Goal: Task Accomplishment & Management: Use online tool/utility

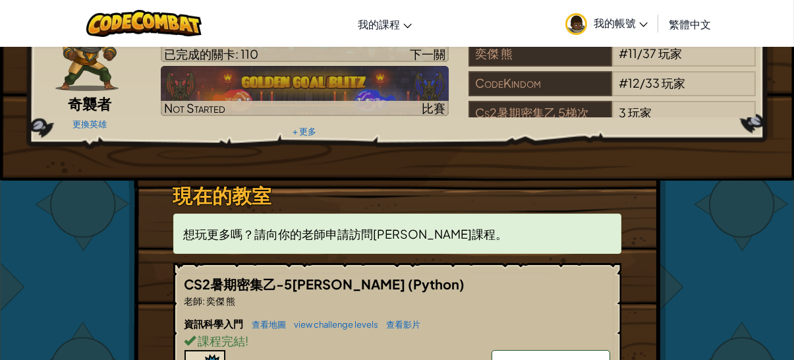
scroll to position [264, 0]
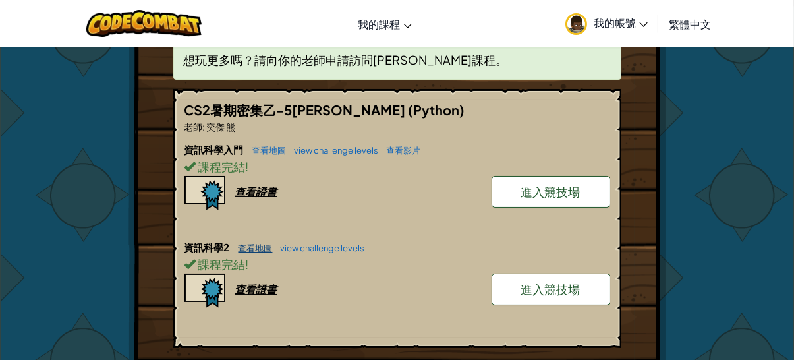
click at [252, 245] on link "查看地圖" at bounding box center [252, 248] width 41 height 11
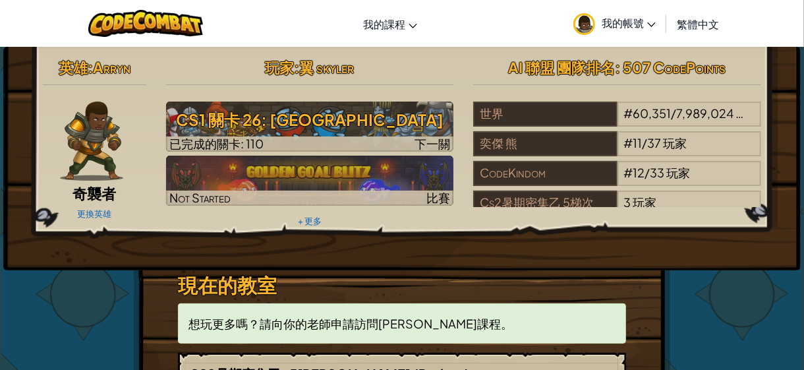
select select "zh-HANT"
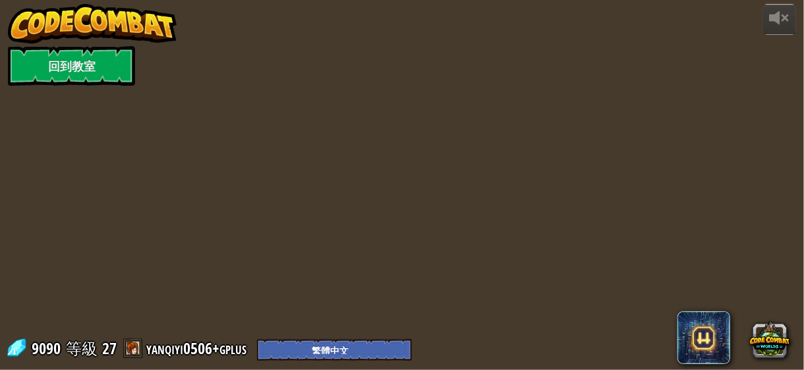
select select "zh-HANT"
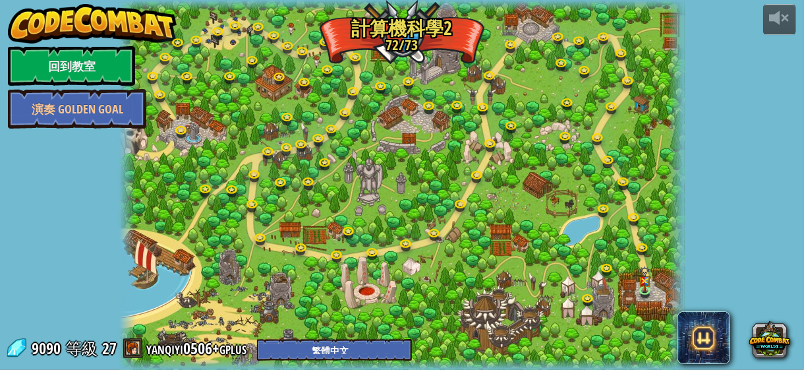
select select "zh-HANT"
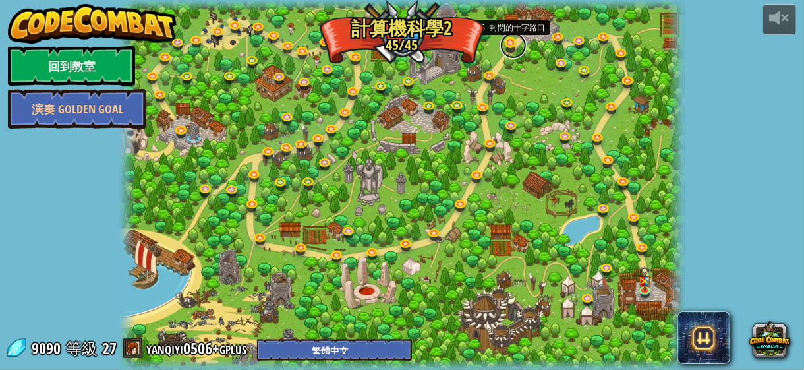
click at [510, 44] on link at bounding box center [513, 45] width 26 height 26
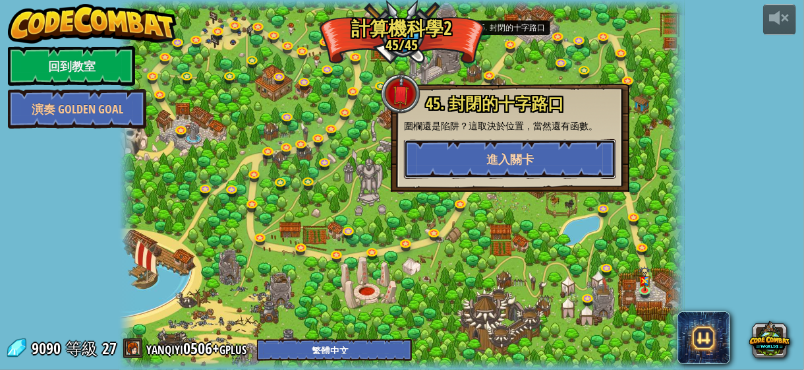
click at [489, 144] on button "進入關卡" at bounding box center [510, 159] width 212 height 40
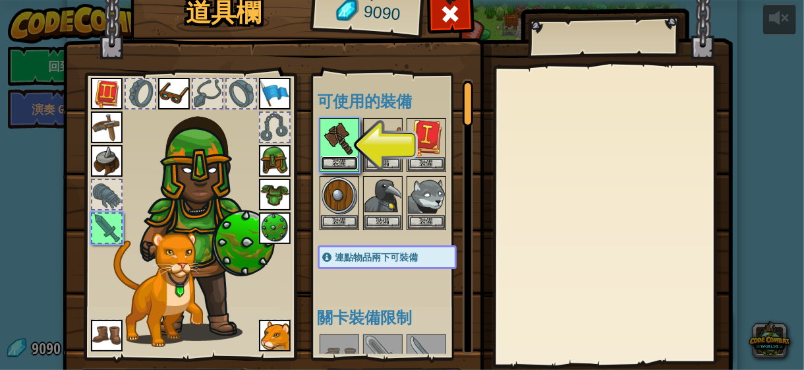
click at [328, 165] on button "裝備" at bounding box center [339, 163] width 37 height 14
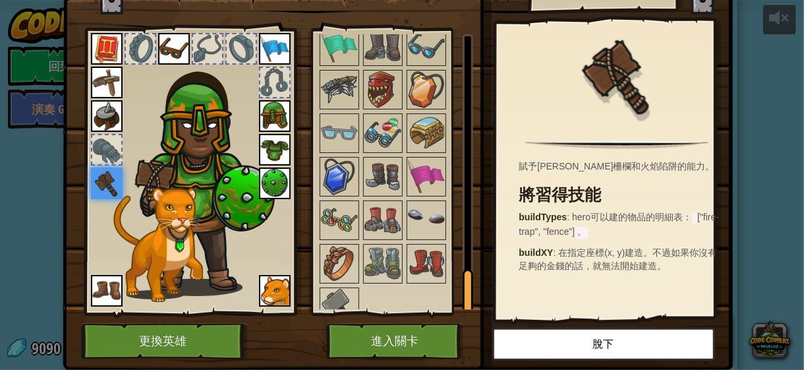
scroll to position [84, 0]
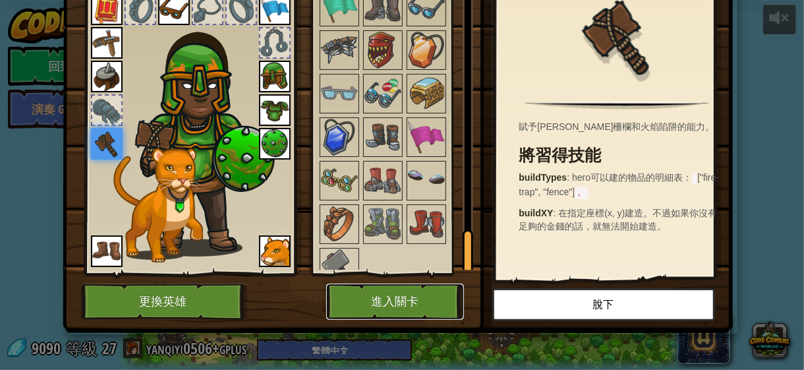
click at [343, 303] on button "進入關卡" at bounding box center [395, 301] width 138 height 36
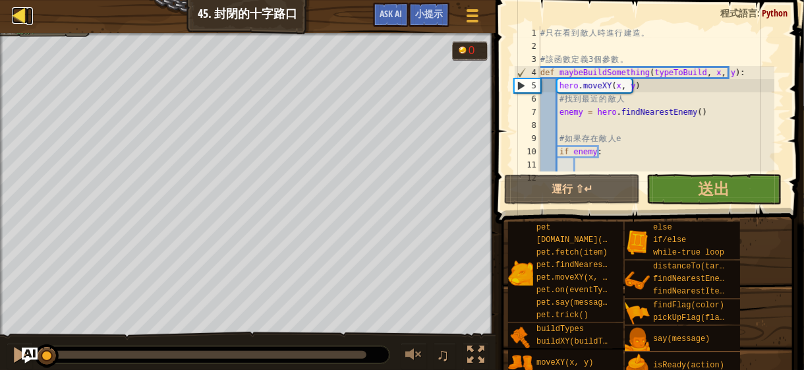
click at [19, 11] on div at bounding box center [20, 15] width 16 height 16
select select "zh-HANT"
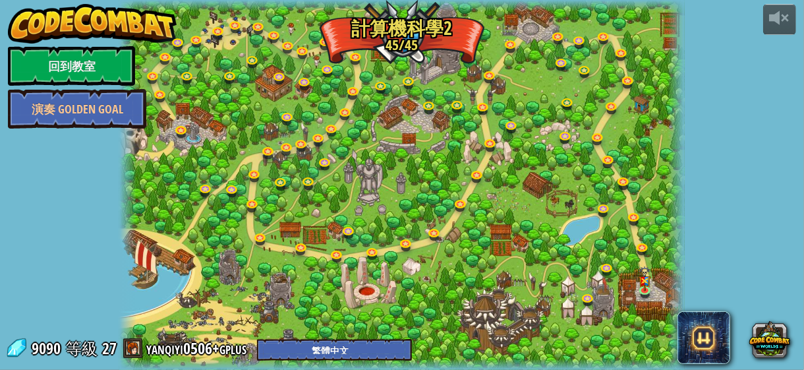
select select "zh-HANT"
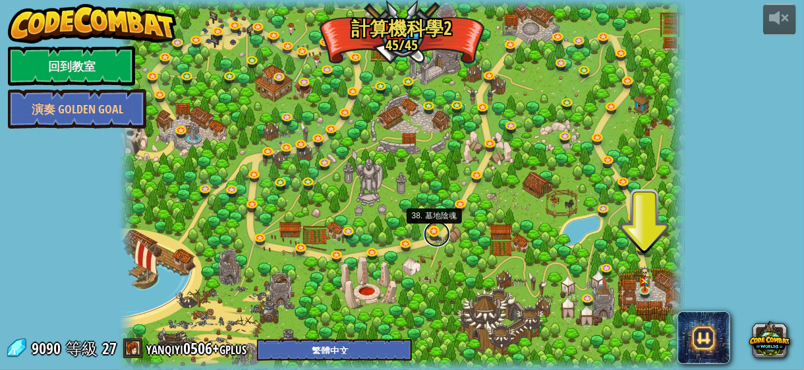
click at [429, 234] on link at bounding box center [437, 234] width 26 height 26
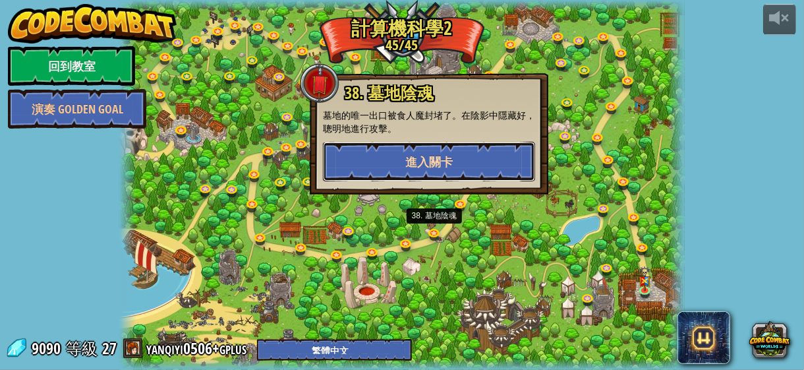
click at [424, 165] on span "進入關卡" at bounding box center [428, 162] width 47 height 16
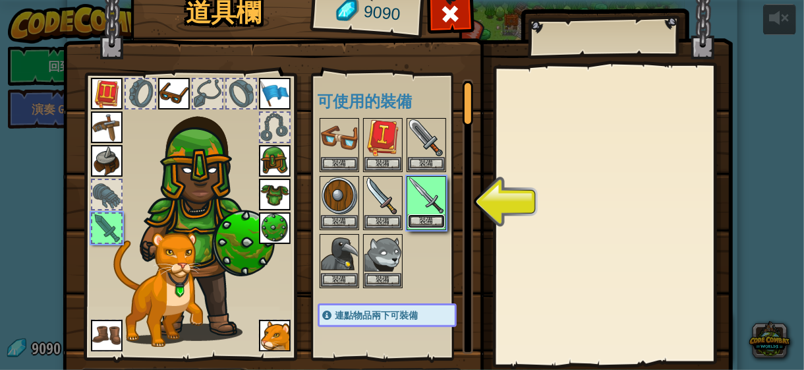
click at [431, 216] on button "裝備" at bounding box center [426, 221] width 37 height 14
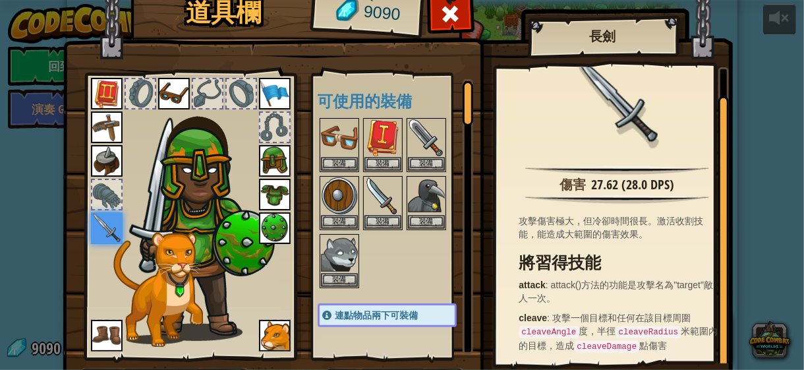
scroll to position [84, 0]
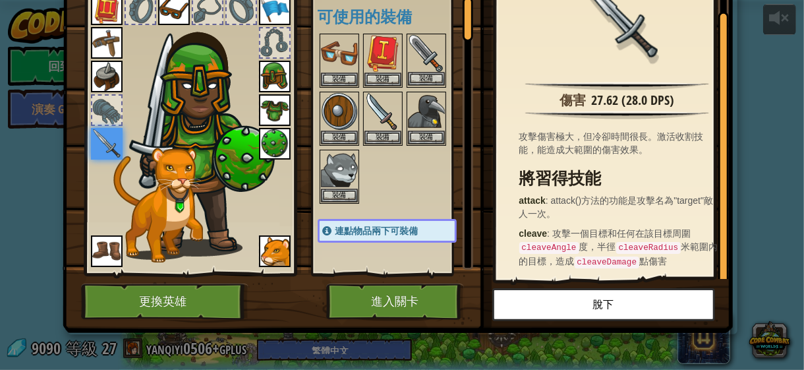
click at [415, 59] on img at bounding box center [426, 53] width 37 height 37
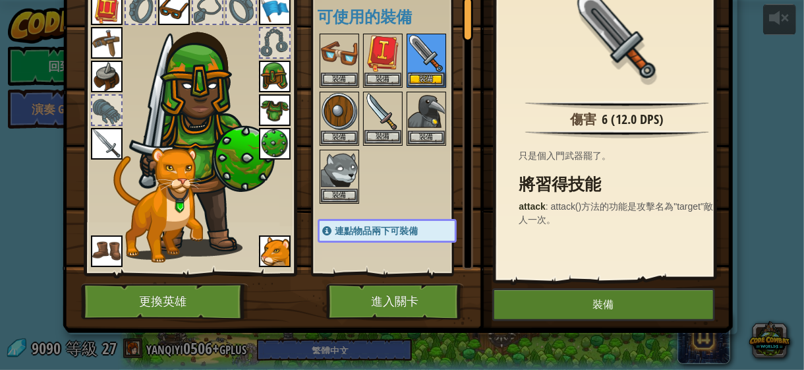
click at [372, 118] on img at bounding box center [382, 111] width 37 height 37
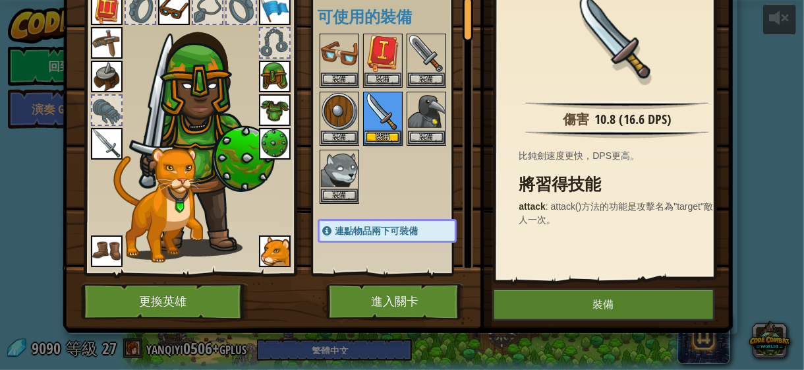
click at [99, 140] on img at bounding box center [107, 144] width 32 height 32
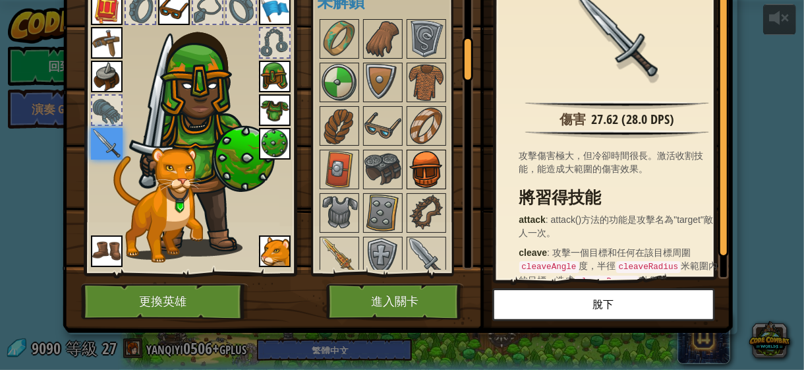
scroll to position [395, 0]
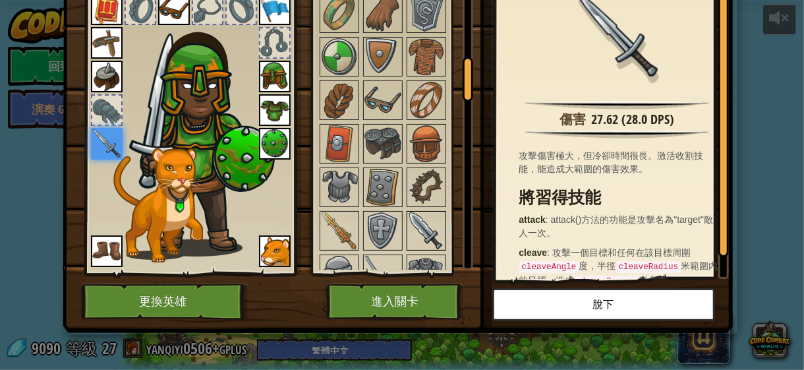
click at [416, 225] on img at bounding box center [426, 230] width 37 height 37
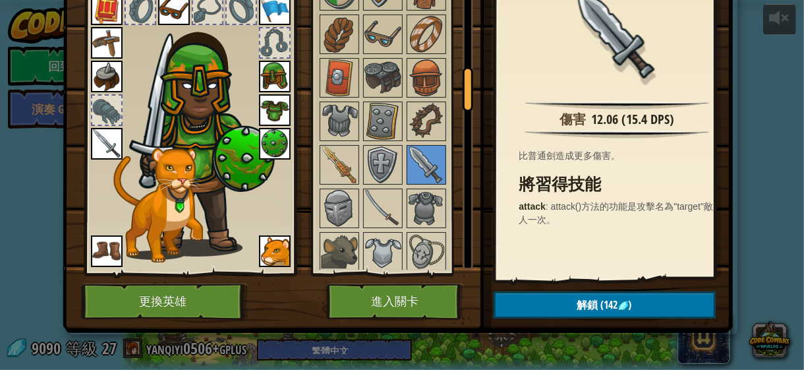
scroll to position [527, 0]
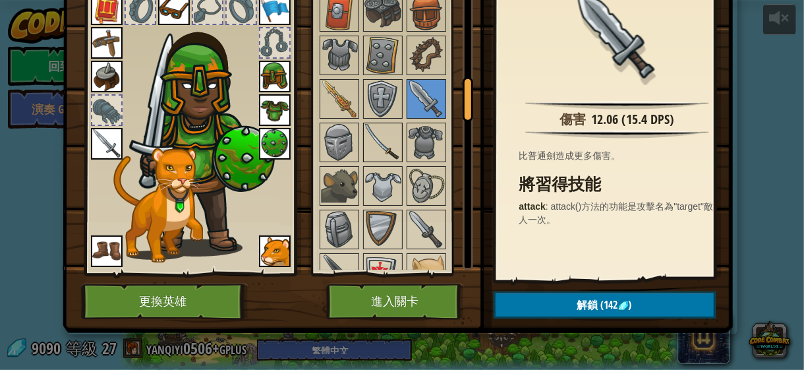
click at [378, 135] on img at bounding box center [382, 142] width 37 height 37
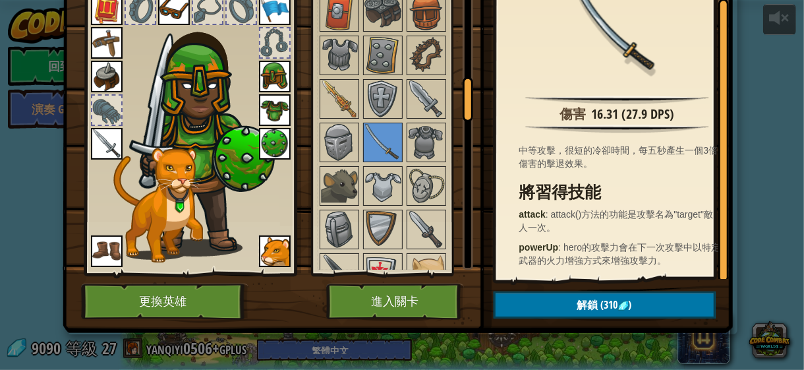
scroll to position [7, 0]
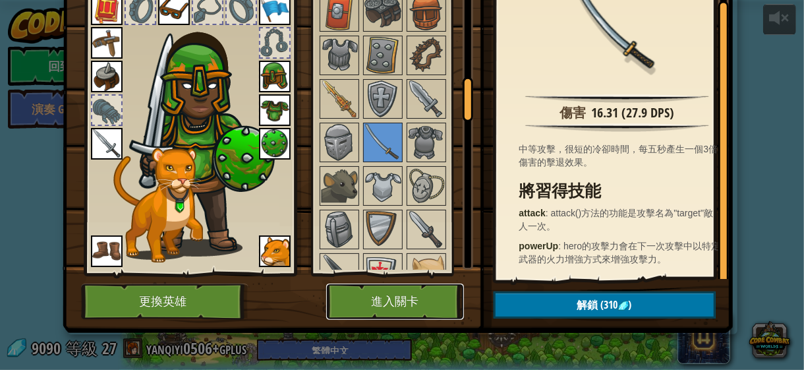
click at [402, 301] on button "進入關卡" at bounding box center [395, 301] width 138 height 36
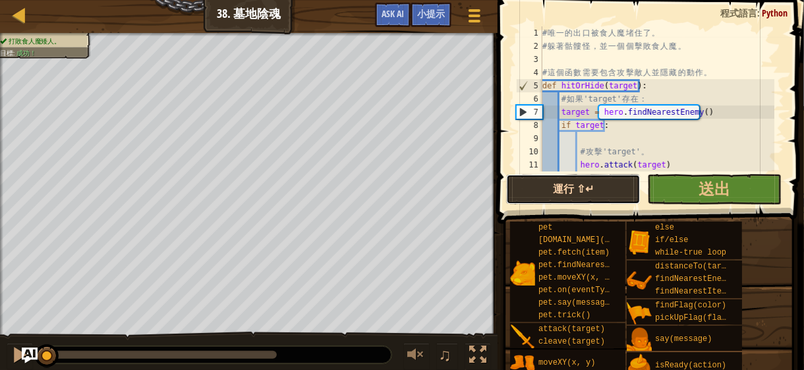
click at [599, 196] on button "運行 ⇧↵" at bounding box center [573, 189] width 134 height 30
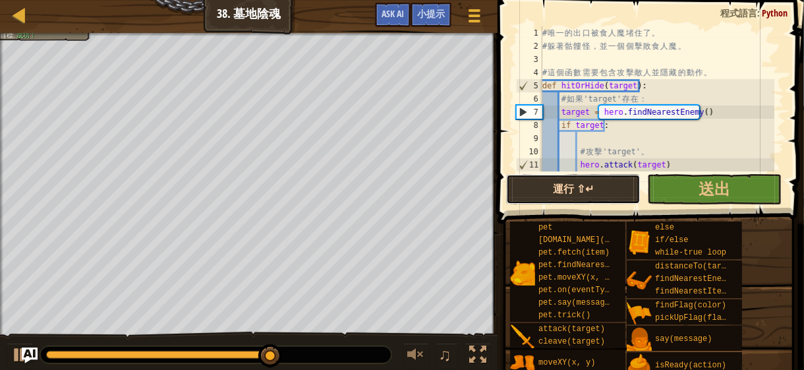
click at [528, 186] on button "運行 ⇧↵" at bounding box center [573, 189] width 134 height 30
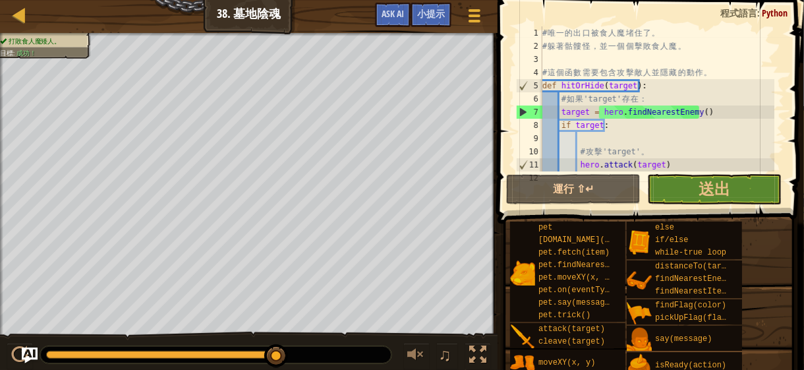
click at [567, 151] on div "# 唯 一 的 [PERSON_NAME] 被 食 人 魔 堵 [PERSON_NAME] 。 # 躲 著 骷 髏 怪 ， [PERSON_NAME] 個 個…" at bounding box center [657, 111] width 235 height 171
type textarea "# 攻擊'target'。"
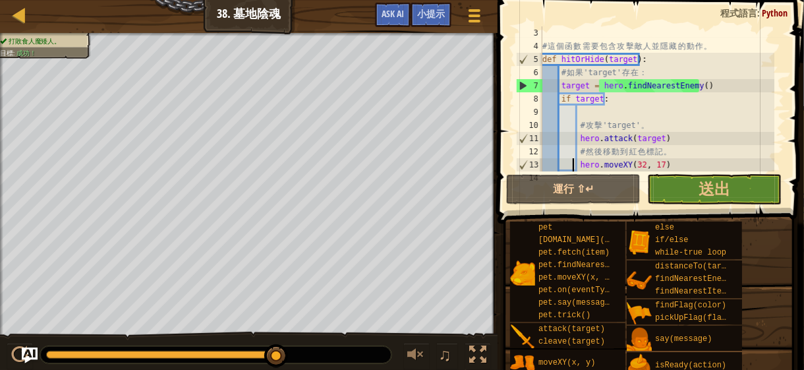
type textarea "pass"
type textarea "hitOrHide(target)"
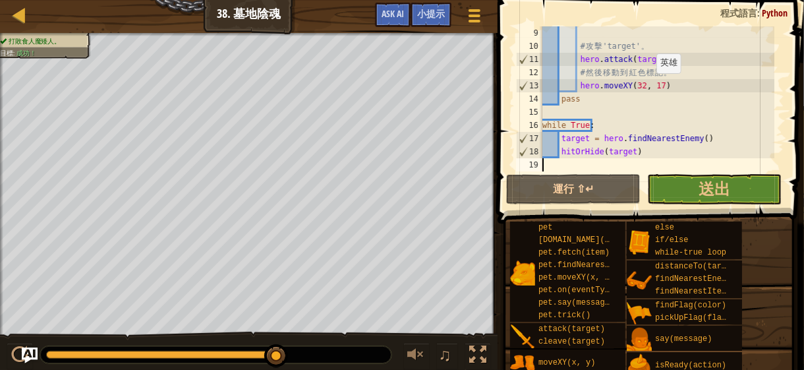
click at [650, 86] on div "# 攻 擊 'target' 。 hero . attack ( target ) # 然 後 移 動 到 紅 色 標 記 。 hero . moveXY (…" at bounding box center [657, 111] width 235 height 171
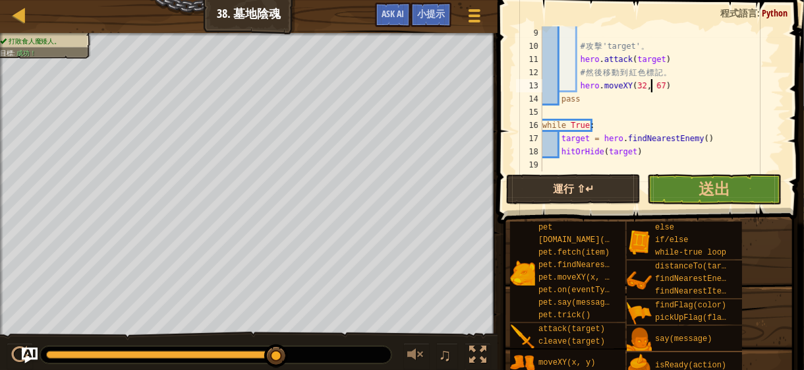
scroll to position [6, 9]
click at [579, 183] on button "運行 ⇧↵" at bounding box center [573, 189] width 134 height 30
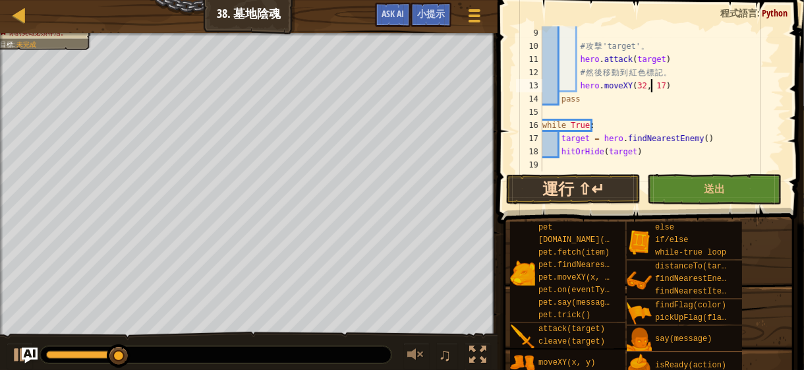
type textarea "hero.moveXY(32, 17)"
click at [573, 179] on button "運行 ⇧↵" at bounding box center [573, 189] width 134 height 30
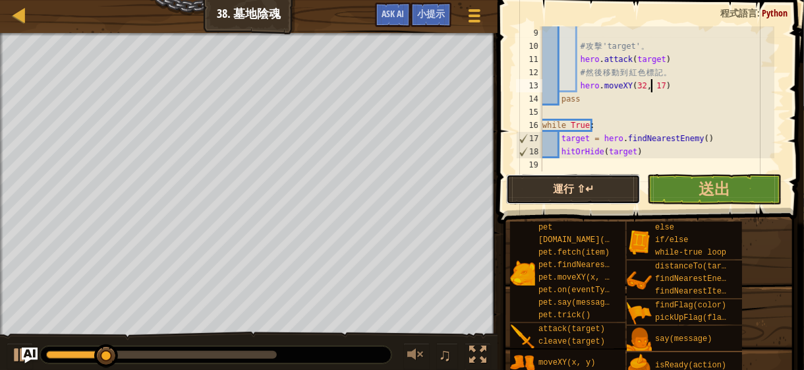
click at [566, 190] on button "運行 ⇧↵" at bounding box center [573, 189] width 134 height 30
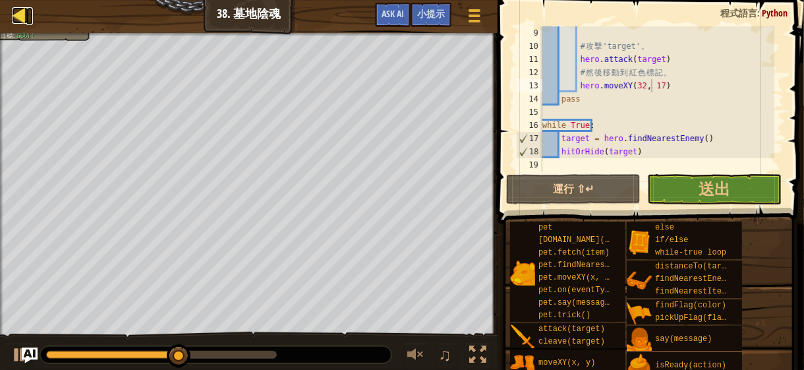
click at [22, 21] on div at bounding box center [20, 15] width 16 height 16
select select "zh-HANT"
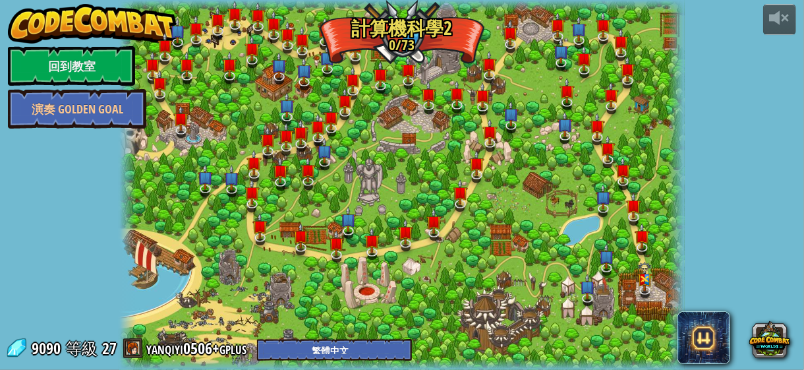
select select "zh-HANT"
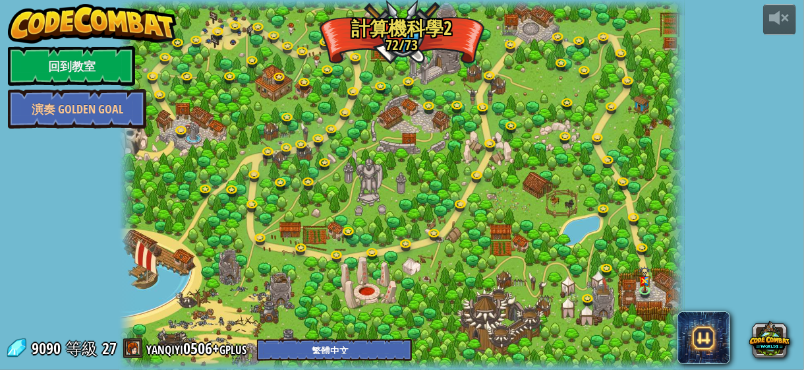
select select "zh-HANT"
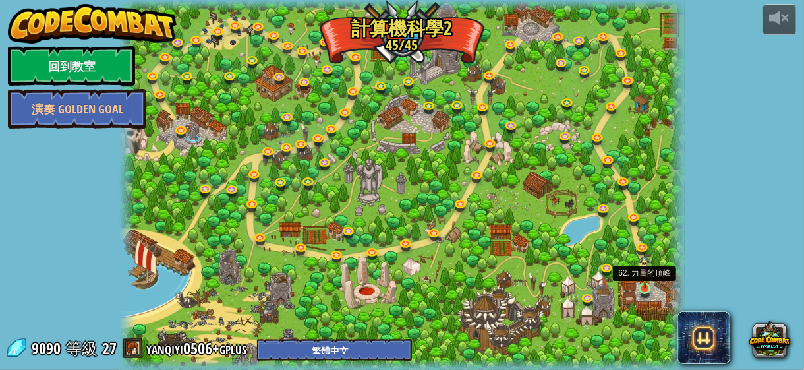
click at [650, 284] on img at bounding box center [645, 272] width 13 height 33
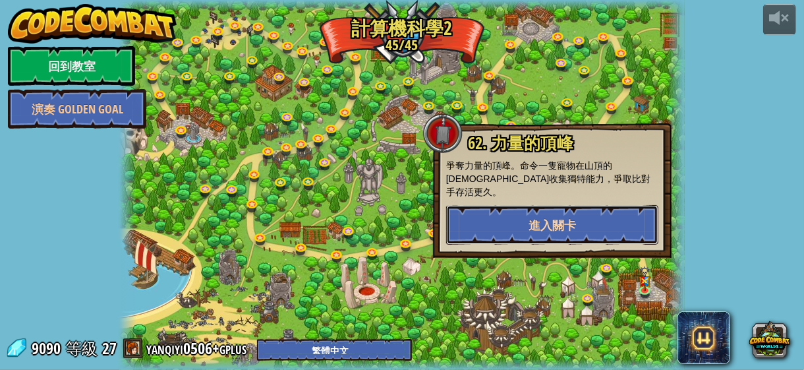
click at [585, 222] on button "進入關卡" at bounding box center [552, 225] width 212 height 40
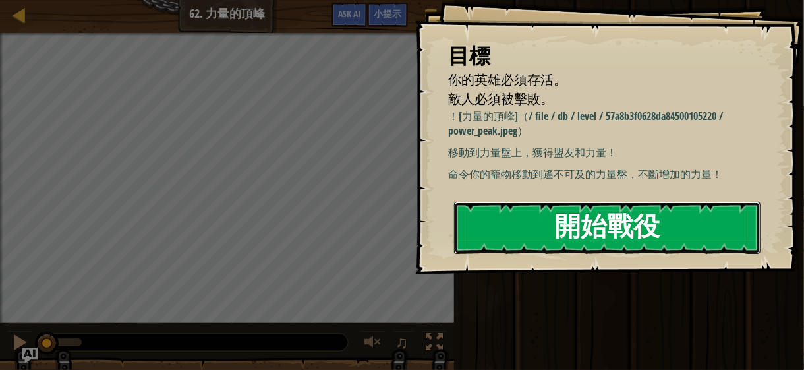
click at [583, 246] on button "開始戰役" at bounding box center [607, 228] width 306 height 52
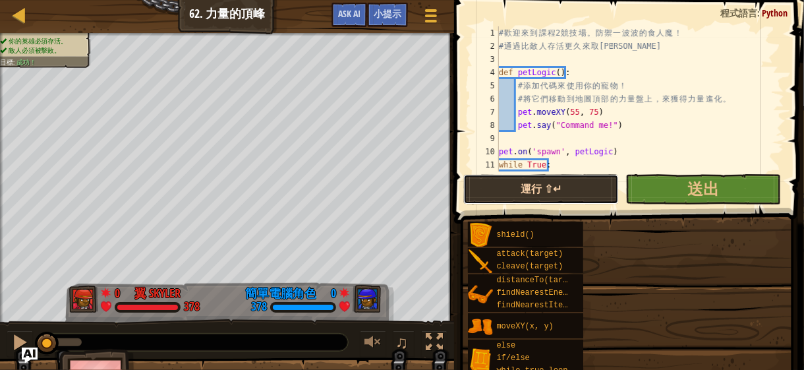
click at [560, 196] on button "運行 ⇧↵" at bounding box center [541, 189] width 156 height 30
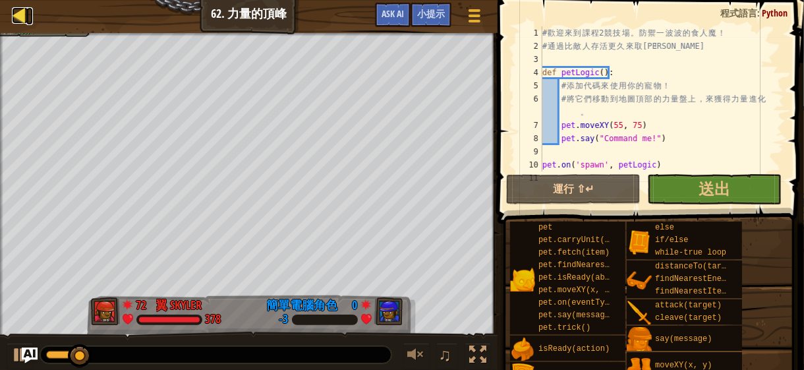
click at [28, 19] on link "天梯" at bounding box center [29, 16] width 7 height 18
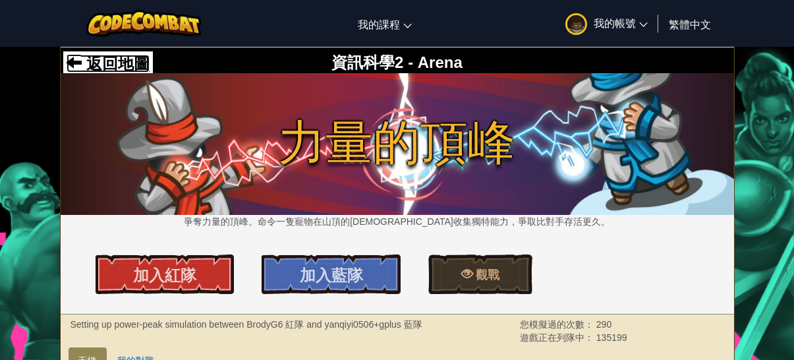
click at [68, 64] on span at bounding box center [75, 62] width 16 height 16
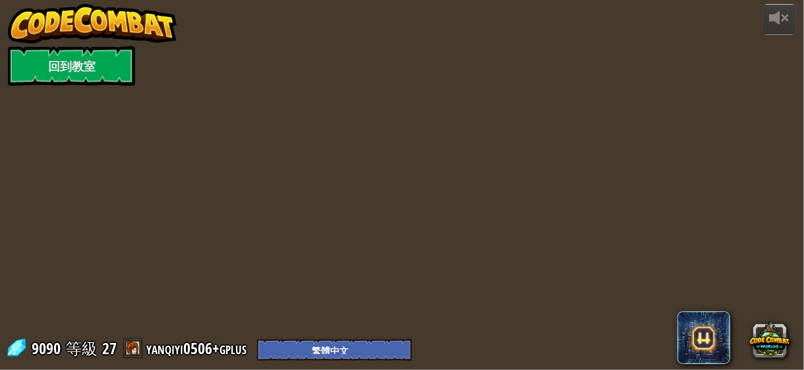
select select "zh-HANT"
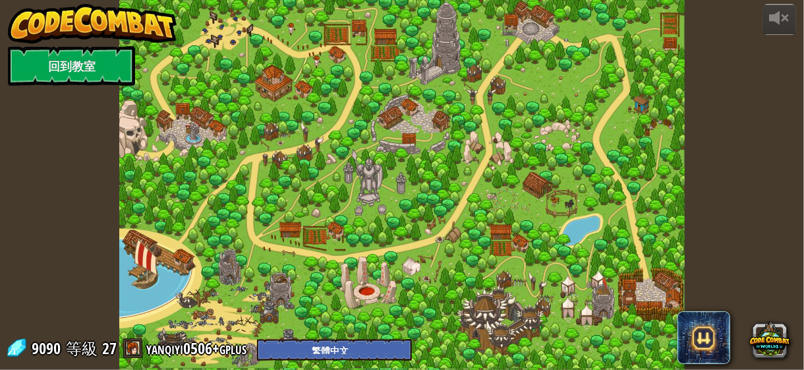
select select "zh-HANT"
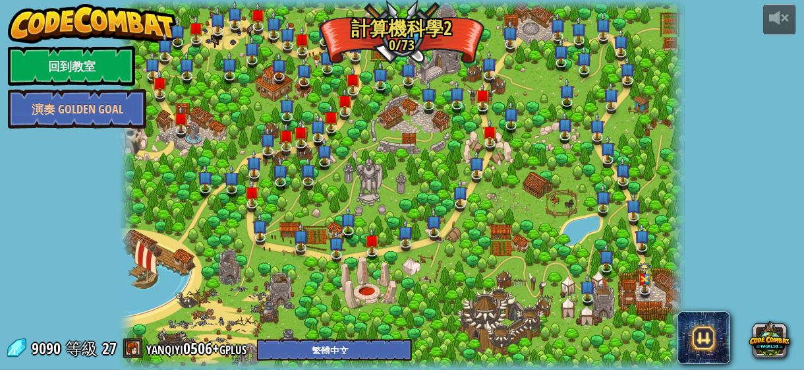
select select "zh-HANT"
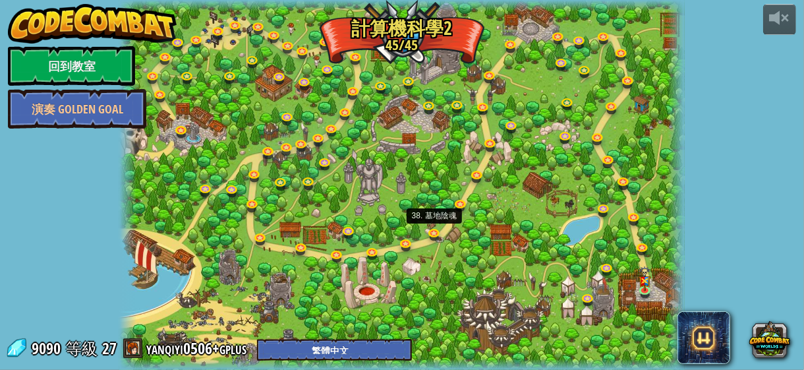
select select "zh-HANT"
click at [434, 231] on link at bounding box center [437, 235] width 26 height 20
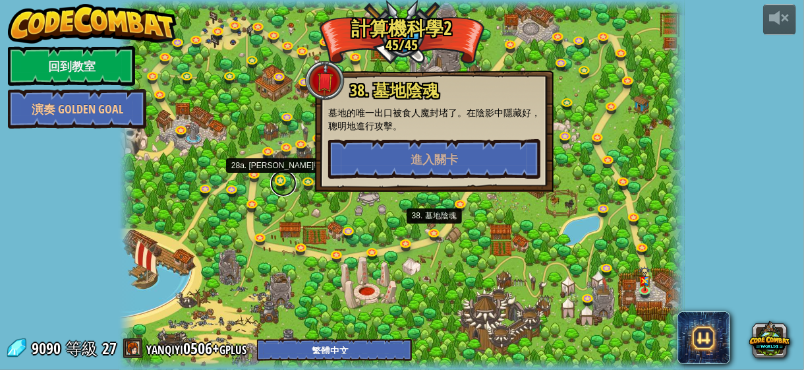
click at [279, 181] on link at bounding box center [283, 183] width 26 height 26
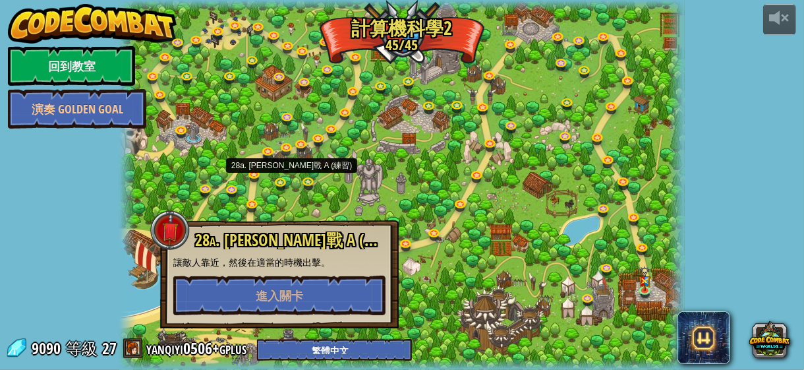
click at [279, 262] on p "讓敵人靠近，然後在適當的時機出擊。" at bounding box center [279, 262] width 212 height 13
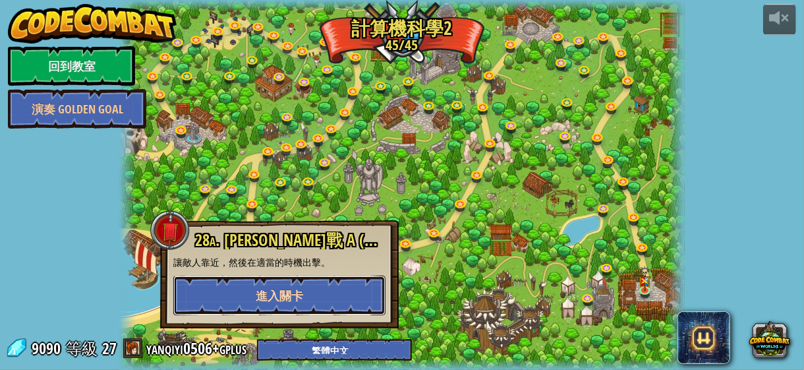
click at [268, 293] on span "進入關卡" at bounding box center [279, 295] width 47 height 16
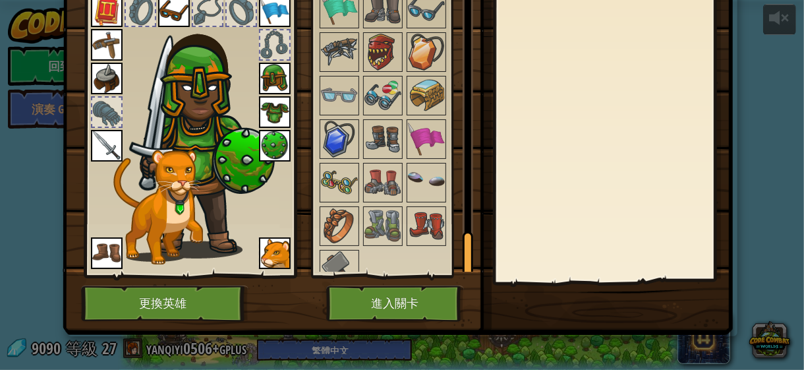
scroll to position [84, 0]
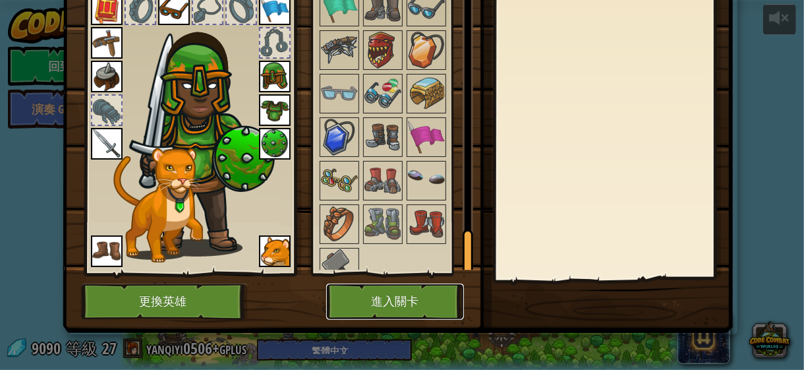
click at [382, 299] on button "進入關卡" at bounding box center [395, 301] width 138 height 36
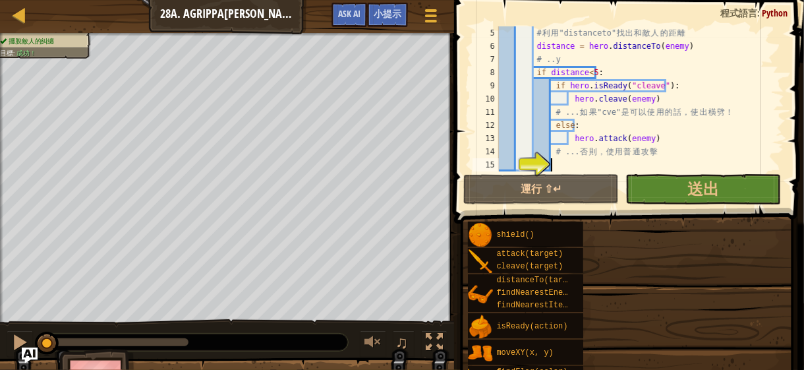
scroll to position [53, 0]
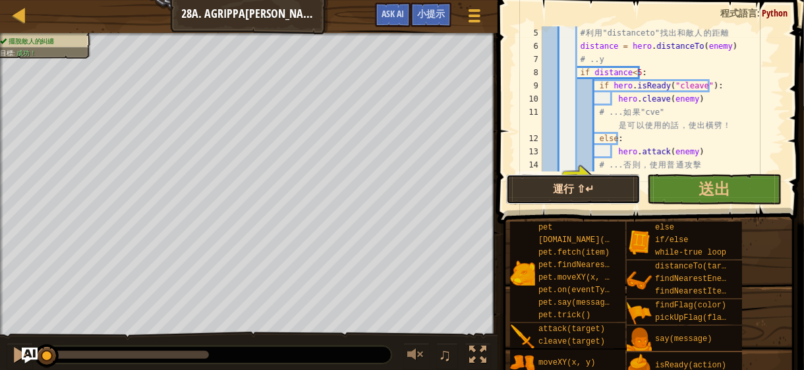
click at [525, 180] on button "運行 ⇧↵" at bounding box center [573, 189] width 134 height 30
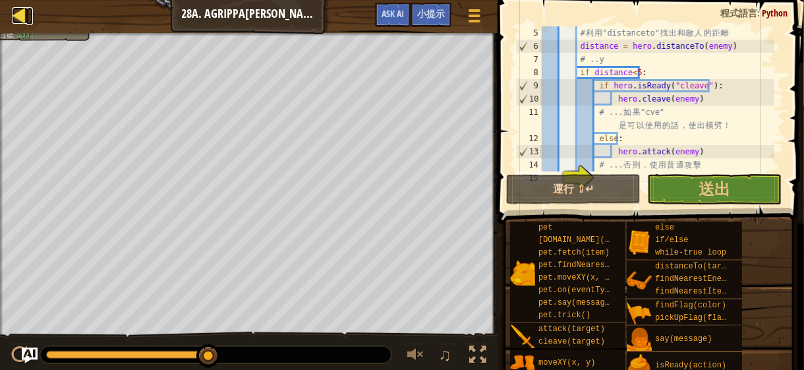
click at [18, 18] on div at bounding box center [20, 15] width 16 height 16
select select "zh-HANT"
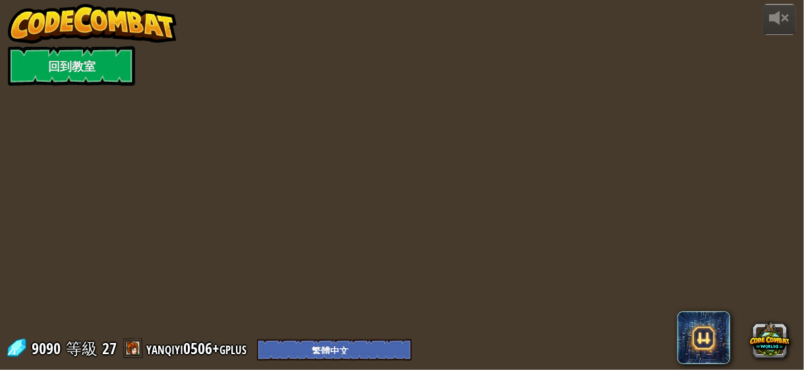
select select "zh-HANT"
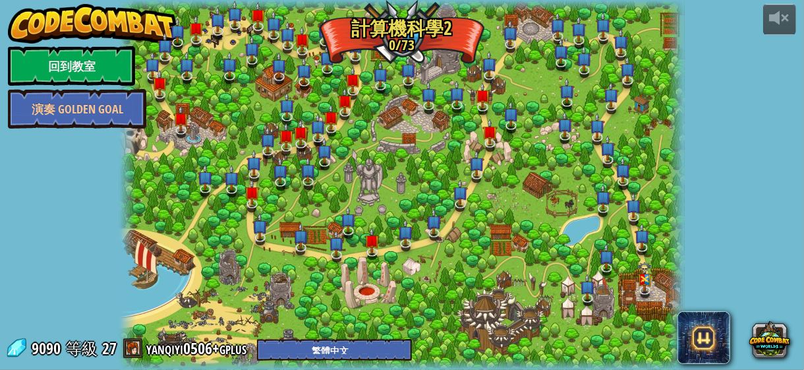
select select "zh-HANT"
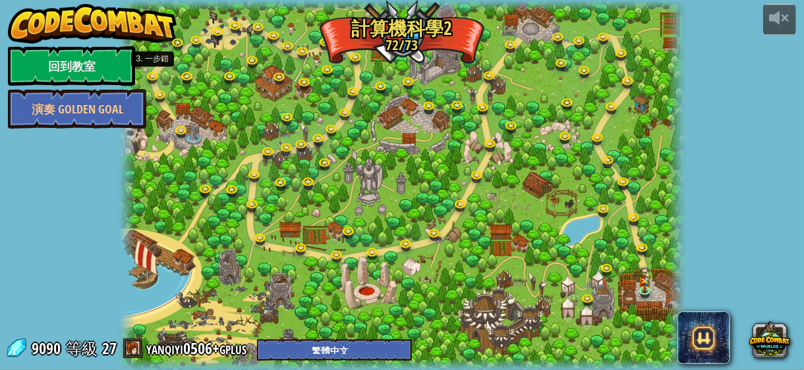
select select "zh-HANT"
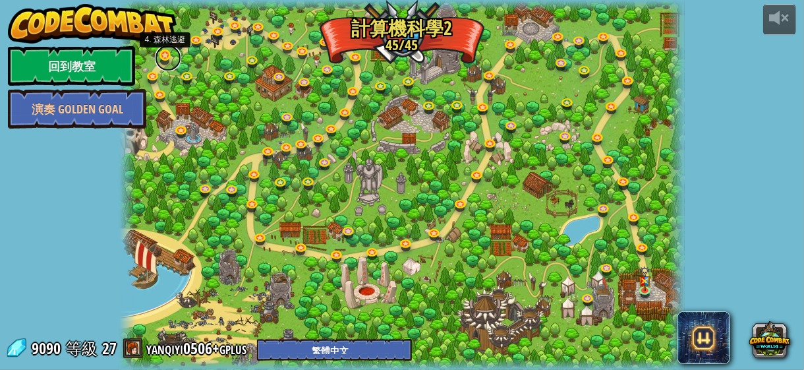
click at [161, 62] on link at bounding box center [168, 58] width 26 height 26
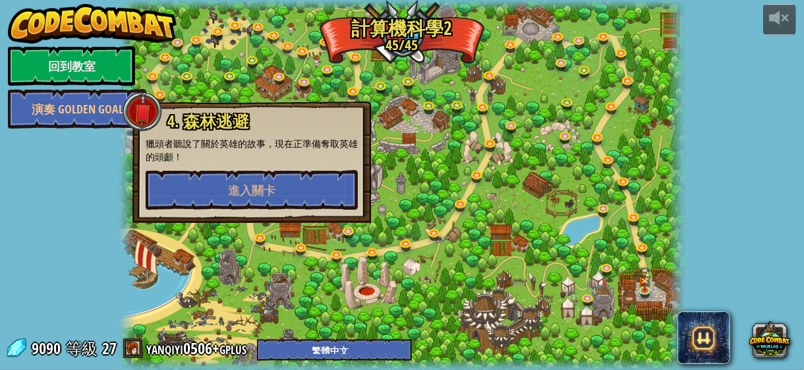
click at [357, 248] on div at bounding box center [402, 185] width 566 height 370
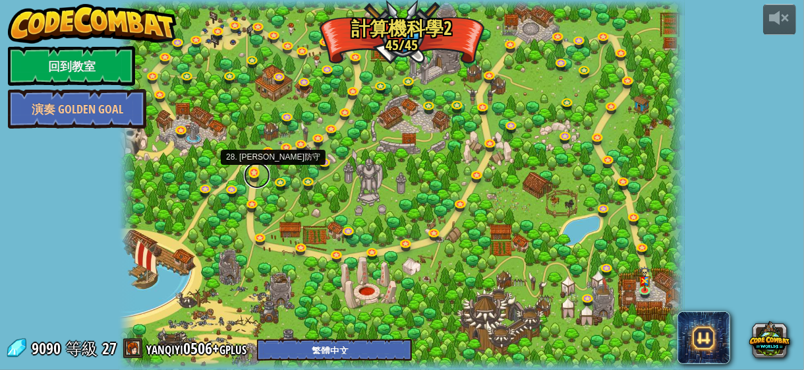
click at [250, 173] on link at bounding box center [257, 175] width 26 height 26
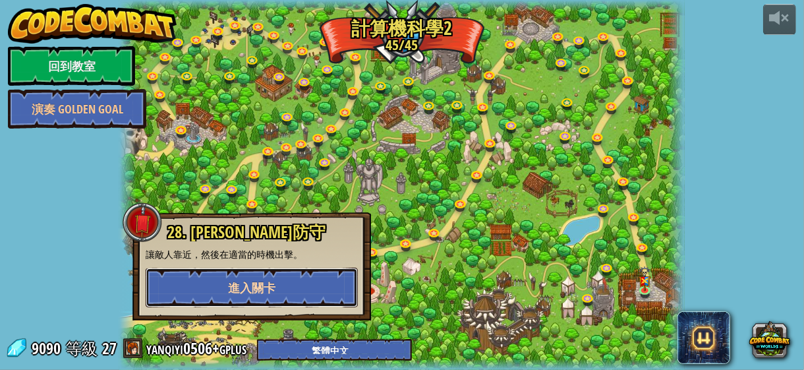
click at [277, 269] on button "進入關卡" at bounding box center [252, 288] width 212 height 40
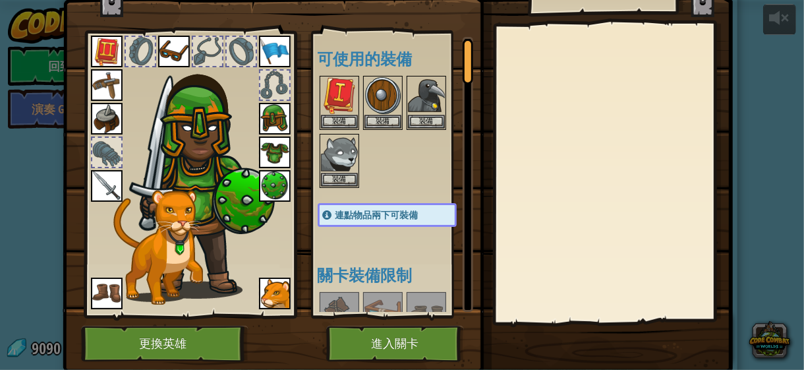
scroll to position [84, 0]
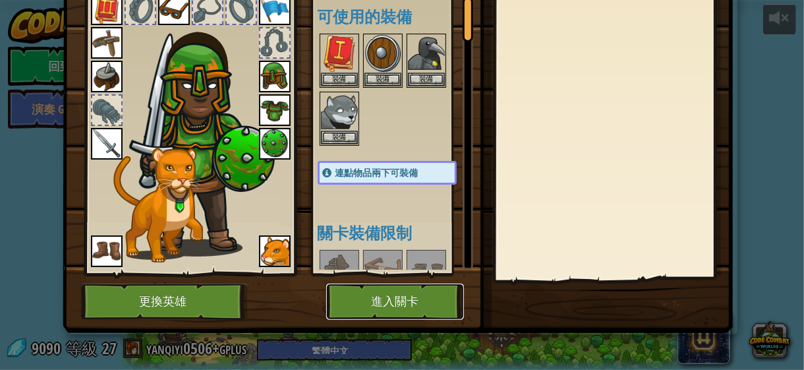
click at [441, 303] on button "進入關卡" at bounding box center [395, 301] width 138 height 36
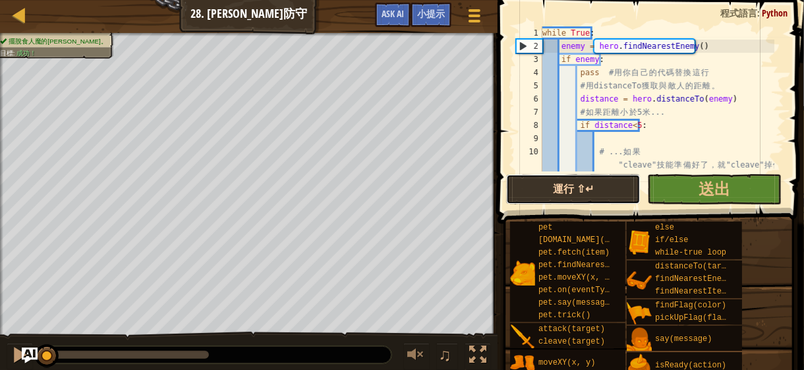
click at [510, 193] on button "運行 ⇧↵" at bounding box center [573, 189] width 134 height 30
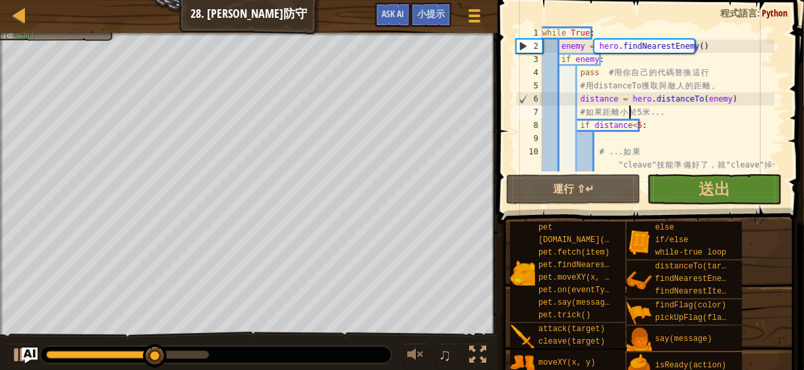
click at [633, 117] on div "while True : enemy = hero . findNearestEnemy ( ) if enemy : pass # 用 你 自 己 的 代 …" at bounding box center [657, 125] width 235 height 198
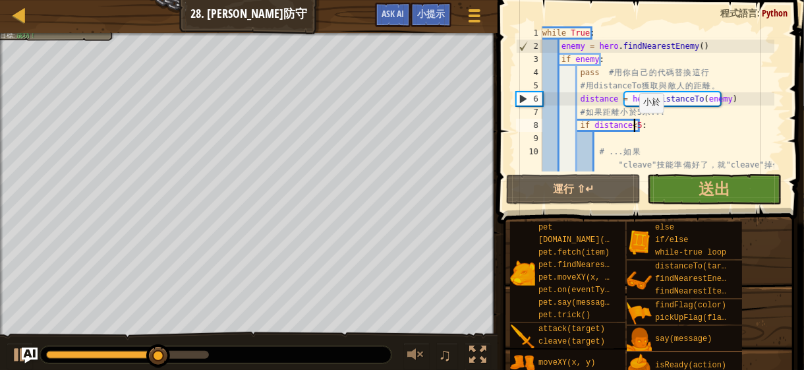
click at [633, 126] on div "while True : enemy = hero . findNearestEnemy ( ) if enemy : pass # 用 你 自 己 的 代 …" at bounding box center [657, 125] width 235 height 198
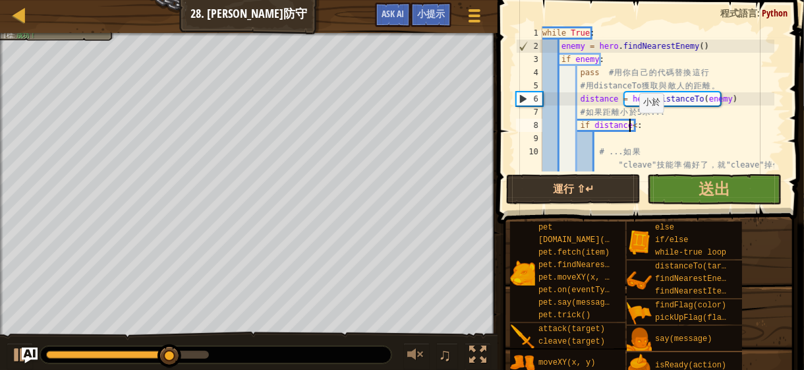
scroll to position [5, 7]
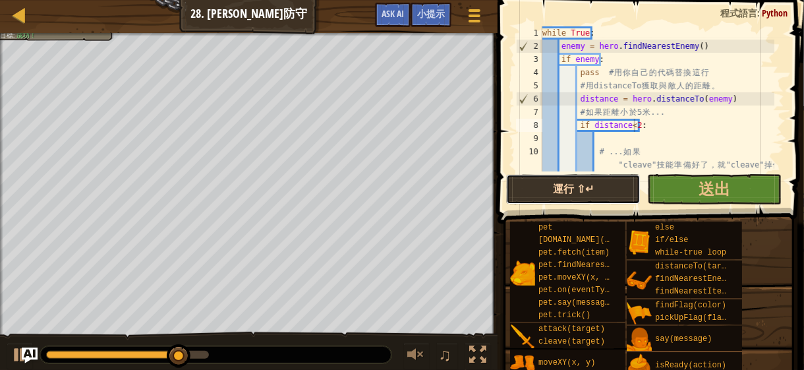
click at [573, 181] on button "運行 ⇧↵" at bounding box center [573, 189] width 134 height 30
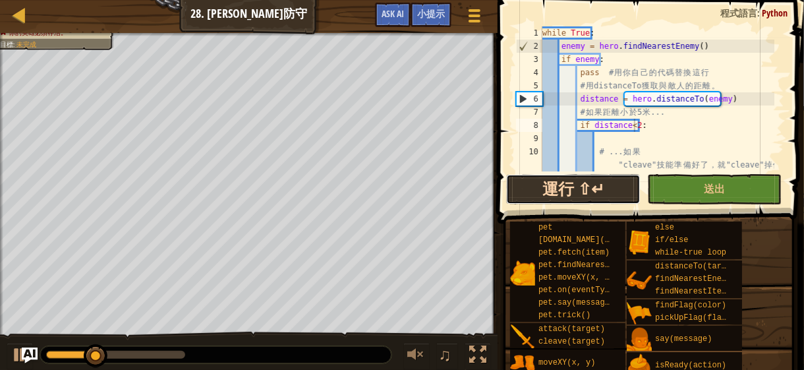
click at [573, 181] on button "運行 ⇧↵" at bounding box center [573, 189] width 134 height 30
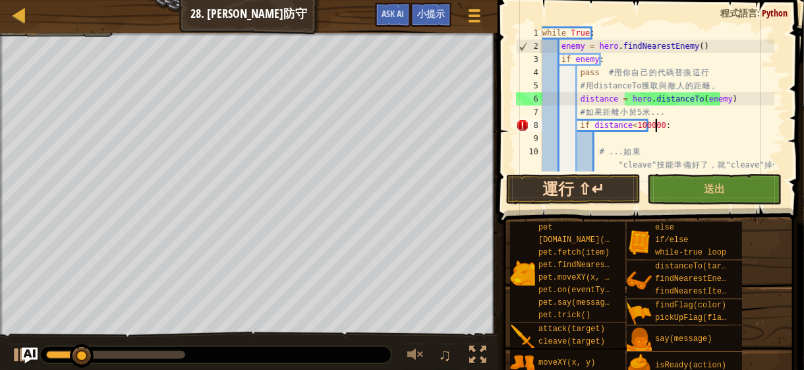
scroll to position [5, 9]
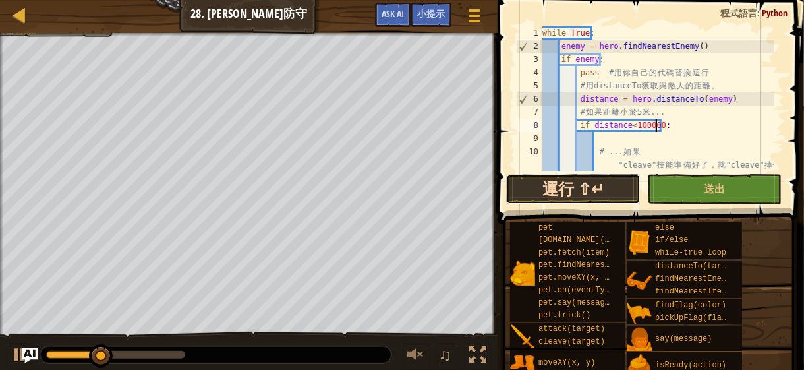
click at [554, 185] on button "運行 ⇧↵" at bounding box center [573, 189] width 134 height 30
click at [575, 191] on button "運行 ⇧↵" at bounding box center [573, 189] width 134 height 30
click at [551, 192] on button "運行 ⇧↵" at bounding box center [573, 189] width 134 height 30
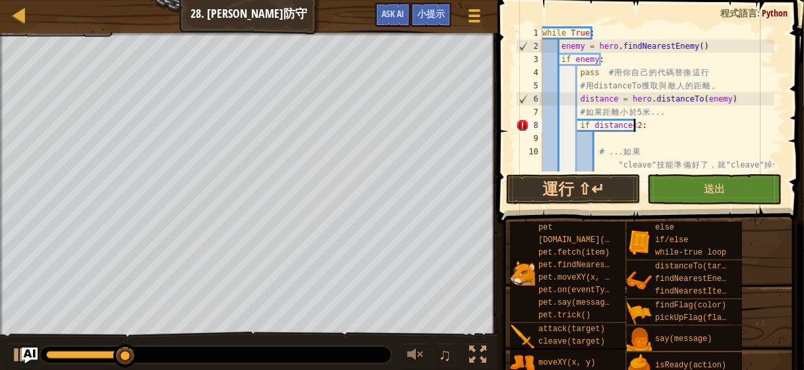
scroll to position [5, 7]
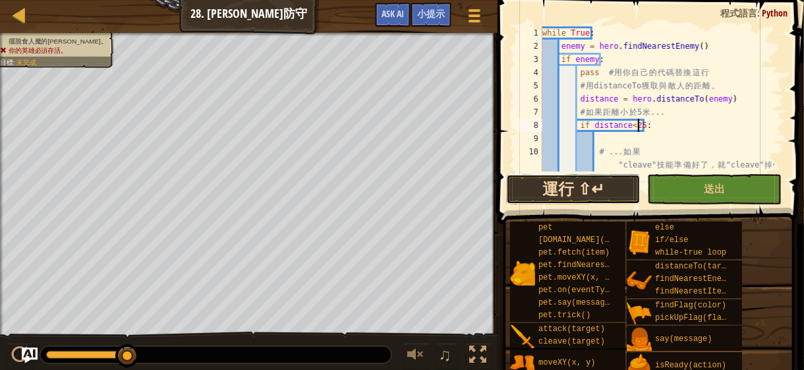
click at [552, 186] on button "運行 ⇧↵" at bounding box center [573, 189] width 134 height 30
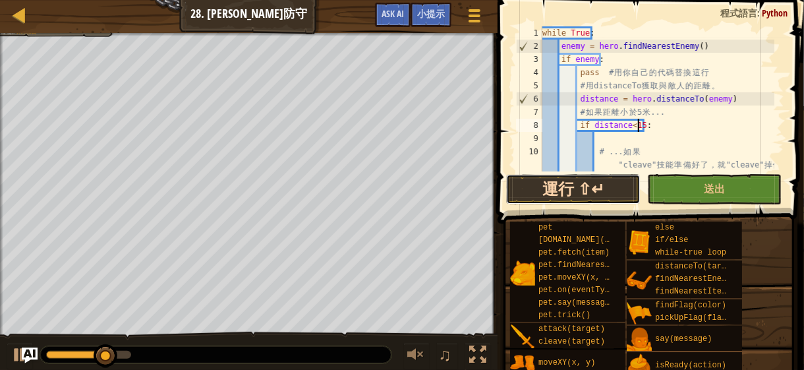
click at [573, 187] on button "運行 ⇧↵" at bounding box center [573, 189] width 134 height 30
click at [569, 188] on button "運行 ⇧↵" at bounding box center [573, 189] width 134 height 30
click at [583, 158] on div "while True : enemy = hero . findNearestEnemy ( ) if enemy : pass # 用 你 自 己 的 代 …" at bounding box center [657, 125] width 235 height 198
type textarea "# ...如果 "cleave"技能準備好了，就"cleave"掉他們！"
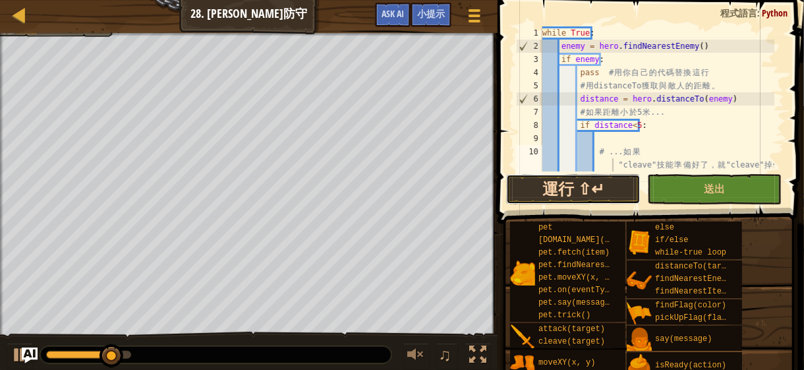
click at [584, 188] on button "運行 ⇧↵" at bounding box center [573, 189] width 134 height 30
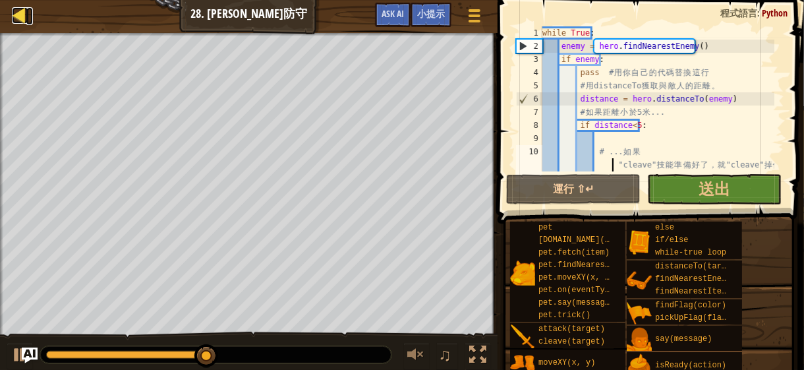
click at [22, 18] on div at bounding box center [20, 15] width 16 height 16
select select "zh-HANT"
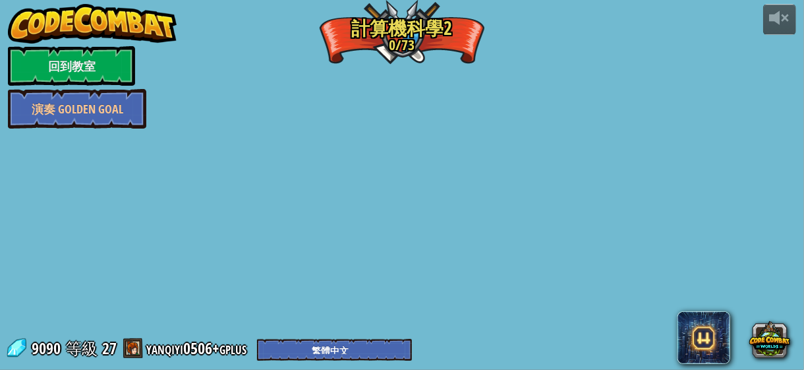
click at [440, 194] on div "powered by 回到教室 演奏 Golden Goal 野餐毀滅者 從巡邏的食人魔手中保護野餐者。 進入關卡 If的盛宴 獸人從四面八方圍攻！等待時機，…" at bounding box center [402, 185] width 804 height 370
select select "zh-HANT"
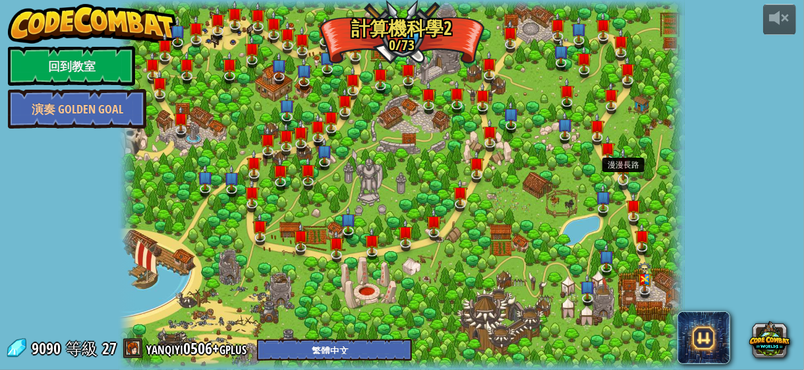
click at [621, 179] on img at bounding box center [623, 164] width 15 height 34
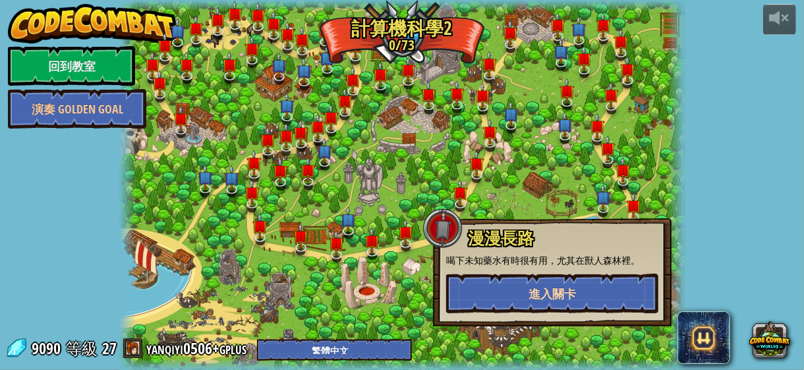
select select "zh-HANT"
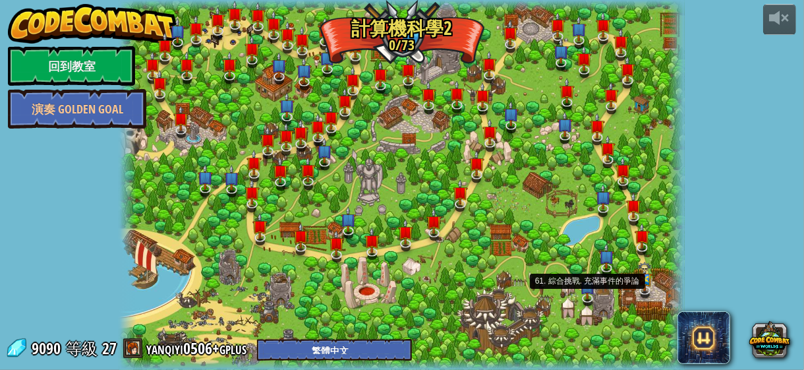
select select "zh-HANT"
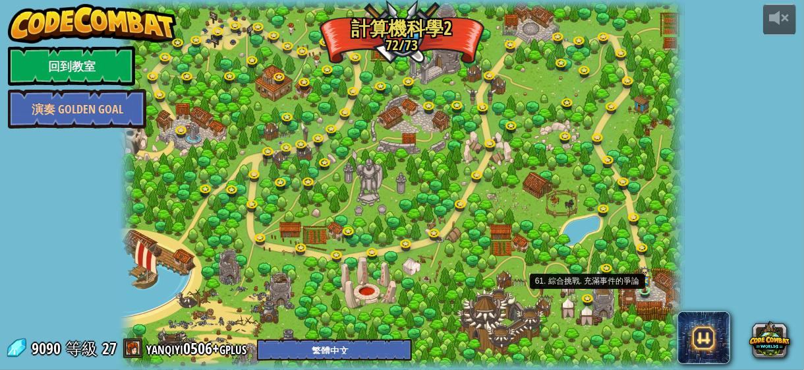
select select "zh-HANT"
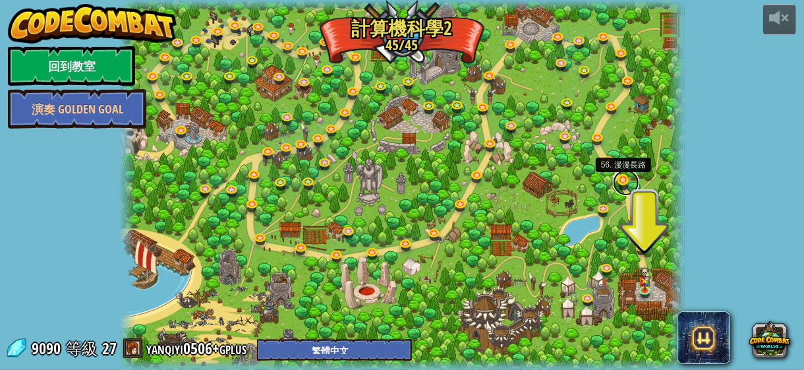
click at [624, 183] on link at bounding box center [626, 182] width 26 height 26
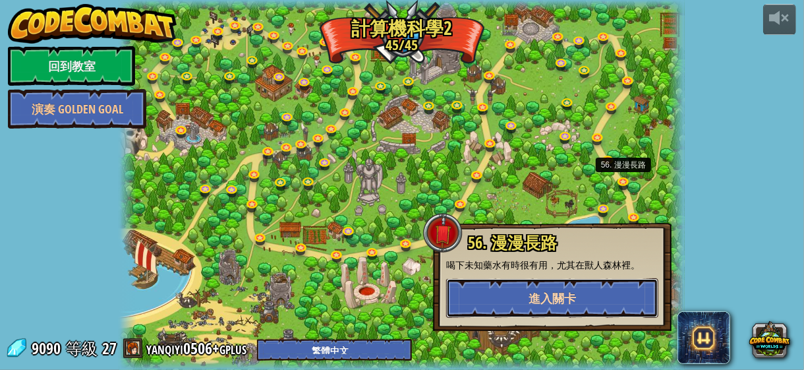
click at [605, 285] on button "進入關卡" at bounding box center [552, 298] width 212 height 40
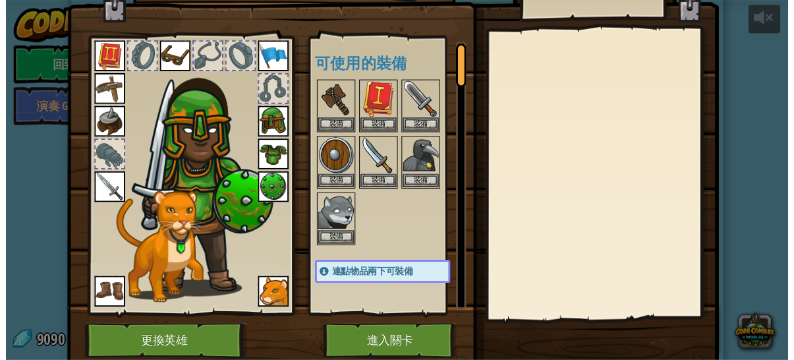
scroll to position [84, 0]
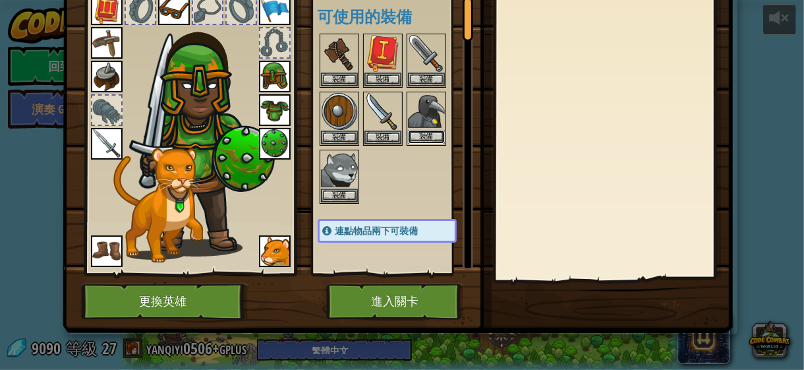
click at [432, 136] on button "裝備" at bounding box center [426, 137] width 37 height 14
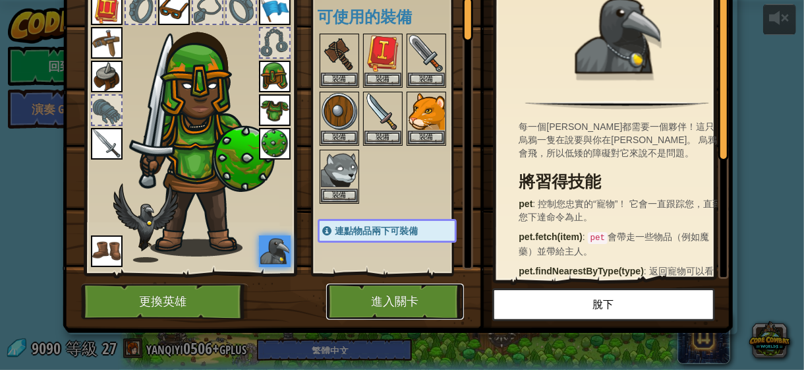
click at [421, 305] on button "進入關卡" at bounding box center [395, 301] width 138 height 36
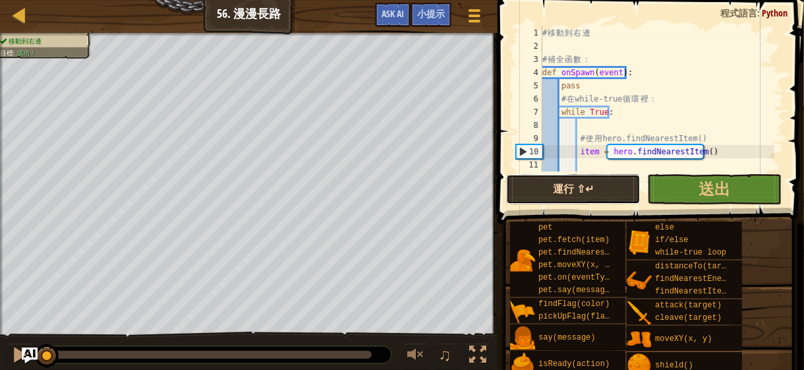
click at [546, 198] on button "運行 ⇧↵" at bounding box center [573, 189] width 134 height 30
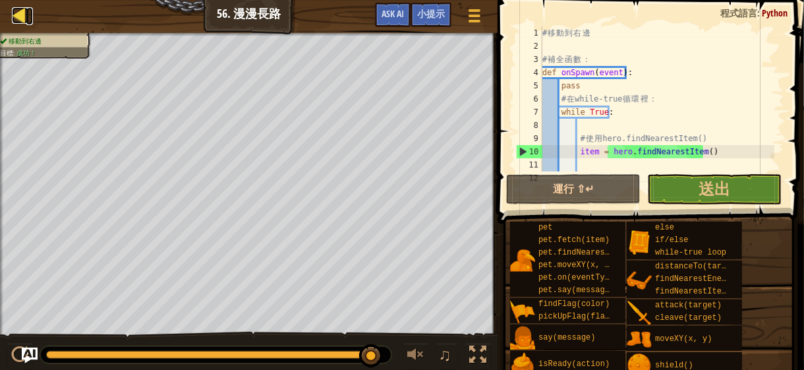
click at [26, 10] on div at bounding box center [20, 15] width 16 height 16
select select "zh-HANT"
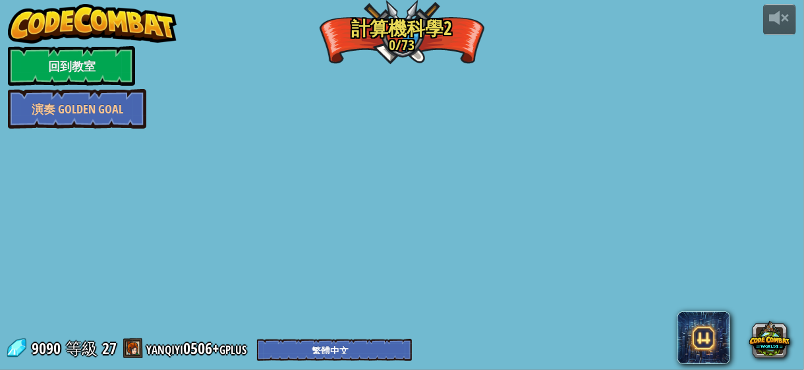
select select "zh-HANT"
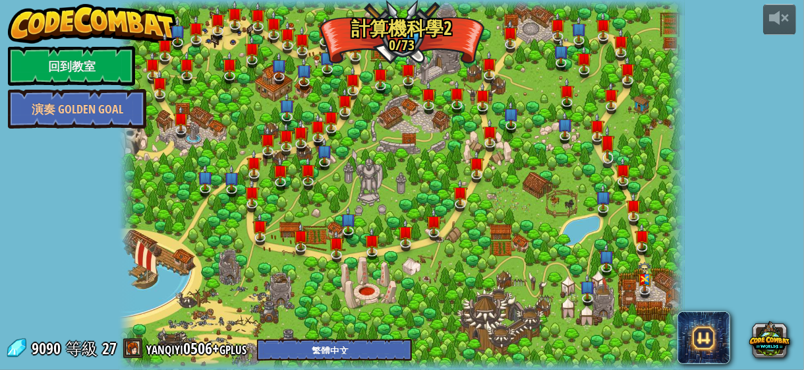
select select "zh-HANT"
click at [620, 172] on img at bounding box center [623, 164] width 15 height 34
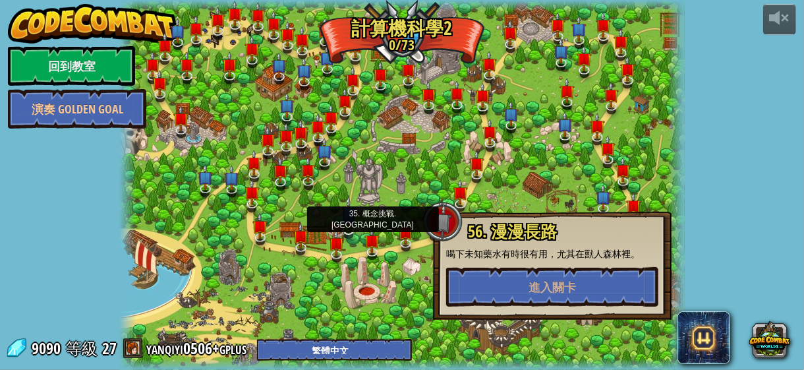
drag, startPoint x: 335, startPoint y: 215, endPoint x: 342, endPoint y: 218, distance: 7.4
click at [342, 218] on div "8. 野餐毀滅者 從巡邏的食人魔手中保護野餐者。 進入關卡 9. If的盛宴 獸人從四面八方圍攻！等待時機，攻擊突圍！ 進入關卡 7. 巡邏兵剋星 用新的選擇…" at bounding box center [402, 185] width 566 height 370
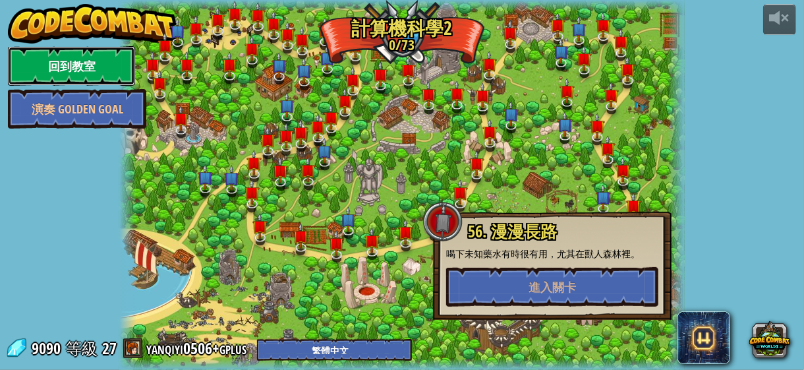
click at [120, 70] on link "回到教室" at bounding box center [71, 66] width 127 height 40
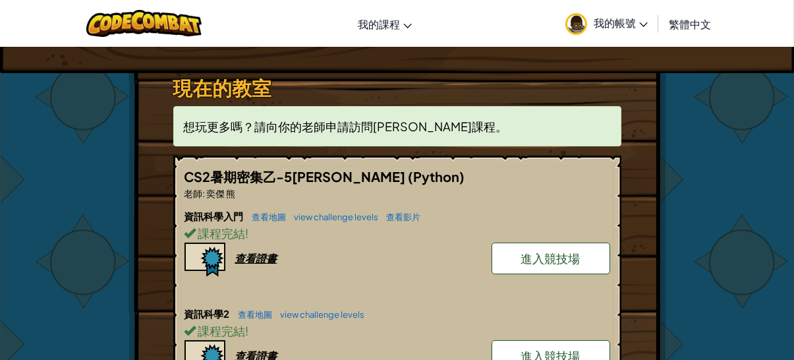
scroll to position [198, 0]
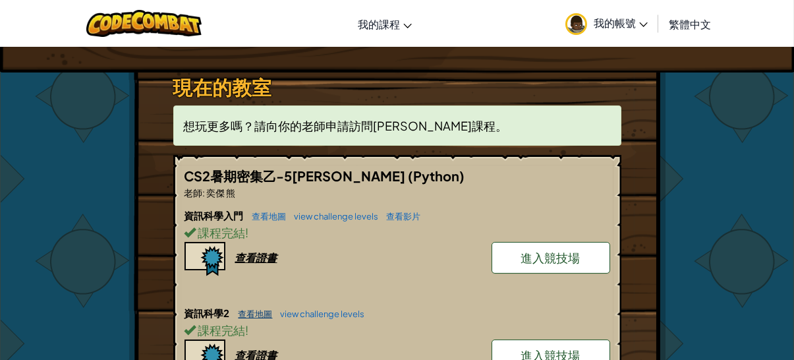
click at [247, 316] on link "查看地圖" at bounding box center [252, 313] width 41 height 11
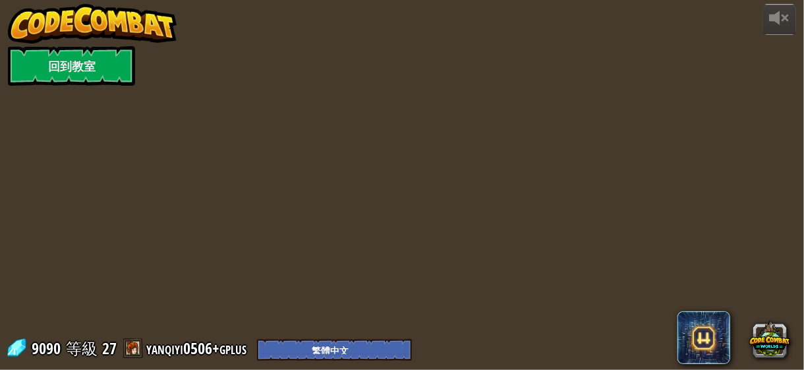
select select "zh-HANT"
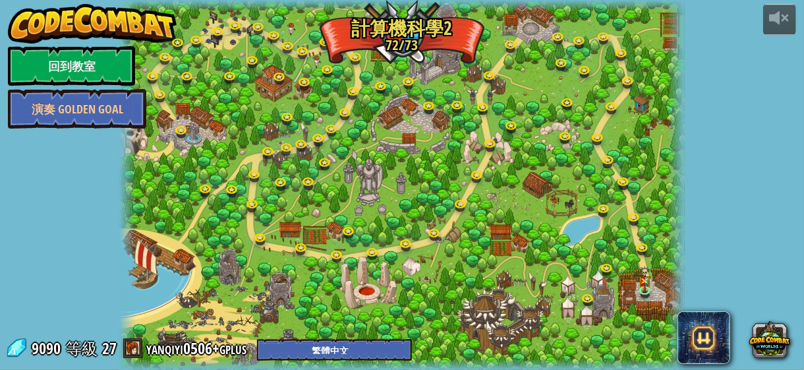
select select "zh-HANT"
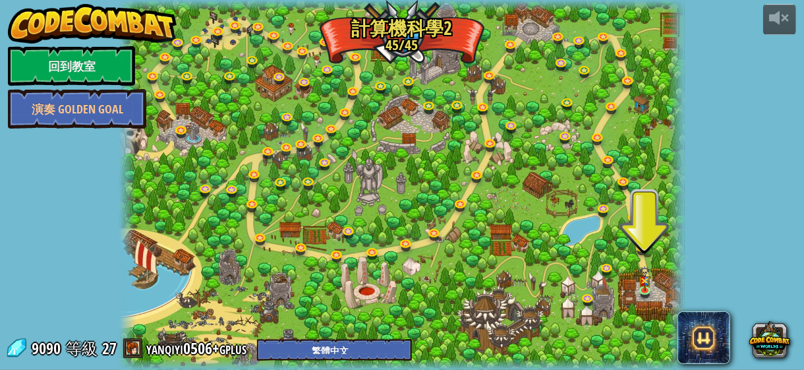
click at [625, 172] on div at bounding box center [402, 185] width 566 height 370
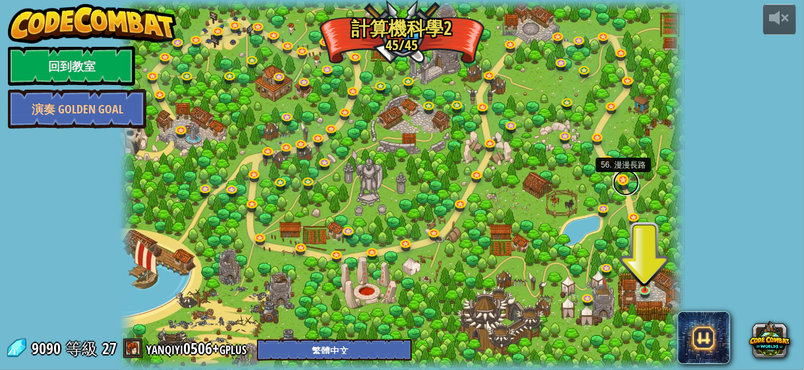
click at [623, 184] on link at bounding box center [626, 182] width 26 height 26
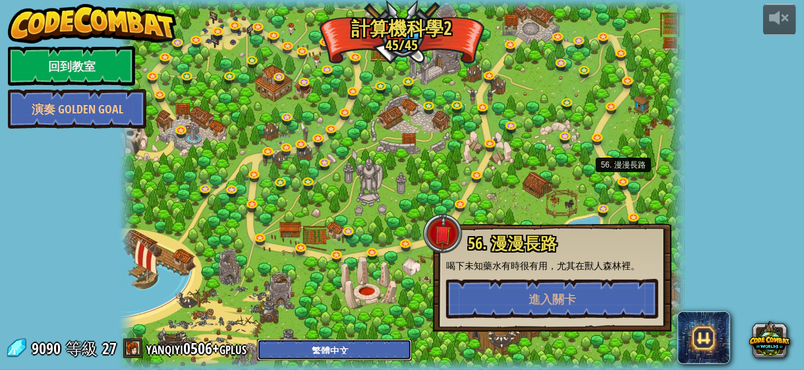
click at [332, 349] on select "English ([GEOGRAPHIC_DATA]) English ([GEOGRAPHIC_DATA]) 简体中文 繁體中文 русский españ…" at bounding box center [334, 350] width 155 height 22
click at [257, 339] on select "English ([GEOGRAPHIC_DATA]) English ([GEOGRAPHIC_DATA]) 简体中文 繁體中文 русский españ…" at bounding box center [334, 350] width 155 height 22
select select "ja"
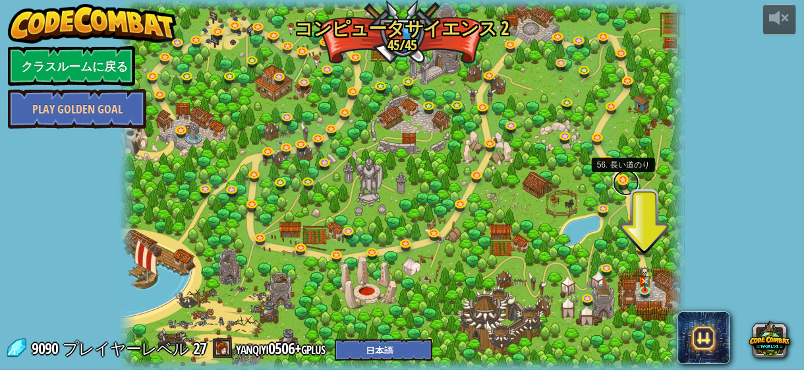
click at [620, 184] on link at bounding box center [626, 182] width 26 height 26
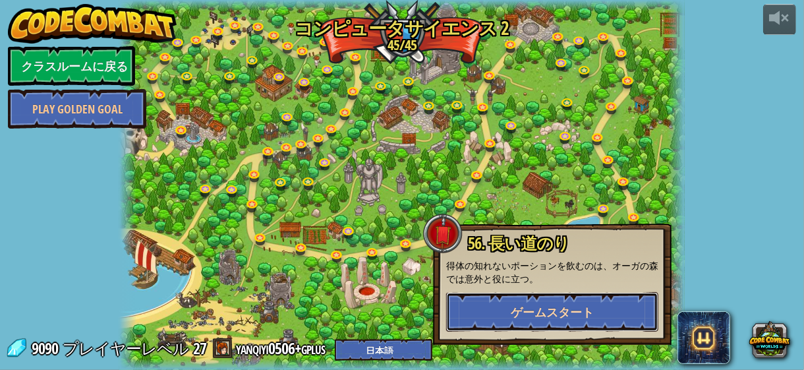
click at [538, 314] on span "ゲームスタート" at bounding box center [552, 312] width 83 height 16
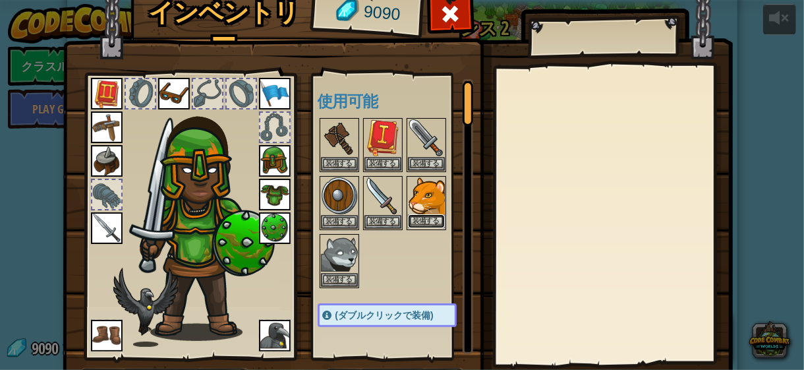
click at [413, 221] on button "装備する" at bounding box center [426, 221] width 37 height 14
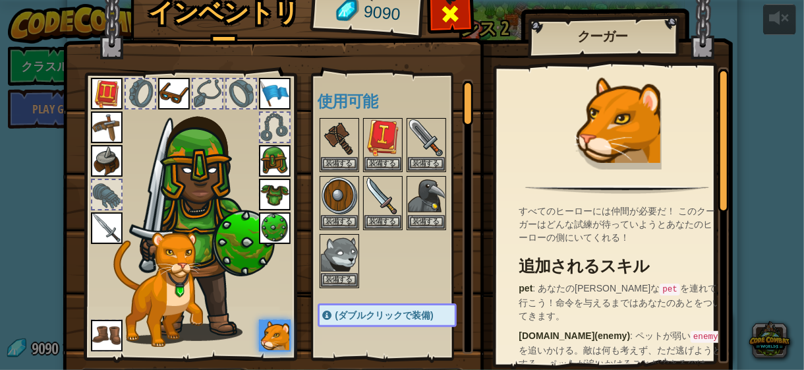
click at [440, 9] on span at bounding box center [450, 13] width 21 height 21
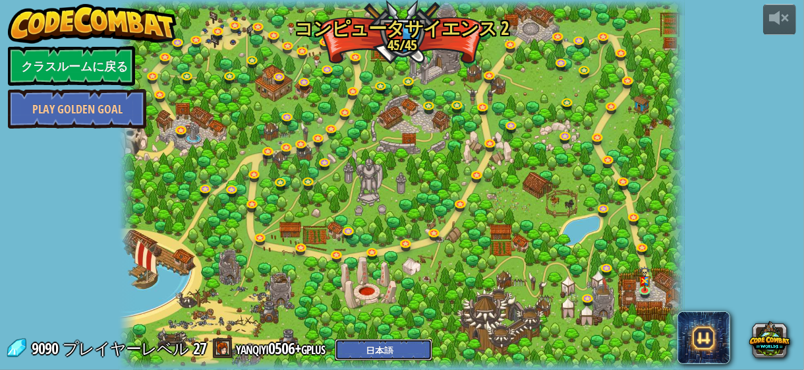
click at [432, 339] on select "English ([GEOGRAPHIC_DATA]) English ([GEOGRAPHIC_DATA]) 简体中文 繁體中文 русский españ…" at bounding box center [384, 350] width 98 height 22
select select "zh-HANT"
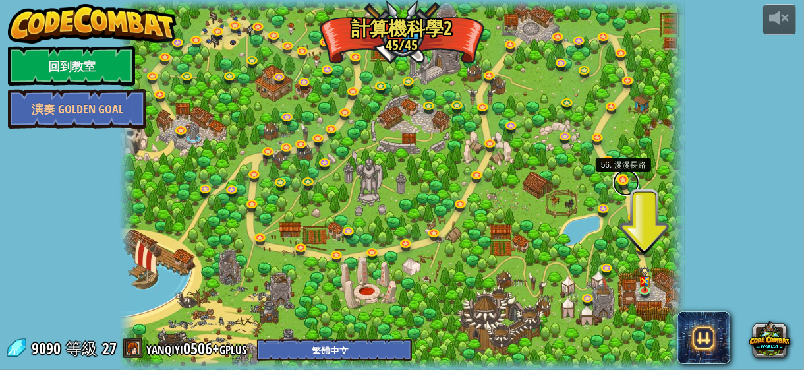
click at [620, 181] on link at bounding box center [626, 182] width 26 height 26
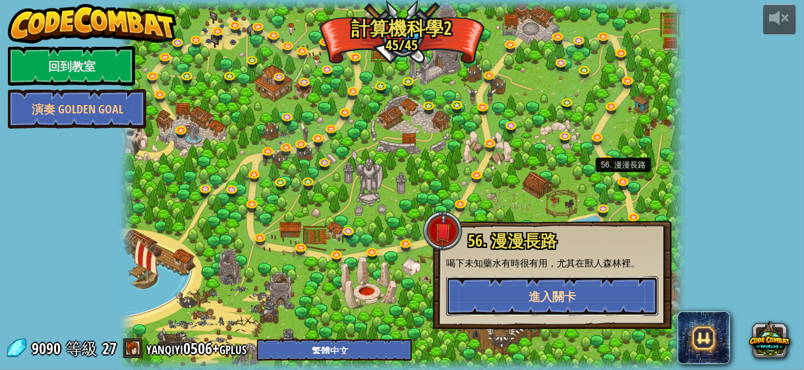
click at [589, 303] on button "進入關卡" at bounding box center [552, 296] width 212 height 40
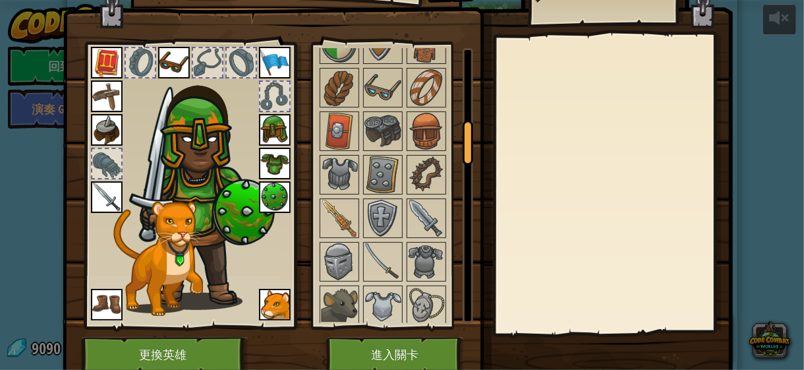
scroll to position [19, 0]
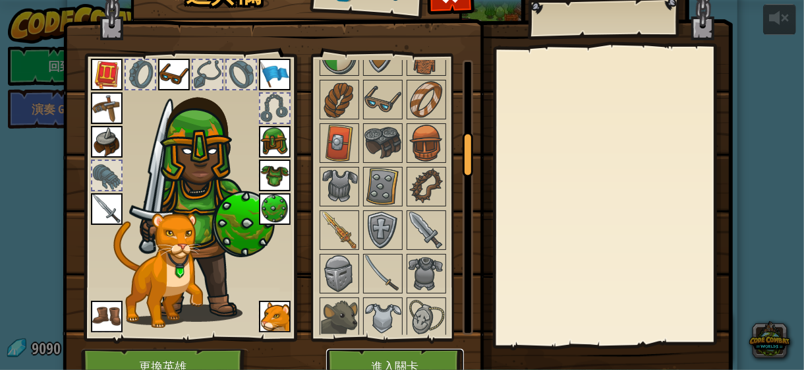
click at [417, 351] on button "進入關卡" at bounding box center [395, 367] width 138 height 36
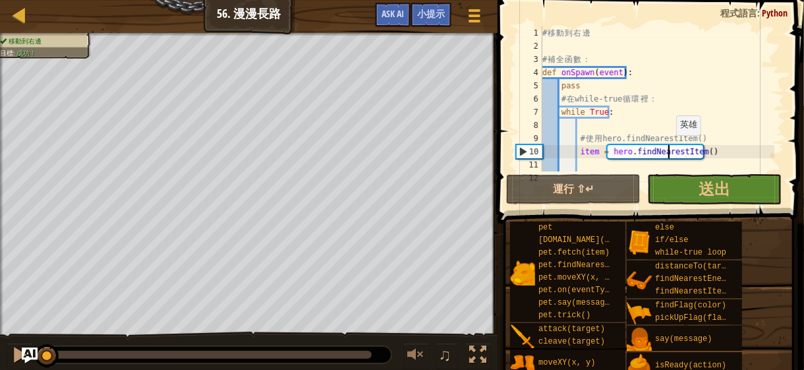
click at [670, 148] on div "# 移 動 到 右 邊 # 補 全 函 數 ： def onSpawn ( event ) : pass # 在 while-true 循 環 裡 ： whi…" at bounding box center [657, 111] width 235 height 171
type textarea "item = hero.findNearestItem()"
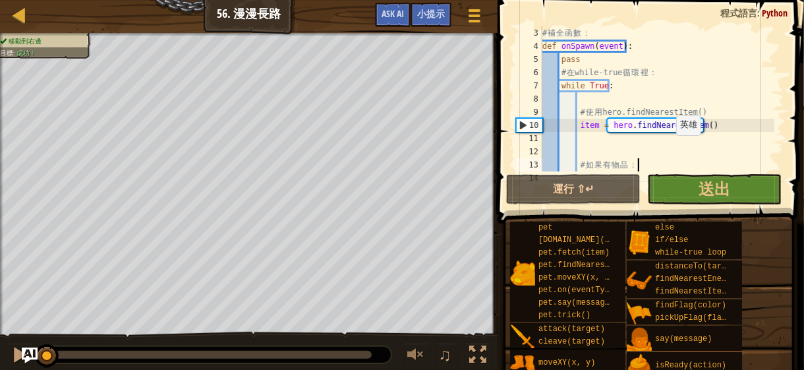
type textarea "if item:"
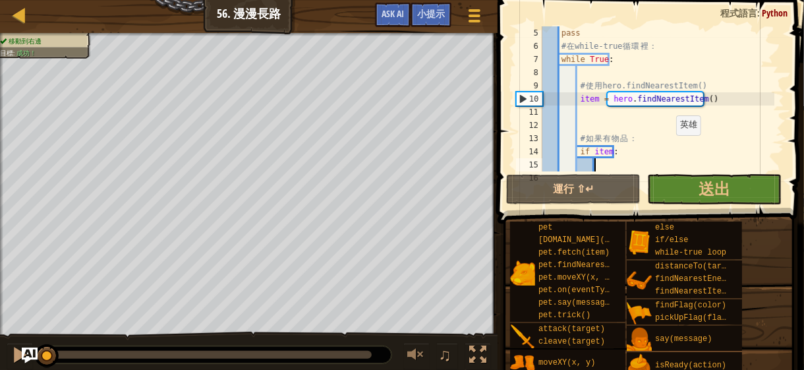
type textarea "pet.fetch(item)"
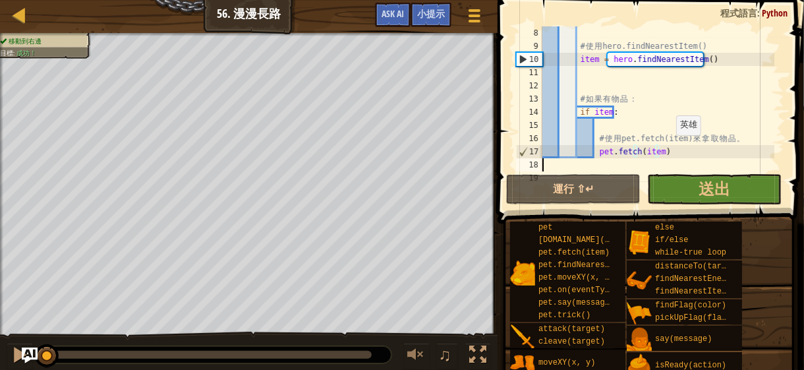
type textarea "# 使用pet.on()來將onSpawn指派給"spawn"事件"
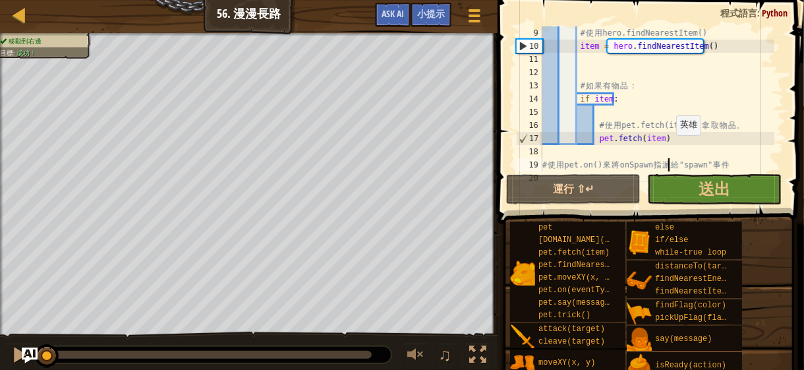
scroll to position [105, 0]
type textarea "3pet.fetch(item)"
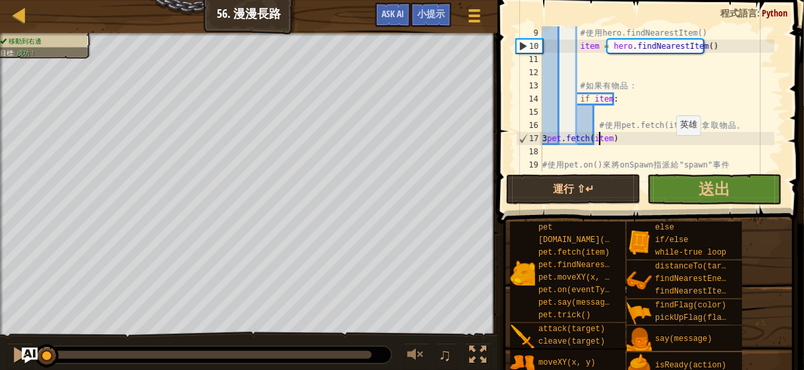
scroll to position [6, 0]
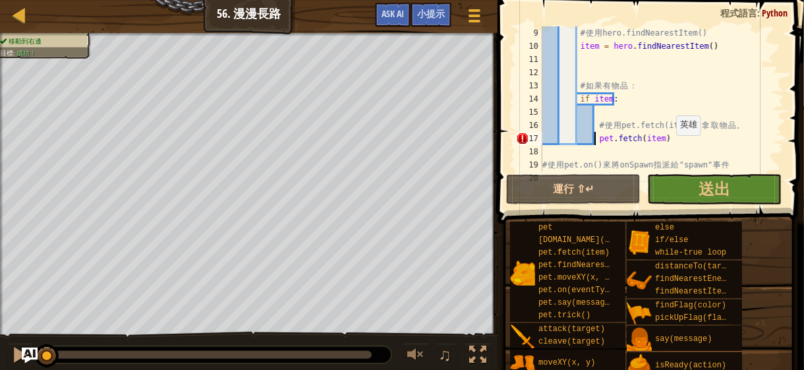
type textarea "#pet.fetch(item)"
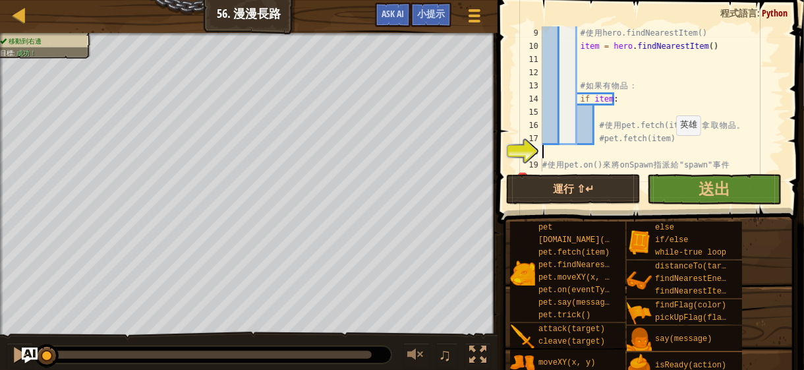
type textarea "# 使用pet.on()來將onSpawn指派給"spawn"事件"
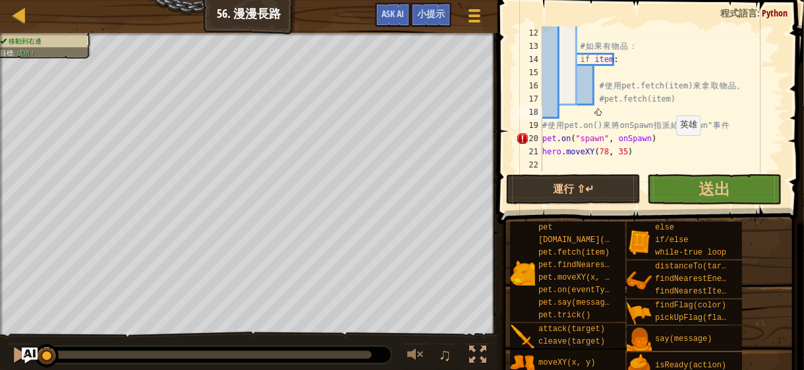
scroll to position [0, 0]
type textarea "心"
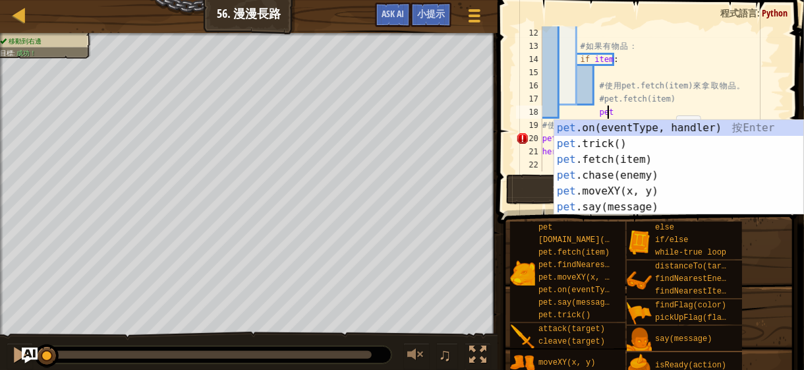
scroll to position [6, 0]
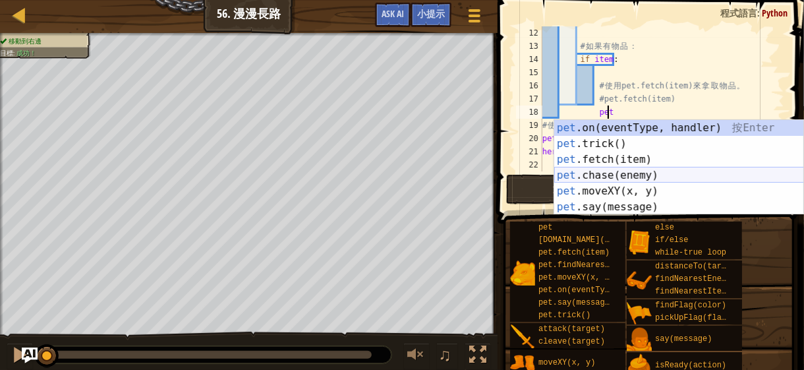
click at [657, 175] on div "pet .on(eventType, handler) 按 Enter pet .trick() 按 Enter pet .fetch(item) 按 Ent…" at bounding box center [679, 183] width 250 height 127
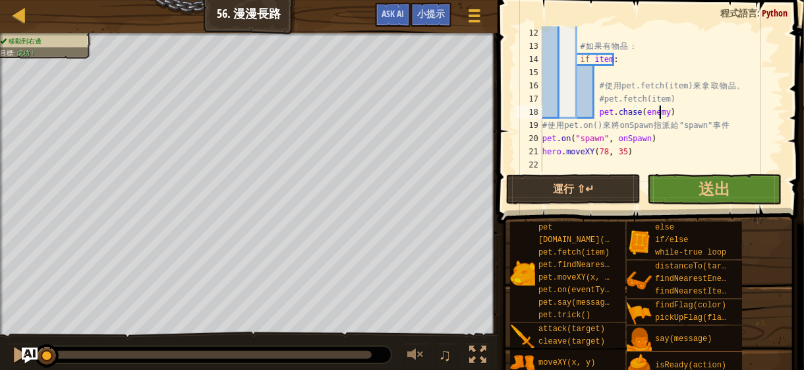
type textarea "# 使用pet.fetch(item)來拿取物品。"
type textarea "# 如果有物品："
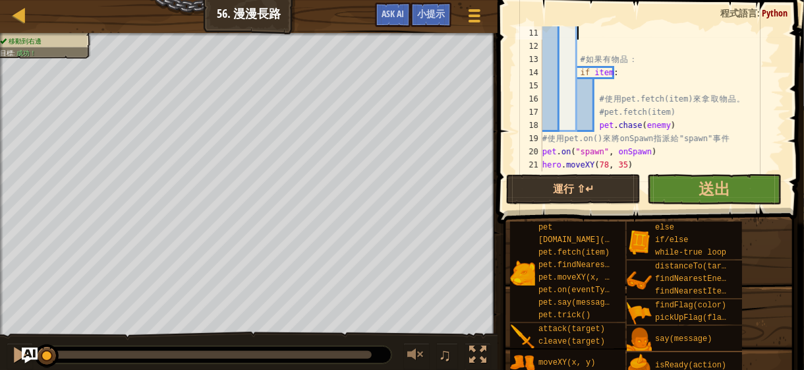
type textarea "# 使用hero.findNearestItem()"
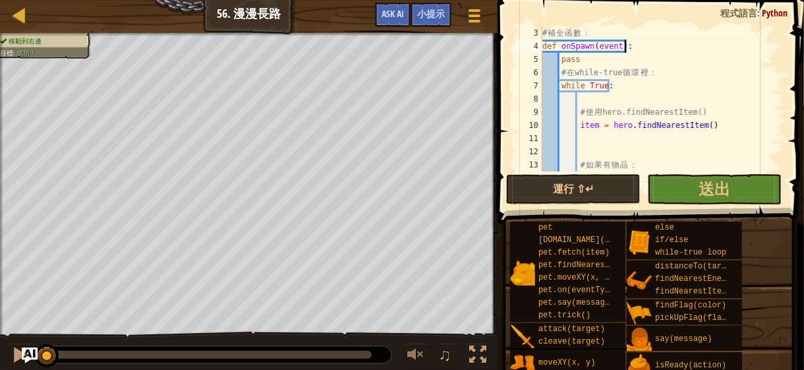
type textarea "while True:"
type textarea "item = hero.findNearestItem()"
type textarea "if item:"
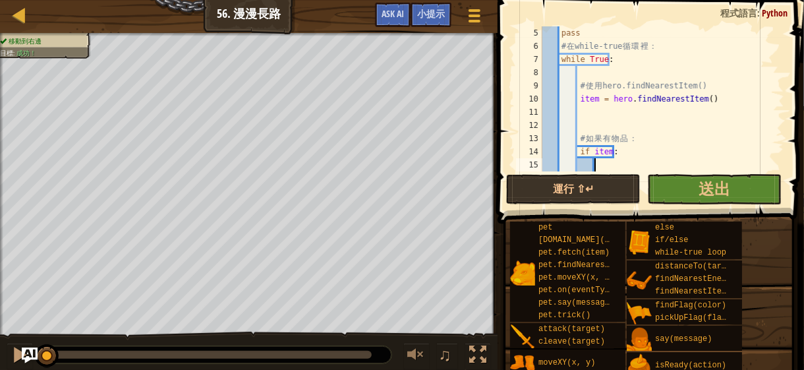
type textarea "if item:"
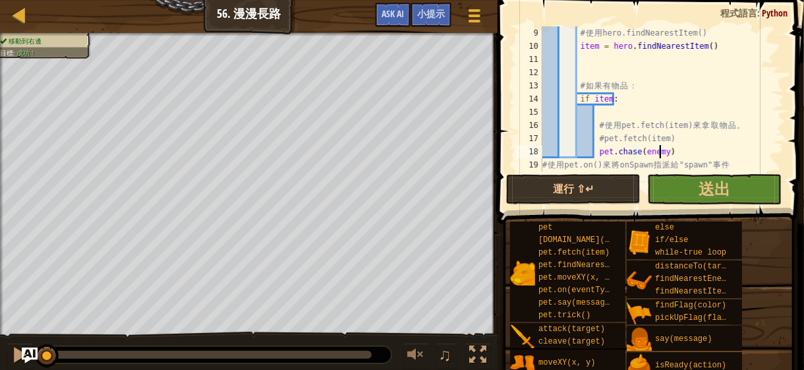
type textarea "#pet.fetch(item)"
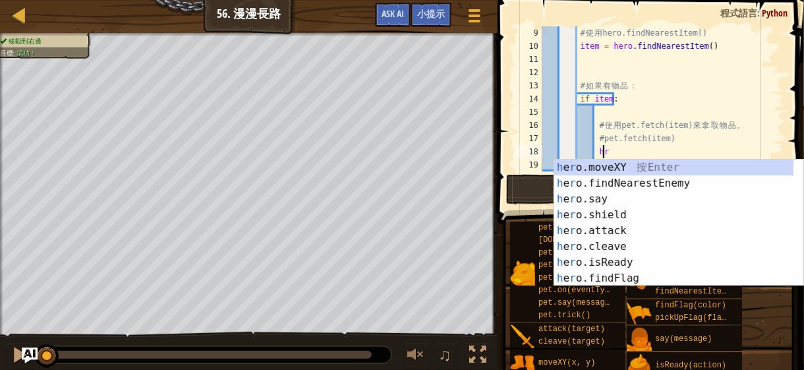
scroll to position [6, 5]
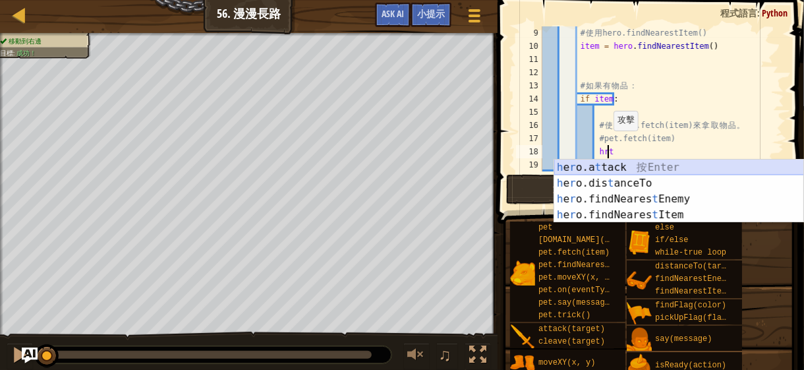
type textarea "hr"
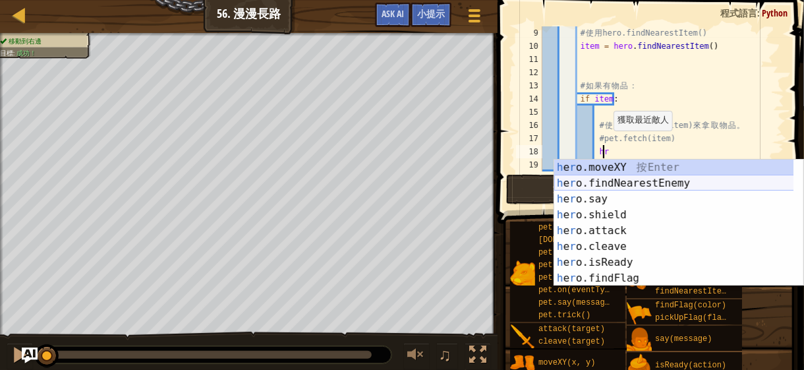
click at [625, 185] on div "h e r o.moveXY 按 Enter h e r o.findNearestEnemy 按 Enter h e r o.say 按 Enter h e…" at bounding box center [674, 239] width 240 height 158
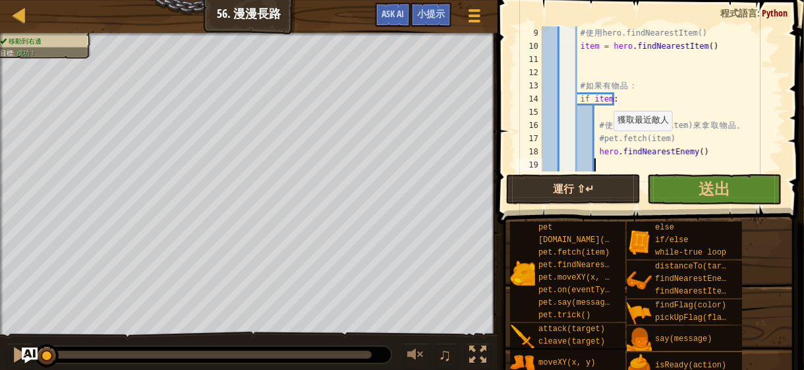
scroll to position [119, 0]
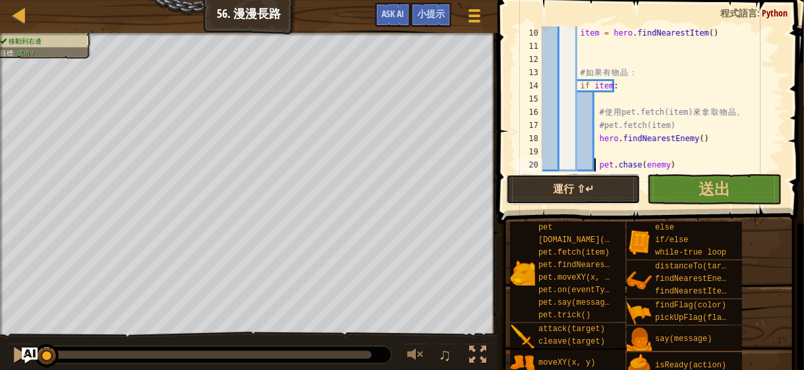
click at [600, 188] on button "運行 ⇧↵" at bounding box center [573, 189] width 134 height 30
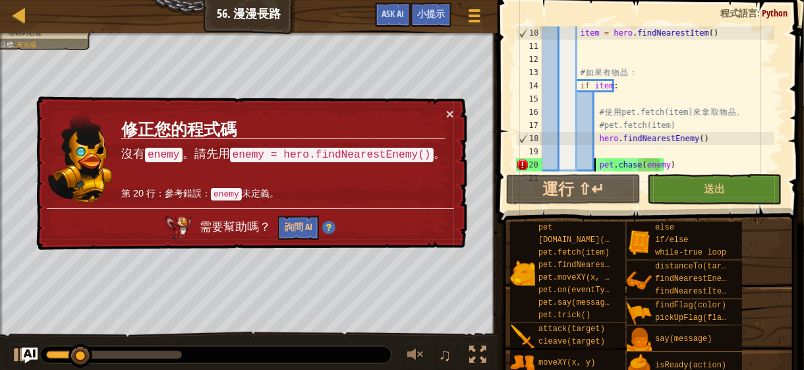
click at [592, 140] on div "item = hero . findNearestItem ( ) # 如 果 有 物 品 ： if item : # 使 用 pet.fetch(item)…" at bounding box center [657, 111] width 235 height 171
click at [595, 140] on div "item = hero . findNearestItem ( ) # 如 果 有 物 品 ： if item : # 使 用 pet.fetch(item)…" at bounding box center [657, 111] width 235 height 171
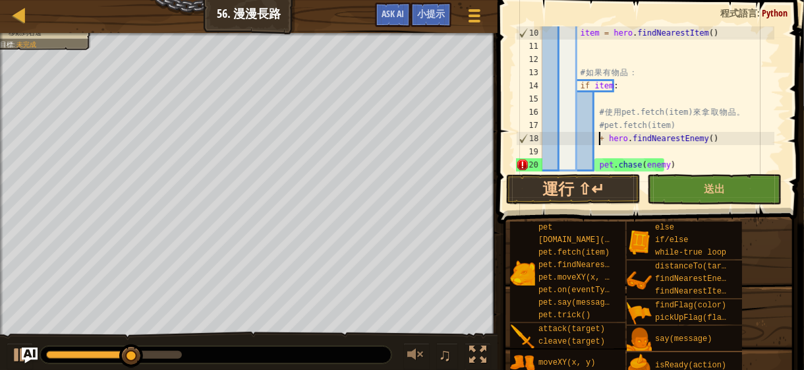
scroll to position [6, 4]
type textarea "= hero.findNearestEnemy()"
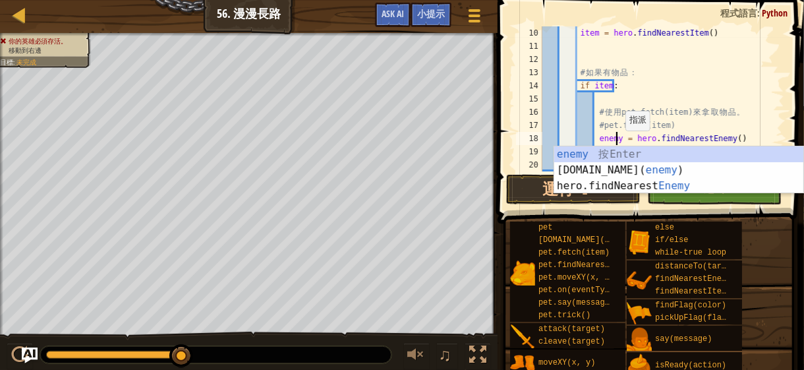
scroll to position [6, 6]
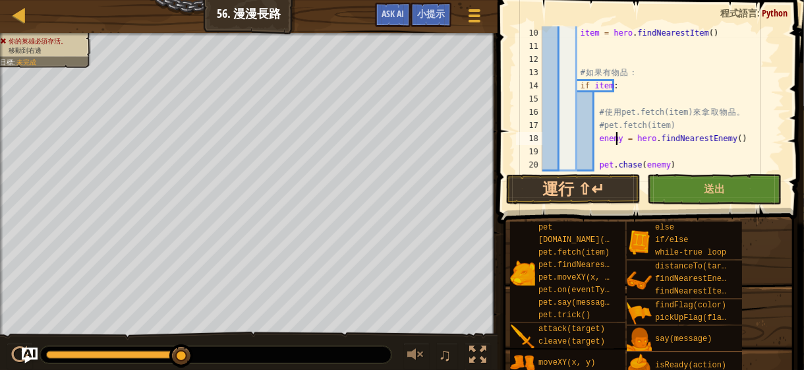
click at [615, 134] on div "item = hero . findNearestItem ( ) # 如 果 有 物 品 ： if item : # 使 用 pet.fetch(item)…" at bounding box center [657, 111] width 235 height 171
click at [588, 200] on button "運行 ⇧↵" at bounding box center [573, 189] width 134 height 30
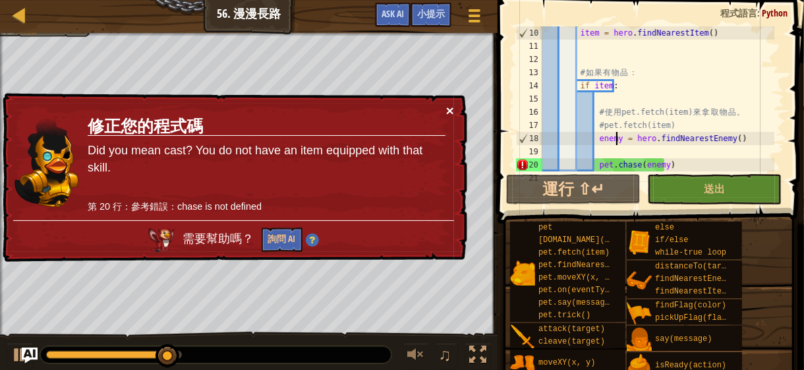
click at [449, 106] on button "×" at bounding box center [450, 110] width 8 height 14
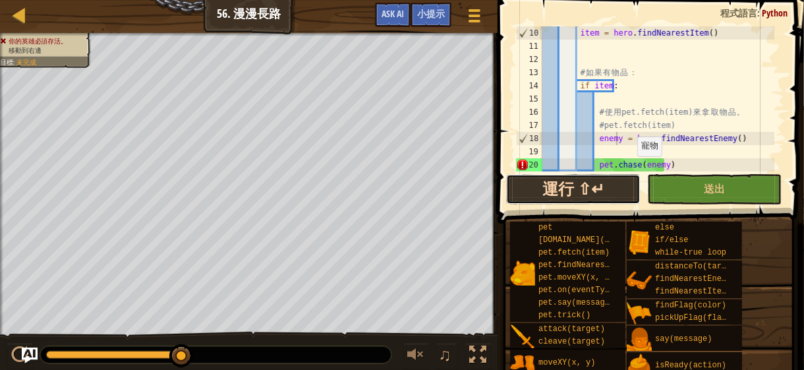
click at [573, 176] on button "運行 ⇧↵" at bounding box center [573, 189] width 134 height 30
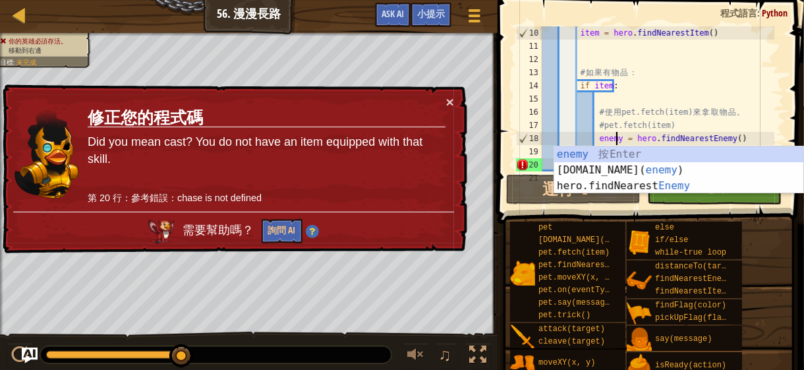
click at [736, 141] on div "item = hero . findNearestItem ( ) # 如 果 有 物 品 ： if item : # 使 用 pet.fetch(item)…" at bounding box center [657, 111] width 235 height 171
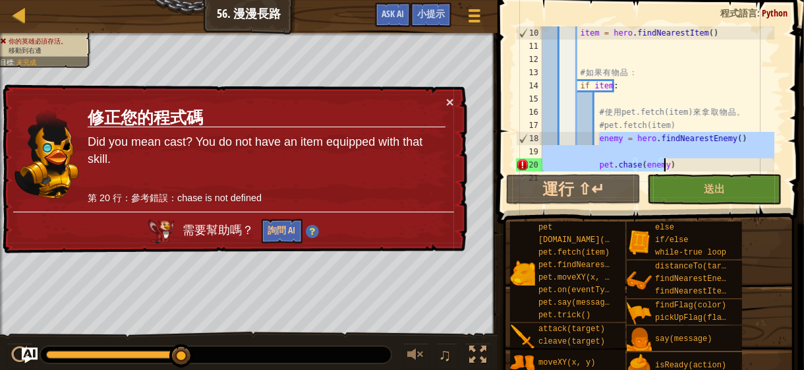
drag, startPoint x: 598, startPoint y: 138, endPoint x: 669, endPoint y: 163, distance: 74.8
click at [669, 163] on div "item = hero . findNearestItem ( ) # 如 果 有 物 品 ： if item : # 使 用 pet.fetch(item)…" at bounding box center [657, 111] width 235 height 171
type textarea "e"
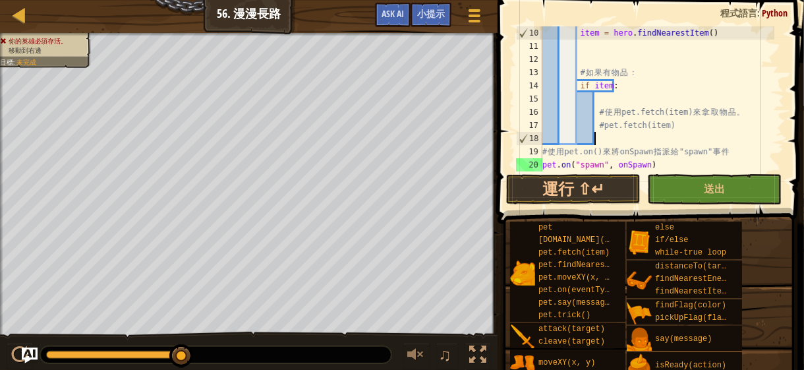
scroll to position [6, 3]
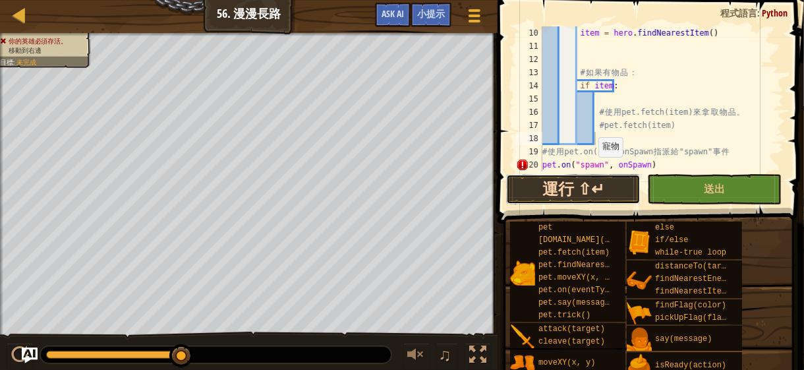
click at [593, 195] on button "運行 ⇧↵" at bounding box center [573, 189] width 134 height 30
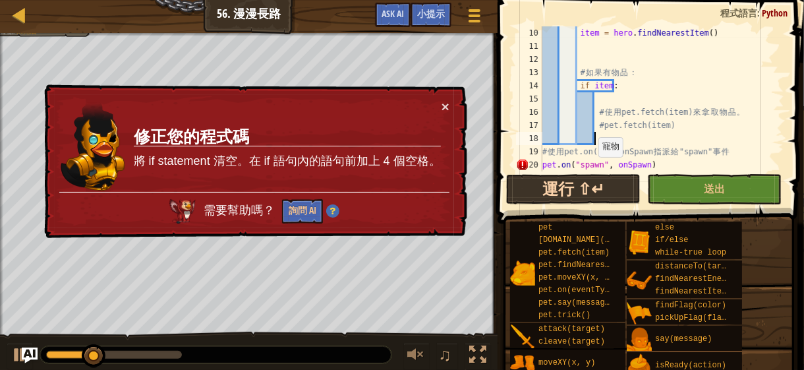
type textarea "# 使用pet.on()來將onSpawn指派給"spawn"事件"
type textarea "pet.fetch(item)"
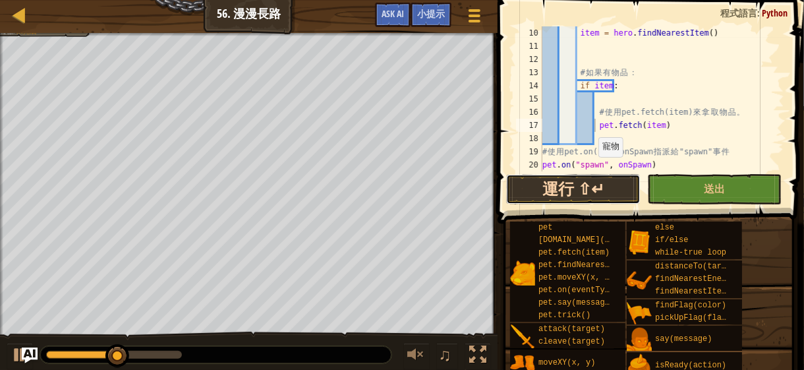
click at [563, 191] on button "運行 ⇧↵" at bounding box center [573, 189] width 134 height 30
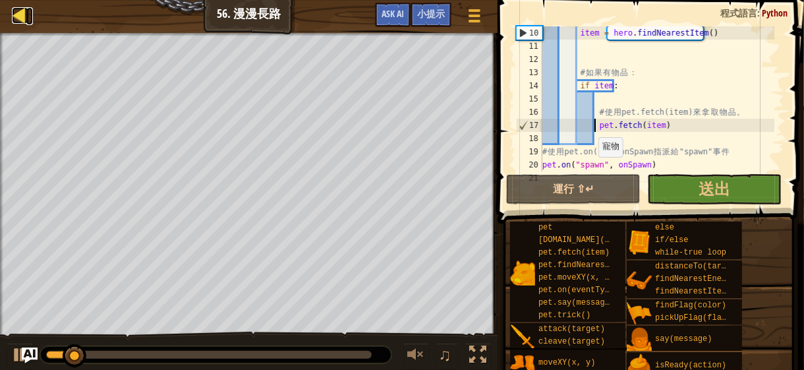
click at [22, 22] on div at bounding box center [20, 15] width 16 height 16
select select "zh-HANT"
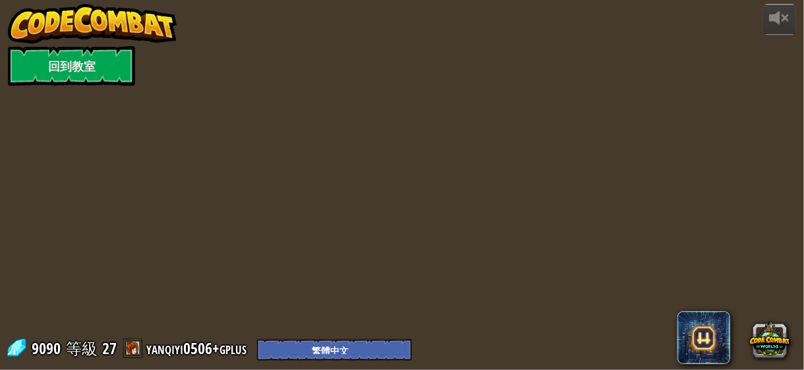
select select "zh-HANT"
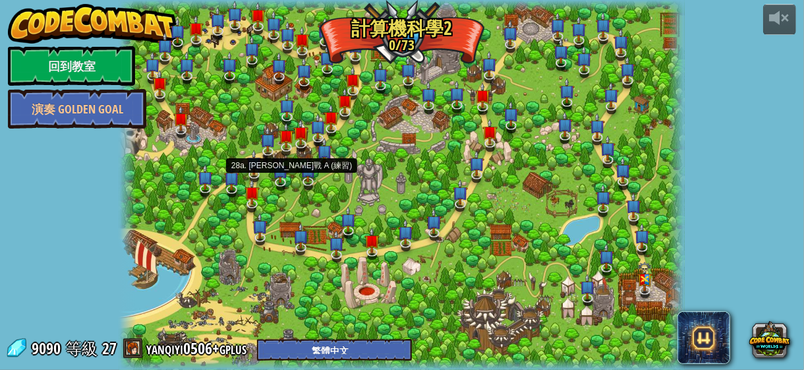
select select "zh-HANT"
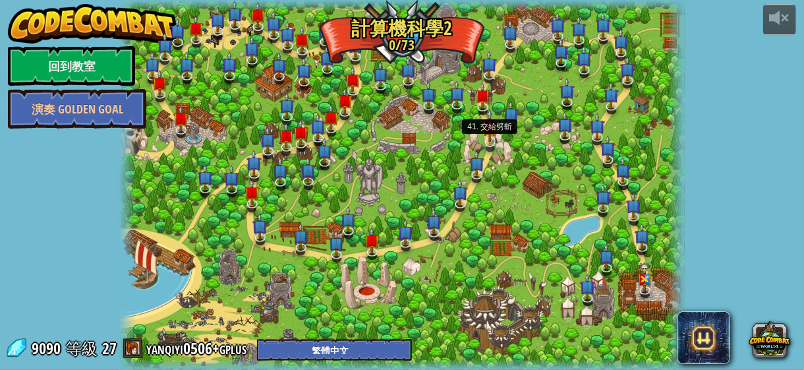
select select "zh-HANT"
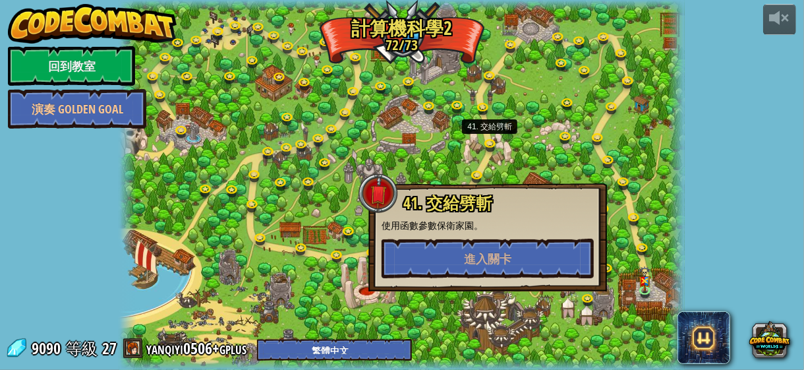
select select "zh-HANT"
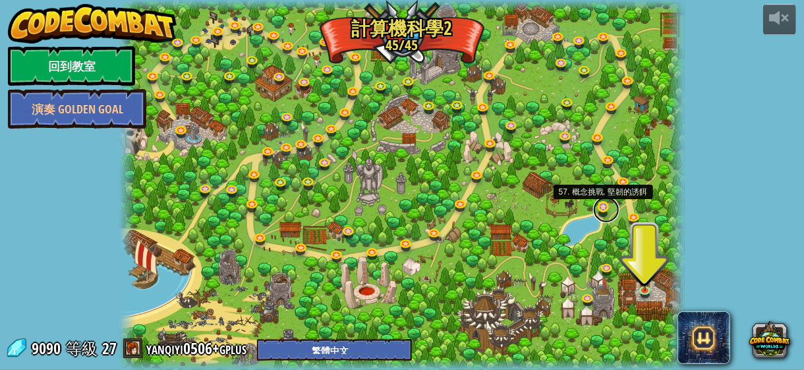
click at [609, 211] on link at bounding box center [606, 209] width 26 height 26
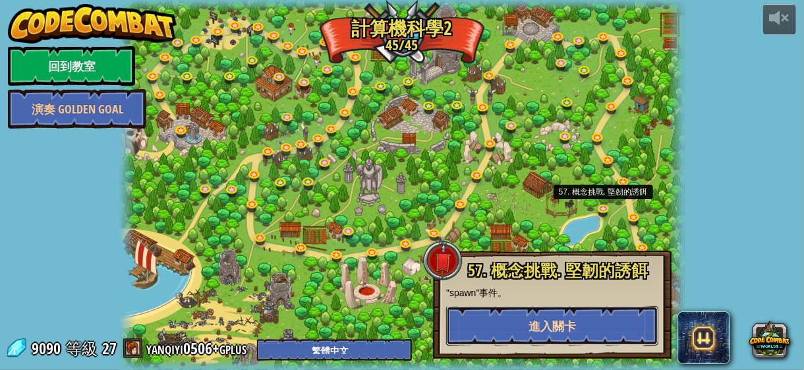
click at [589, 318] on button "進入關卡" at bounding box center [552, 326] width 212 height 40
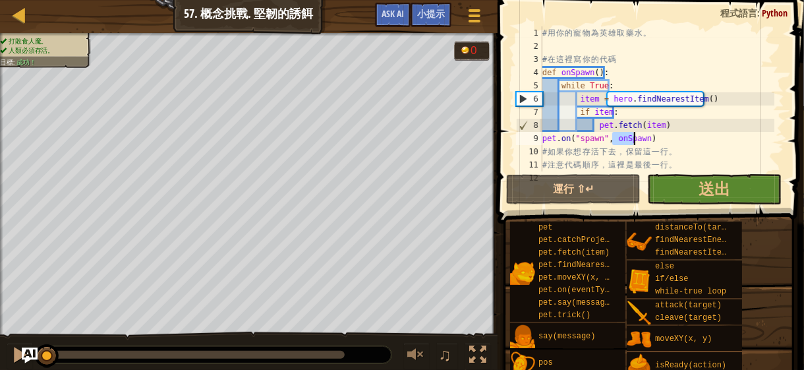
drag, startPoint x: 612, startPoint y: 136, endPoint x: 654, endPoint y: 148, distance: 44.5
click at [654, 148] on div "# 用 你 的 寵 物 為 [PERSON_NAME] 取 藥 水 。 # 在 這 裡 寫 你 的 代 碼 def onSpawn ( ) : while T…" at bounding box center [657, 111] width 235 height 171
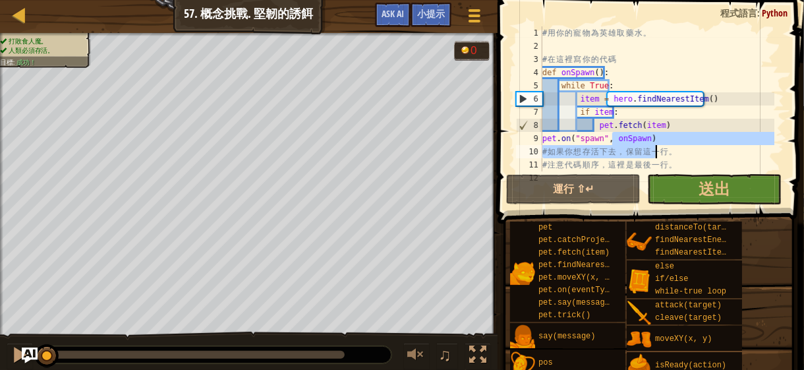
click at [680, 163] on div "# 用 你 的 寵 物 為 [PERSON_NAME] 取 藥 水 。 # 在 這 裡 寫 你 的 代 碼 def onSpawn ( ) : while T…" at bounding box center [657, 111] width 235 height 171
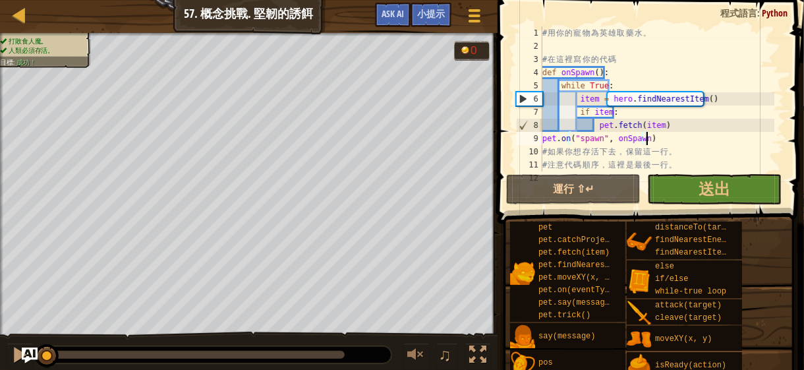
click at [655, 136] on div "# 用 你 的 寵 物 為 [PERSON_NAME] 取 藥 水 。 # 在 這 裡 寫 你 的 代 碼 def onSpawn ( ) : while T…" at bounding box center [657, 111] width 235 height 171
click at [672, 125] on div "# 用 你 的 寵 物 為 [PERSON_NAME] 取 藥 水 。 # 在 這 裡 寫 你 的 代 碼 def onSpawn ( ) : while T…" at bounding box center [657, 111] width 235 height 171
type textarea "pet.fetch(item)"
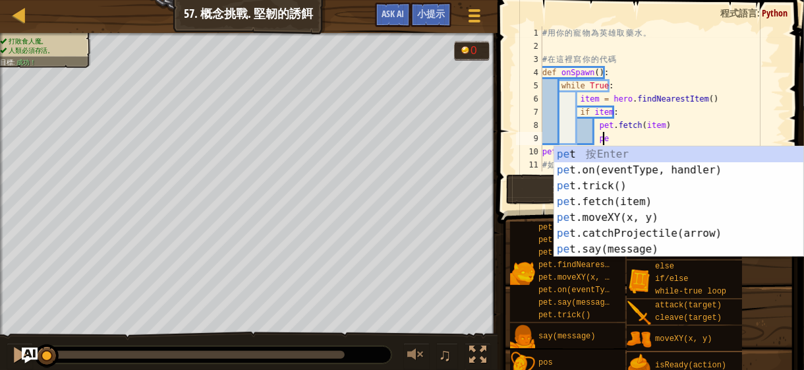
scroll to position [6, 5]
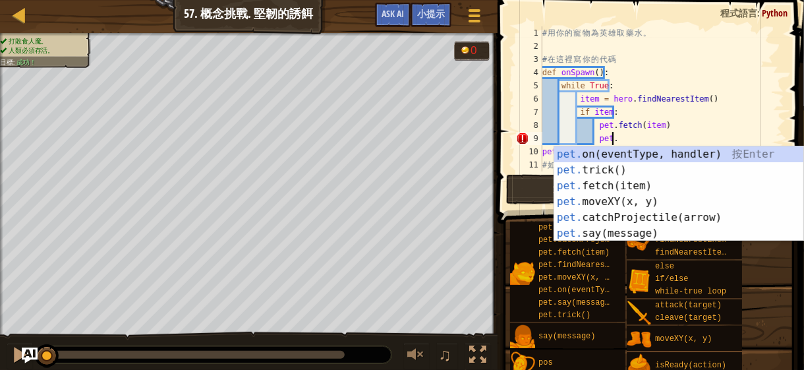
click at [631, 136] on div "# 用 你 的 寵 物 為 [PERSON_NAME] 取 藥 水 。 # 在 這 裡 寫 你 的 代 碼 def onSpawn ( ) : while T…" at bounding box center [657, 111] width 235 height 171
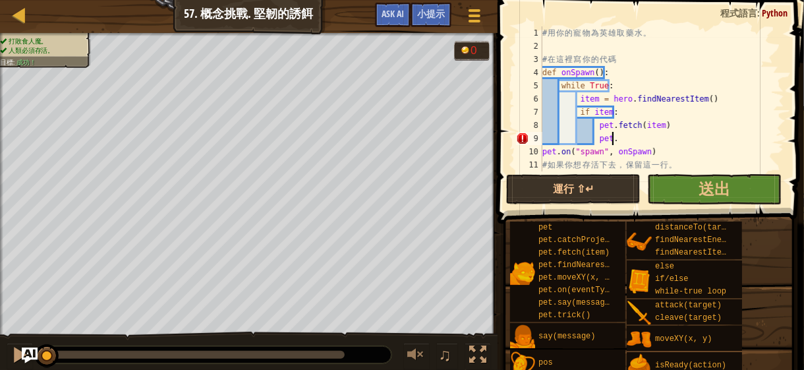
scroll to position [6, 0]
drag, startPoint x: 631, startPoint y: 136, endPoint x: 541, endPoint y: 145, distance: 90.8
drag, startPoint x: 541, startPoint y: 145, endPoint x: 716, endPoint y: 148, distance: 174.7
click at [716, 148] on div "# 用 你 的 寵 物 為 [PERSON_NAME] 取 藥 水 。 # 在 這 裡 寫 你 的 代 碼 def onSpawn ( ) : while T…" at bounding box center [657, 111] width 235 height 171
click at [668, 140] on div "# 用 你 的 寵 物 為 [PERSON_NAME] 取 藥 水 。 # 在 這 裡 寫 你 的 代 碼 def onSpawn ( ) : while T…" at bounding box center [657, 111] width 235 height 171
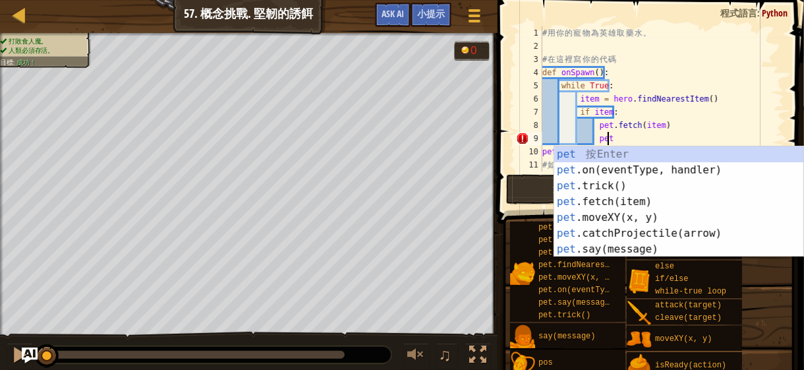
type textarea "p"
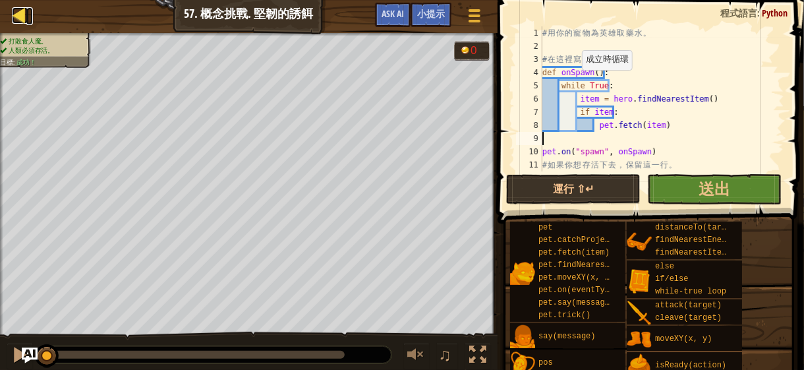
click at [24, 20] on div at bounding box center [20, 15] width 16 height 16
select select "zh-HANT"
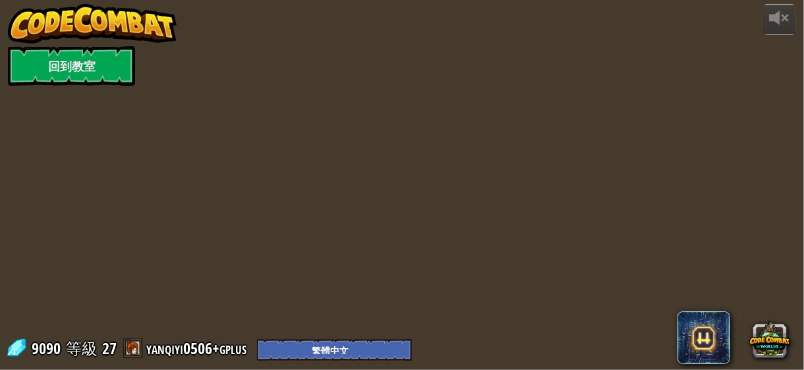
select select "zh-HANT"
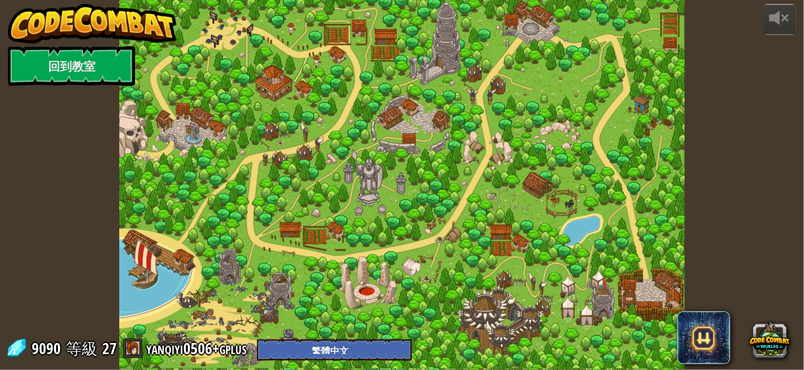
select select "zh-HANT"
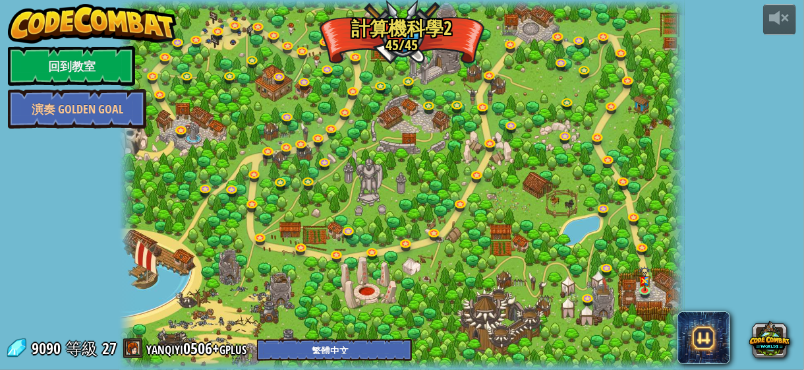
select select "zh-HANT"
click at [643, 236] on div at bounding box center [402, 185] width 566 height 370
click at [641, 245] on link at bounding box center [645, 248] width 26 height 26
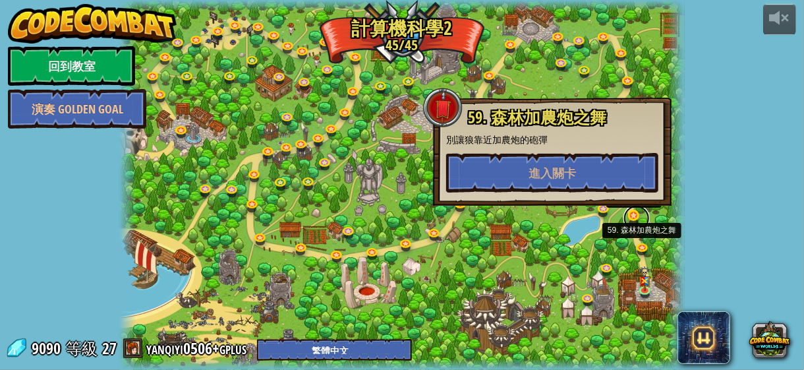
click at [629, 217] on link at bounding box center [637, 218] width 26 height 26
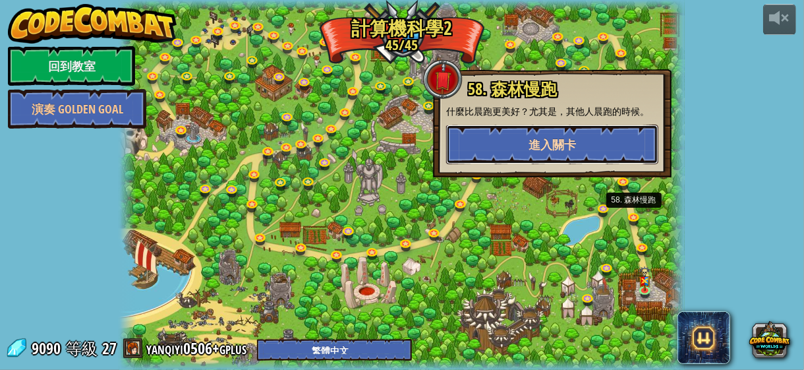
click at [544, 148] on span "進入關卡" at bounding box center [552, 144] width 47 height 16
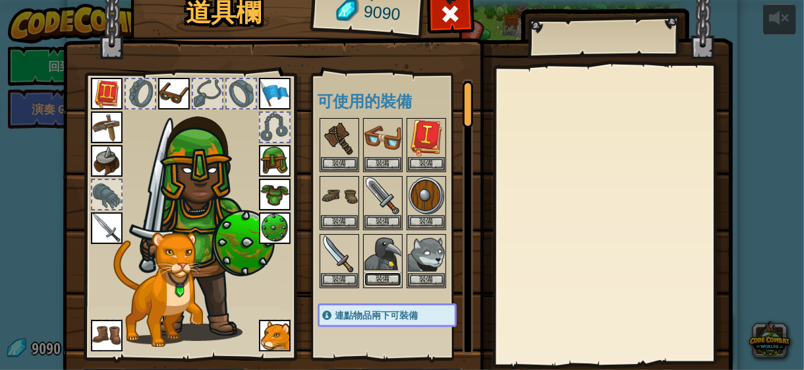
click at [374, 274] on button "裝備" at bounding box center [382, 279] width 37 height 14
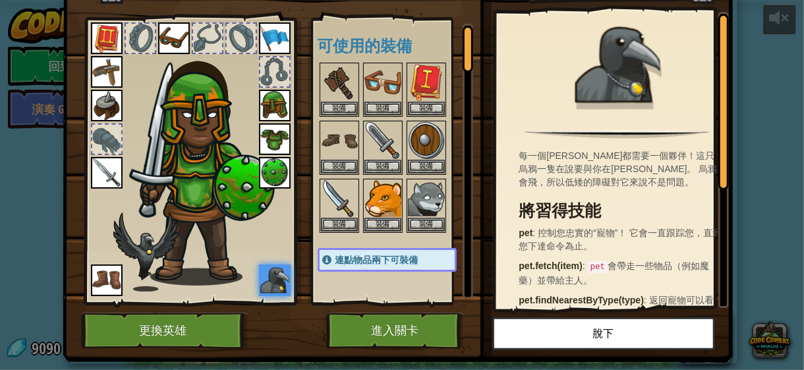
scroll to position [84, 0]
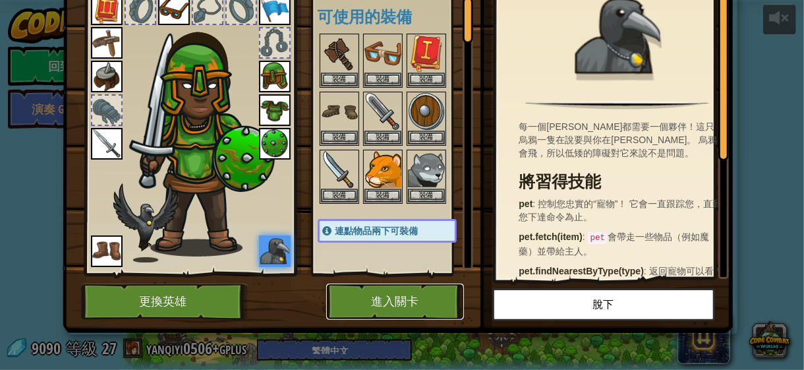
click at [413, 306] on button "進入關卡" at bounding box center [395, 301] width 138 height 36
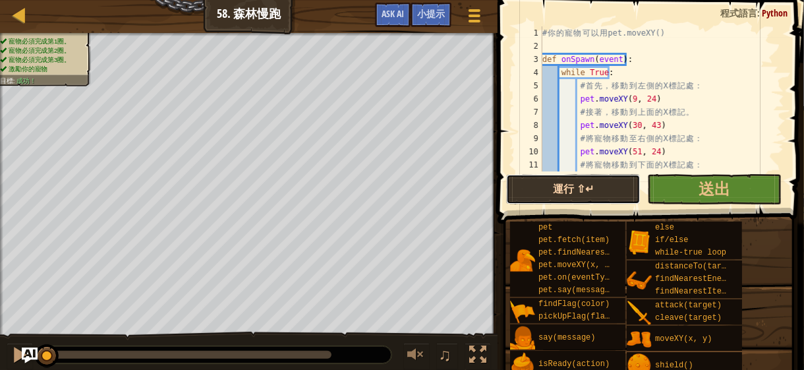
click at [546, 189] on button "運行 ⇧↵" at bounding box center [573, 189] width 134 height 30
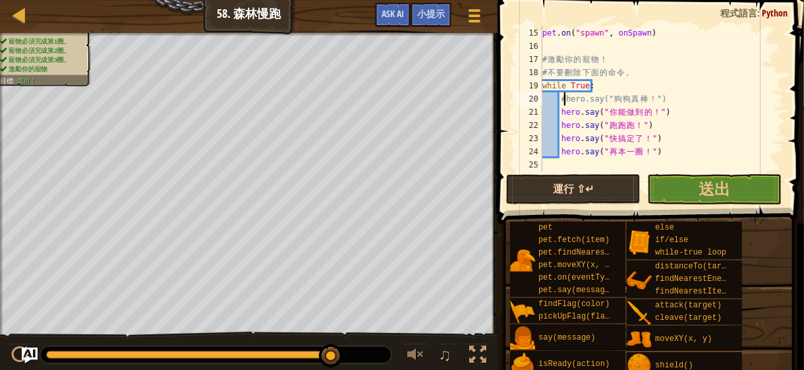
scroll to position [5, 2]
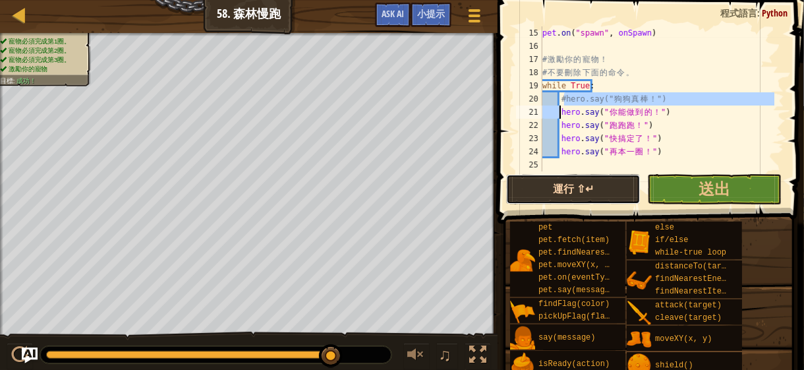
click at [546, 189] on button "運行 ⇧↵" at bounding box center [573, 189] width 134 height 30
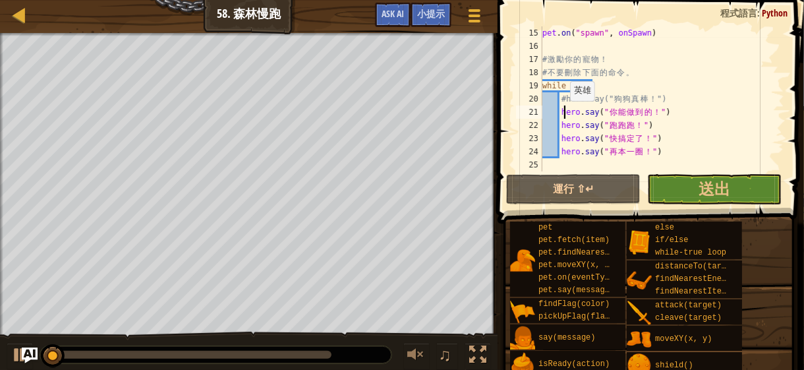
click at [564, 114] on div "pet . on ( "spawn" , onSpawn ) # 激 勵 你 的 寵 物 ！ # 不 要 刪 除 下 面 的 命 令 。 while True…" at bounding box center [657, 111] width 235 height 171
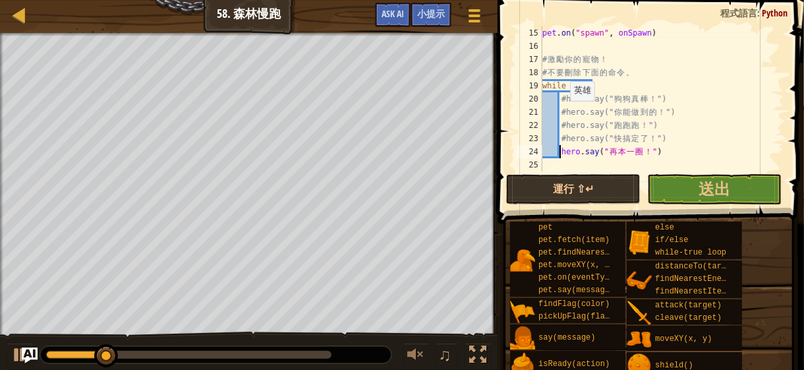
type textarea "#hero.say("再本一圈！")"
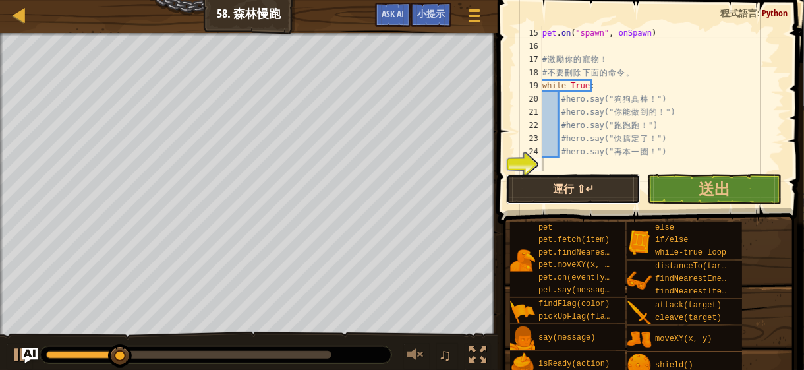
click at [557, 181] on button "運行 ⇧↵" at bounding box center [573, 189] width 134 height 30
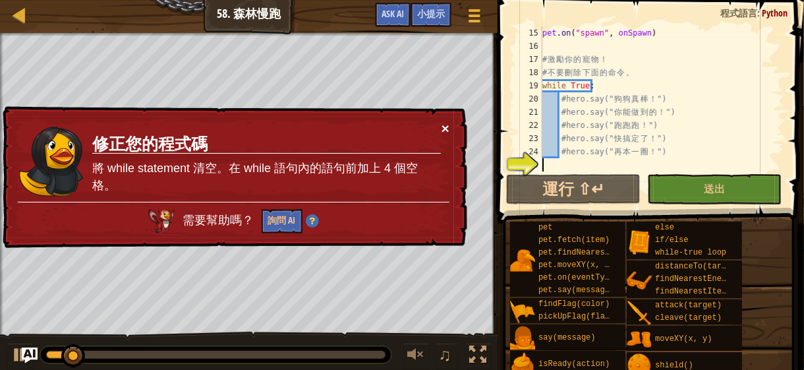
click at [448, 128] on button "×" at bounding box center [446, 128] width 8 height 14
click at [562, 151] on div "pet . on ( "spawn" , onSpawn ) # 激 勵 你 的 寵 物 ！ # 不 要 刪 除 下 面 的 命 令 。 while True…" at bounding box center [657, 111] width 235 height 171
type textarea "#hero.say("再本一圈！")"
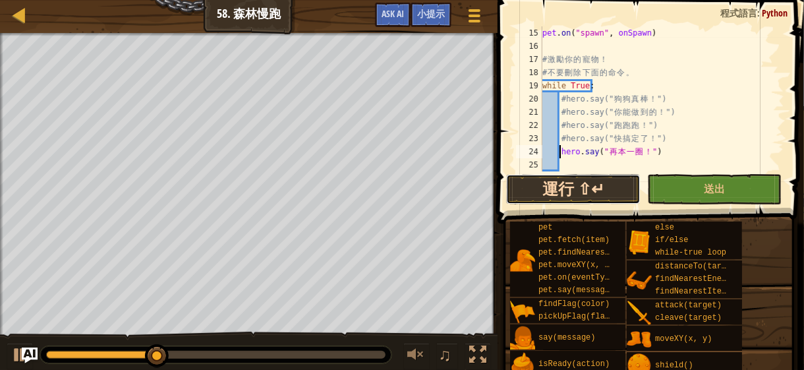
click at [552, 194] on button "運行 ⇧↵" at bounding box center [573, 189] width 134 height 30
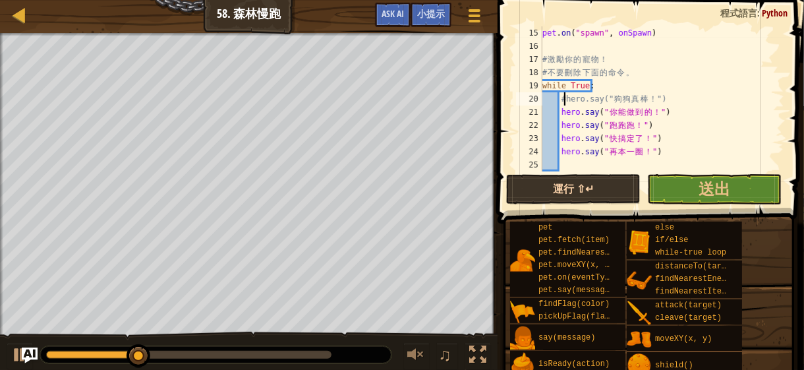
scroll to position [6, 2]
type textarea "hero.say("再本一圈！")"
click at [521, 189] on button "運行 ⇧↵" at bounding box center [573, 189] width 134 height 30
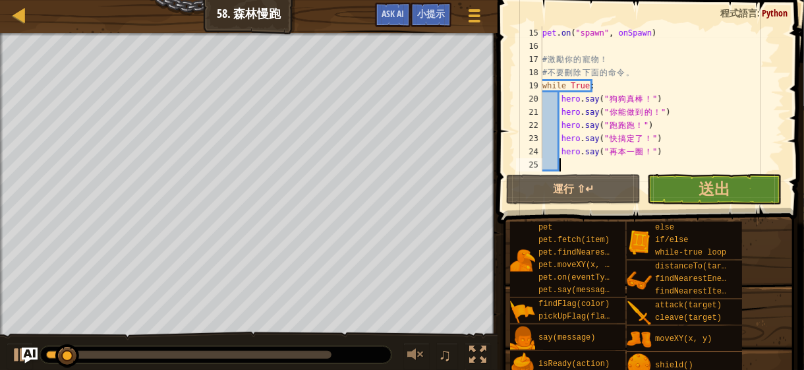
click at [301, 360] on div at bounding box center [215, 354] width 351 height 17
click at [299, 356] on div at bounding box center [188, 355] width 285 height 8
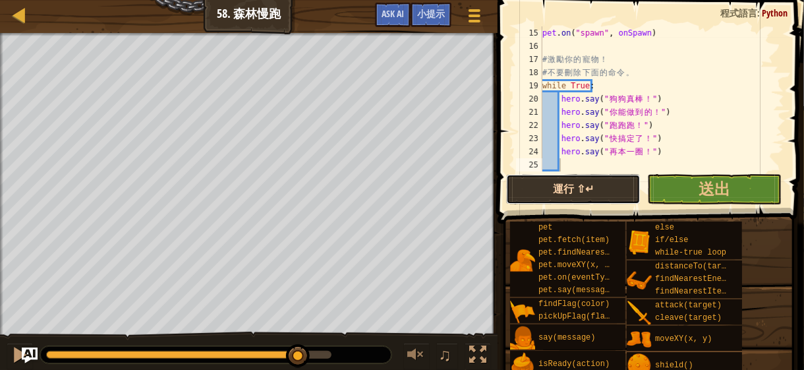
click at [528, 204] on button "運行 ⇧↵" at bounding box center [573, 189] width 134 height 30
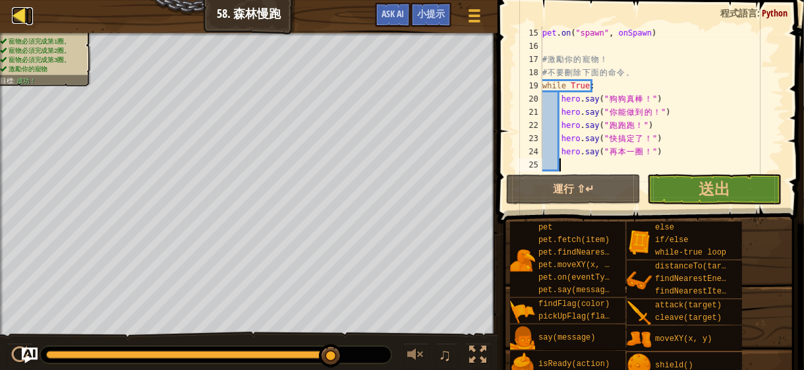
click at [22, 17] on div at bounding box center [20, 15] width 16 height 16
select select "zh-HANT"
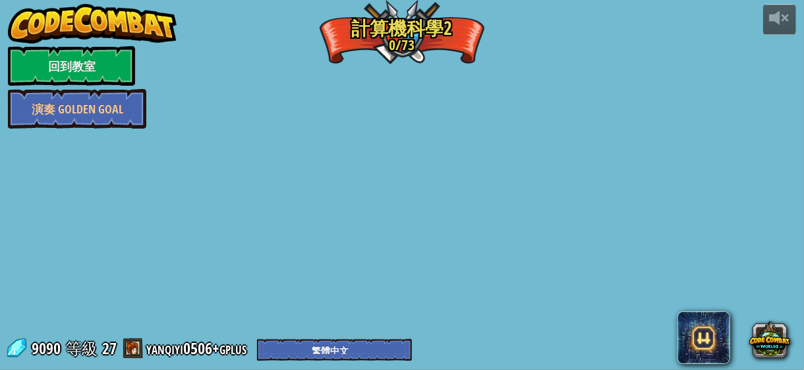
select select "zh-HANT"
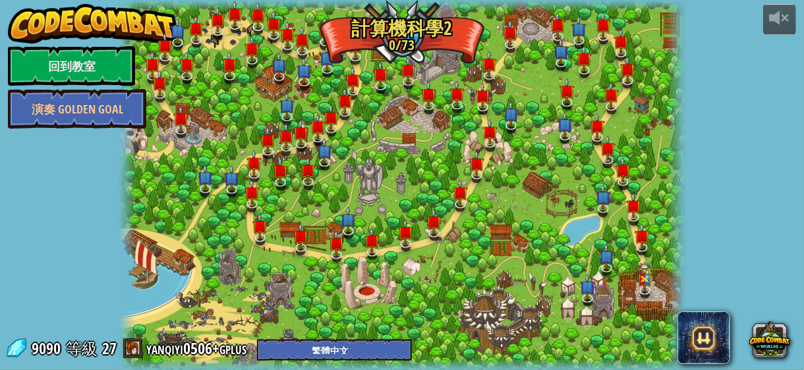
select select "zh-HANT"
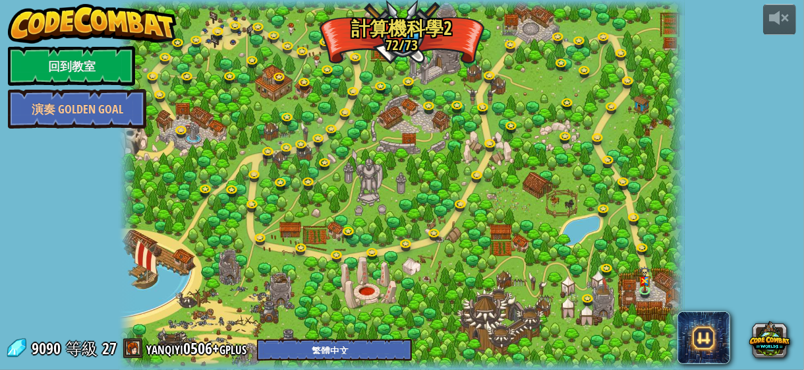
select select "zh-HANT"
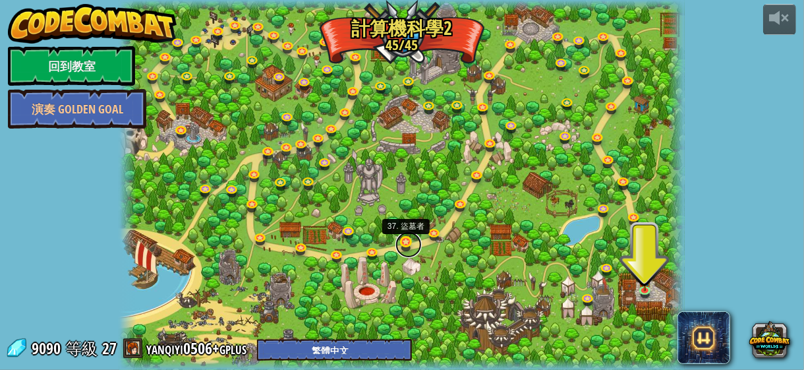
click at [403, 244] on link at bounding box center [408, 244] width 26 height 26
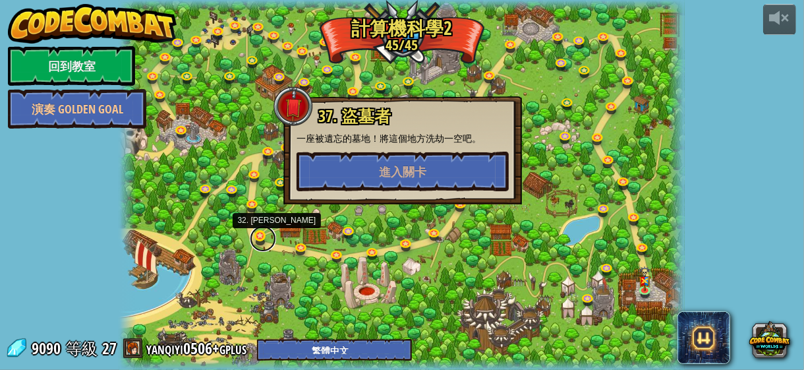
click at [264, 230] on link at bounding box center [263, 238] width 26 height 26
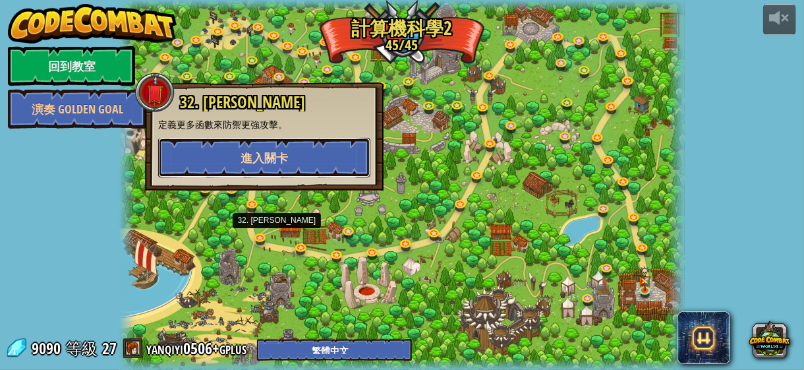
click at [311, 167] on button "進入關卡" at bounding box center [264, 158] width 212 height 40
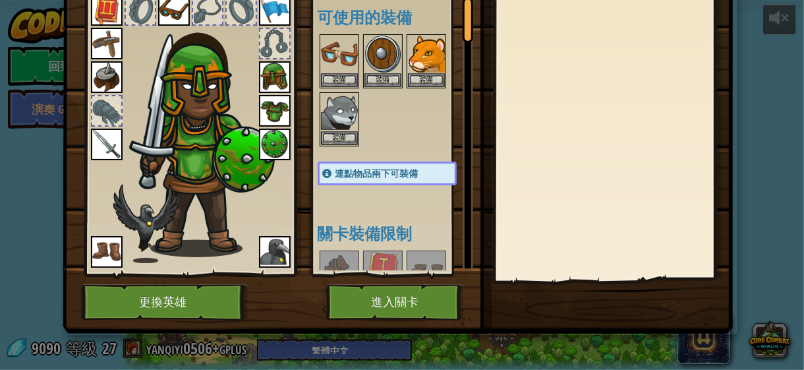
scroll to position [84, 0]
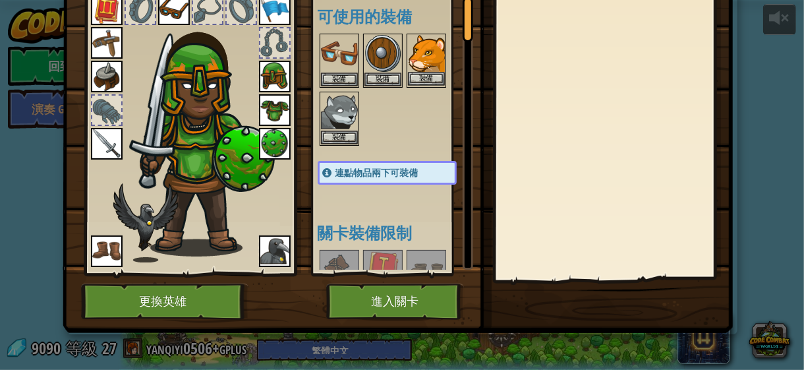
click at [423, 70] on img at bounding box center [426, 53] width 37 height 37
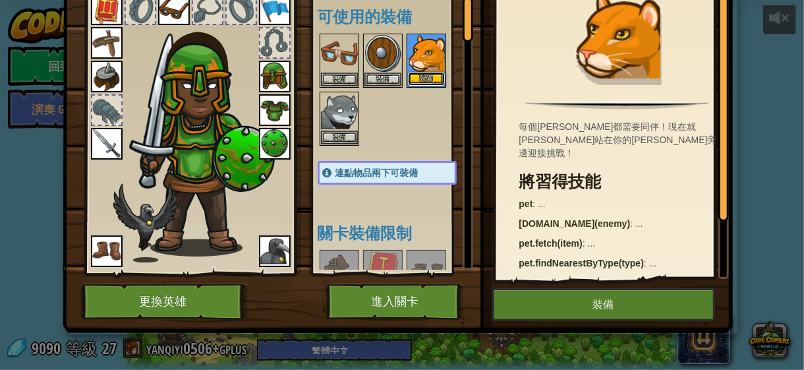
click at [413, 76] on button "裝備" at bounding box center [426, 79] width 37 height 14
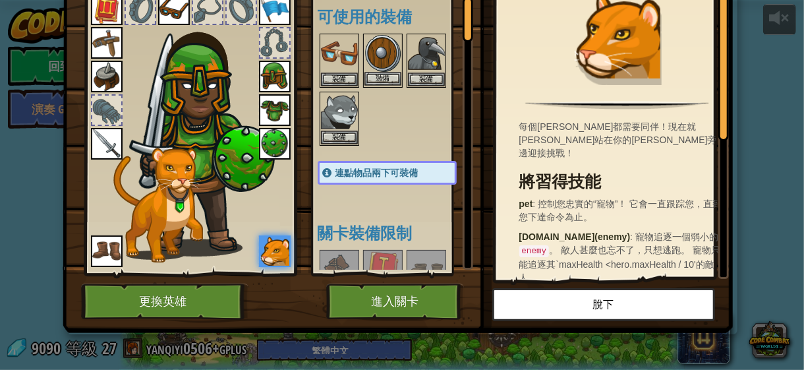
click at [382, 53] on img at bounding box center [382, 53] width 37 height 37
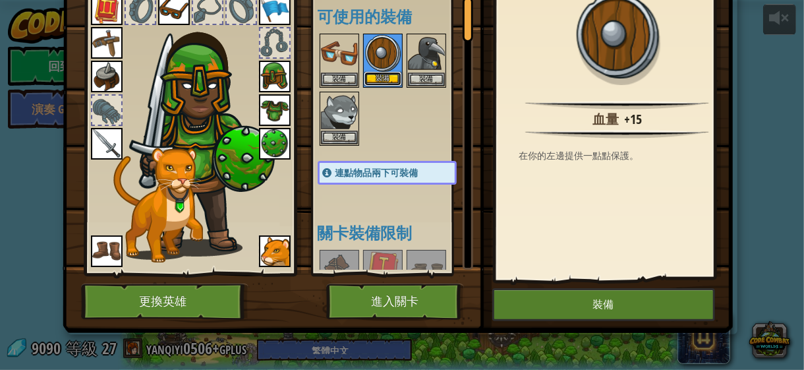
click at [384, 75] on button "裝備" at bounding box center [382, 79] width 37 height 14
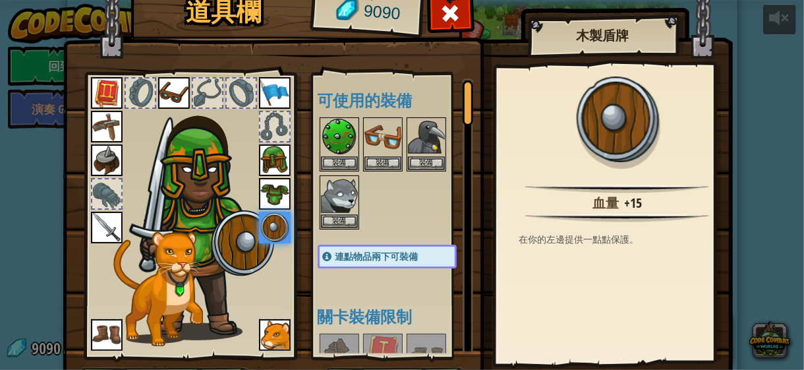
scroll to position [0, 0]
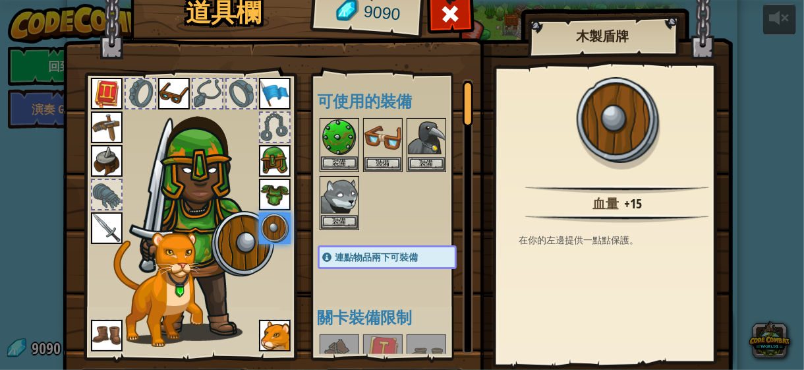
click at [336, 155] on img at bounding box center [339, 137] width 37 height 37
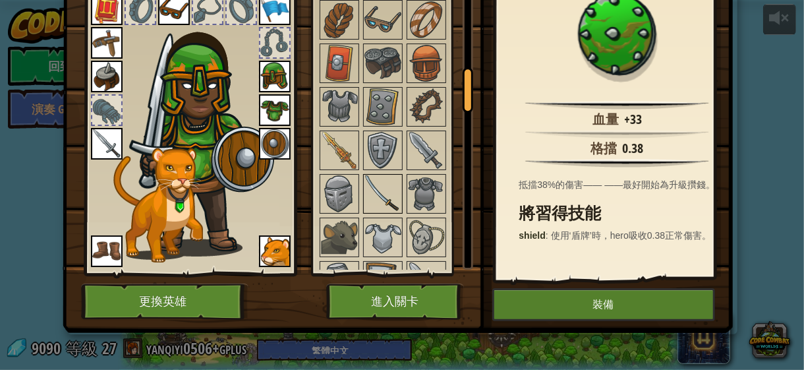
scroll to position [198, 0]
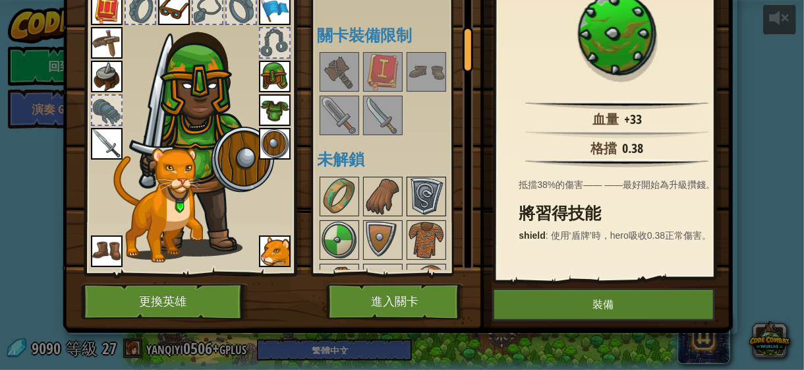
click at [418, 188] on img at bounding box center [426, 196] width 37 height 37
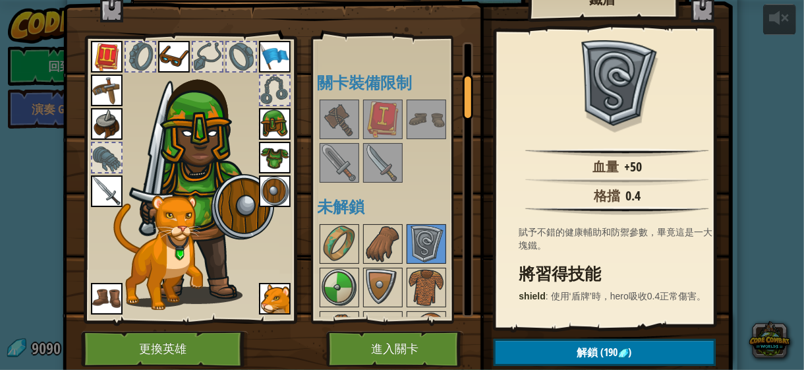
scroll to position [19, 0]
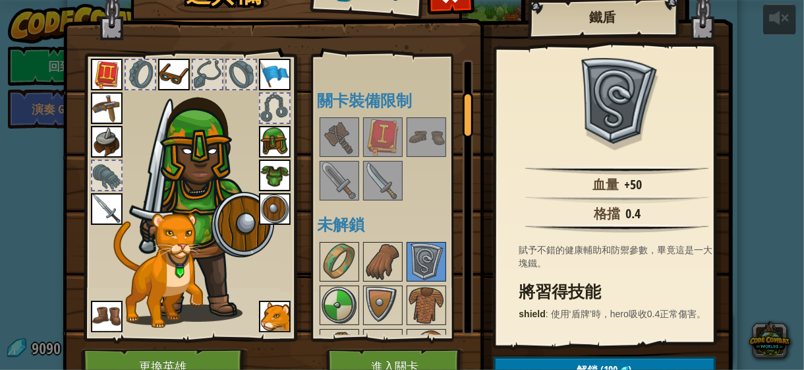
drag, startPoint x: 382, startPoint y: 343, endPoint x: 383, endPoint y: 354, distance: 10.6
click at [383, 354] on div "道具欄 9090 可使用的裝備 裝備 裝備 裝備 裝備 裝備 裝備 裝備 裝備 裝備 裝備 裝備 裝備 裝備 裝備 連點物品兩下可裝備 關卡裝備限制 未解鎖 …" at bounding box center [402, 181] width 670 height 435
click at [382, 355] on button "進入關卡" at bounding box center [395, 367] width 138 height 36
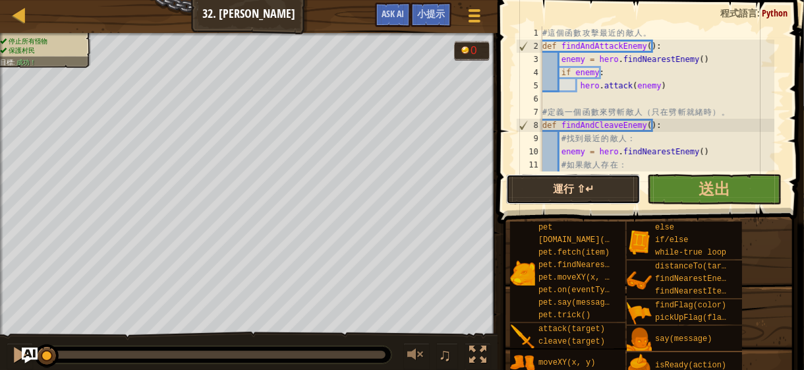
click at [552, 204] on button "運行 ⇧↵" at bounding box center [573, 189] width 134 height 30
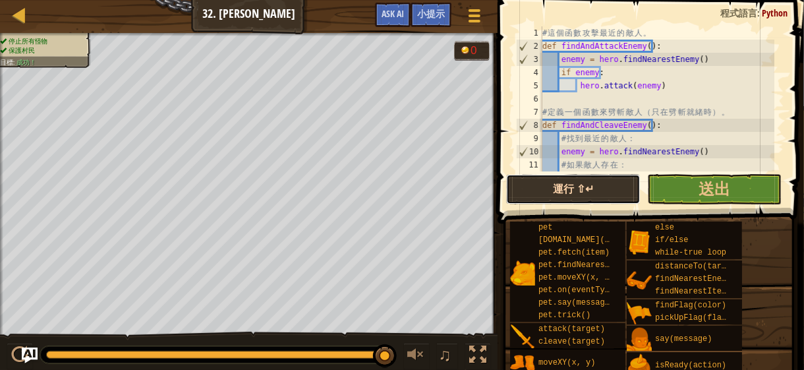
click at [533, 184] on button "運行 ⇧↵" at bounding box center [573, 189] width 134 height 30
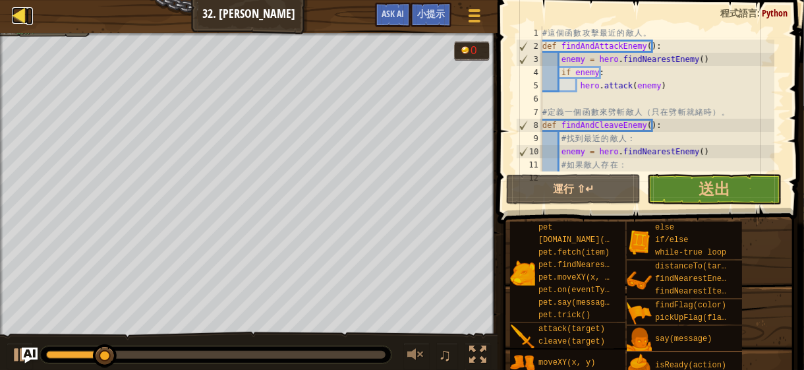
click at [16, 10] on div at bounding box center [20, 15] width 16 height 16
select select "zh-HANT"
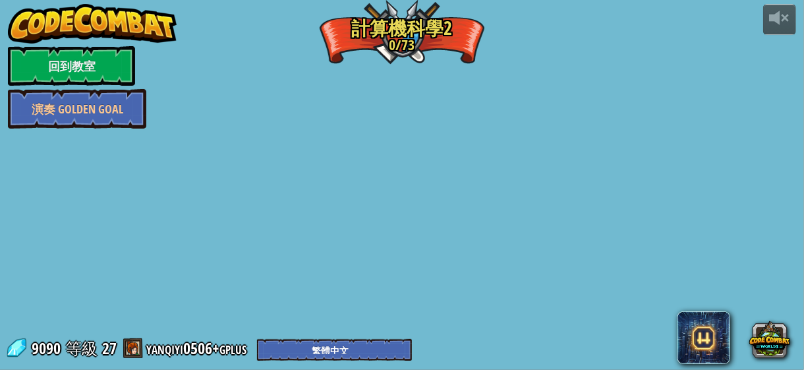
select select "zh-HANT"
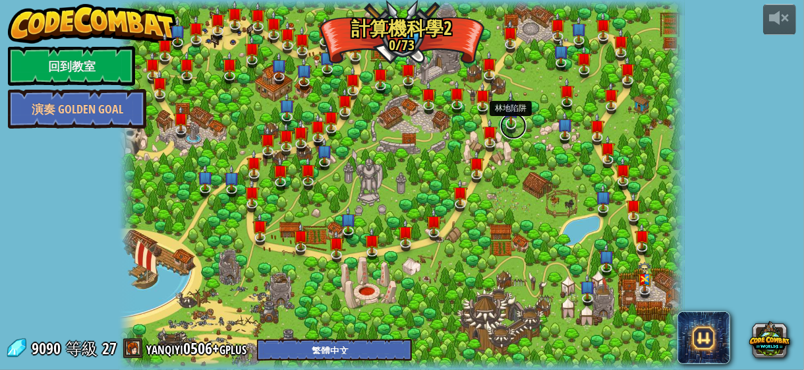
click at [508, 125] on link at bounding box center [513, 126] width 26 height 26
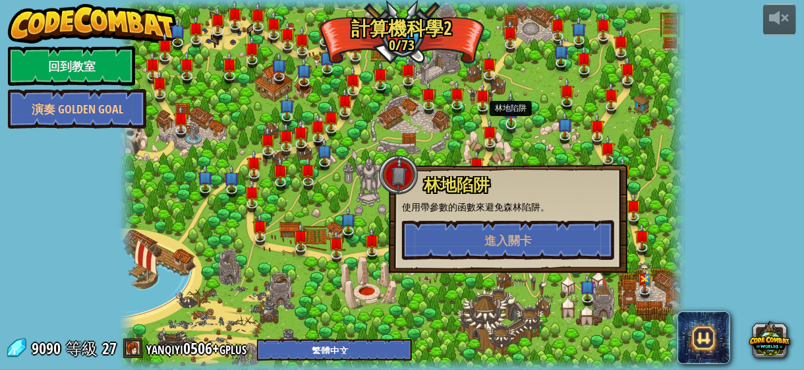
select select "zh-HANT"
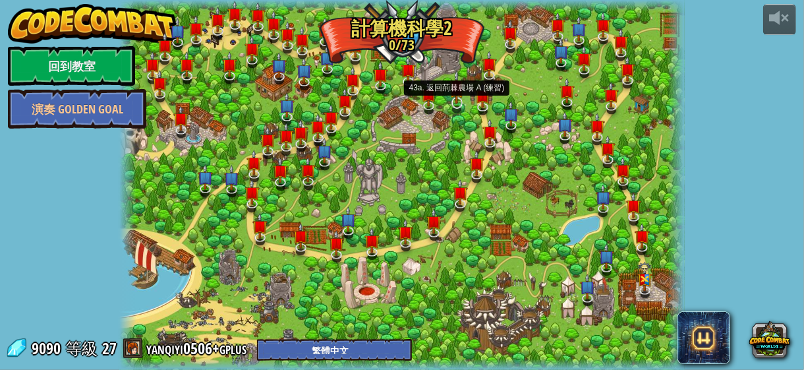
select select "zh-HANT"
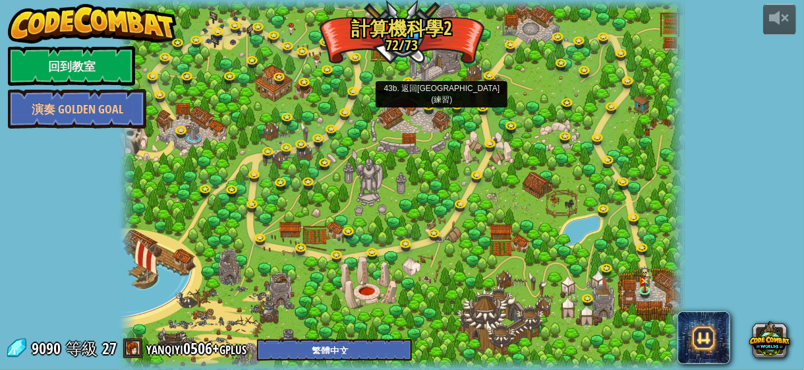
select select "zh-HANT"
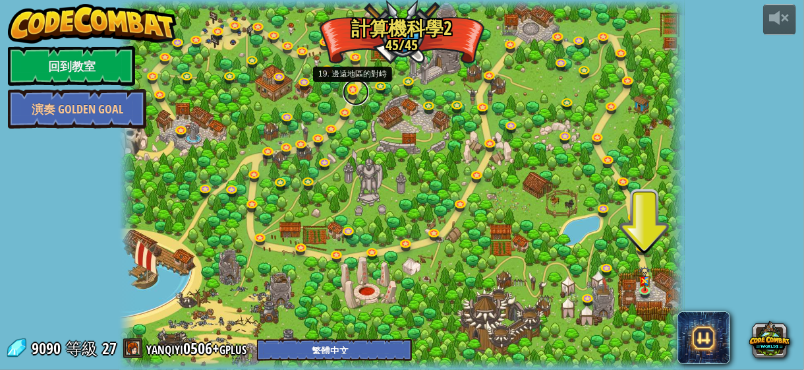
click at [349, 90] on link at bounding box center [356, 92] width 26 height 26
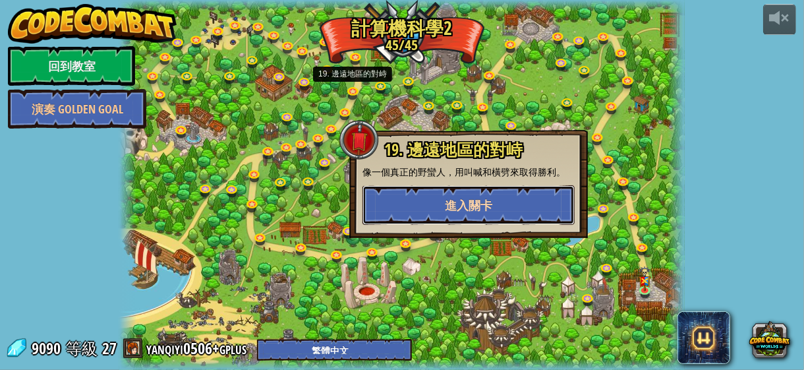
click at [395, 199] on button "進入關卡" at bounding box center [469, 205] width 212 height 40
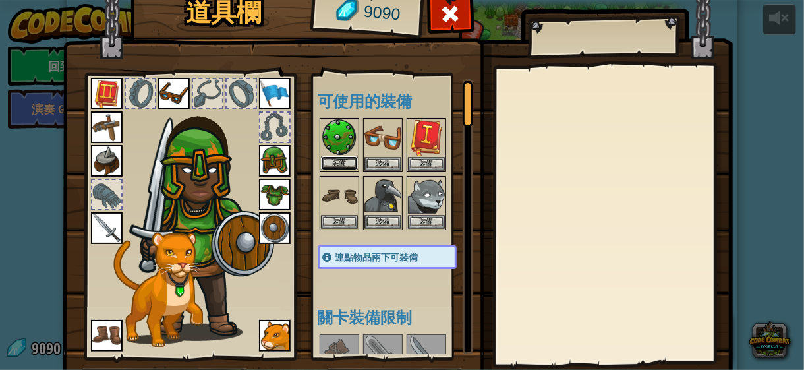
click at [341, 167] on button "裝備" at bounding box center [339, 163] width 37 height 14
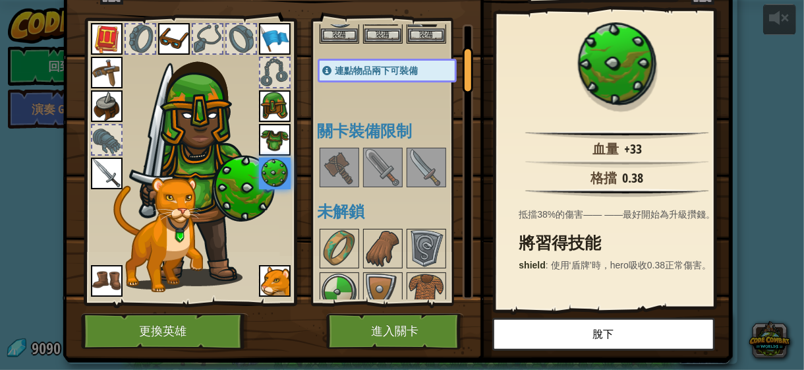
scroll to position [84, 0]
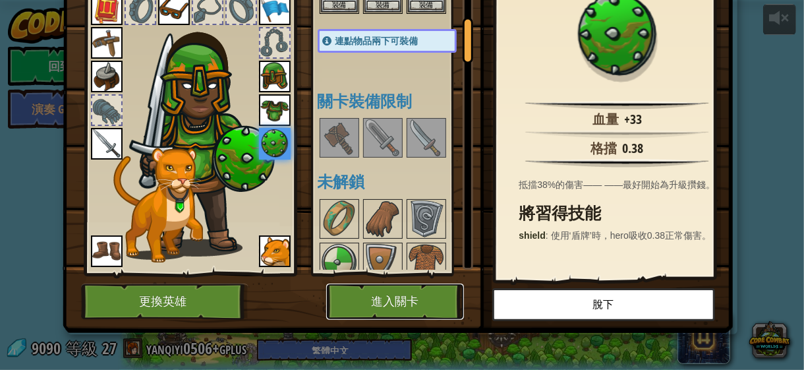
click at [421, 306] on button "進入關卡" at bounding box center [395, 301] width 138 height 36
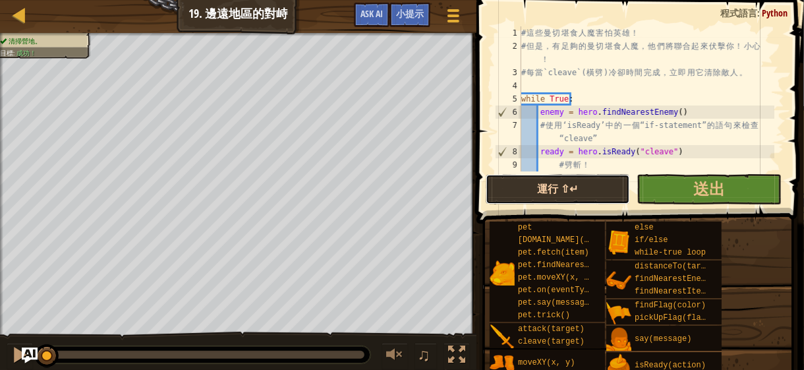
click at [535, 192] on button "運行 ⇧↵" at bounding box center [558, 189] width 144 height 30
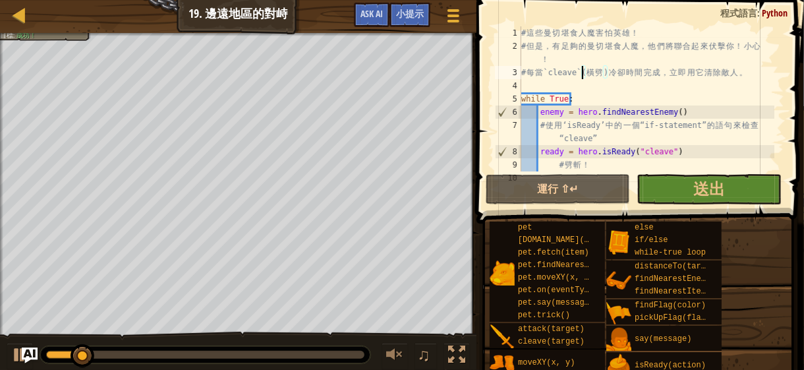
click at [583, 67] on div "# 這 些 曼 切 堪 食 人 魔 害 怕 [PERSON_NAME] ！ # 但 是 ， 有 足 夠 的 曼 切 堪 食 人 魔 ， 他 們 將 聯 合 起…" at bounding box center [647, 111] width 256 height 171
click at [689, 78] on div "# 這 些 曼 切 堪 食 人 魔 害 怕 [PERSON_NAME] ！ # 但 是 ， 有 足 夠 的 曼 切 堪 食 人 魔 ， 他 們 將 聯 合 起…" at bounding box center [647, 111] width 256 height 171
click at [652, 100] on div "# 這 些 曼 切 堪 食 人 魔 害 怕 [PERSON_NAME] ！ # 但 是 ， 有 足 夠 的 曼 切 堪 食 人 魔 ， 他 們 將 聯 合 起…" at bounding box center [647, 111] width 256 height 171
click at [650, 70] on div "# 這 些 曼 切 堪 食 人 魔 害 怕 [PERSON_NAME] ！ # 但 是 ， 有 足 夠 的 曼 切 堪 食 人 魔 ， 他 們 將 聯 合 起…" at bounding box center [647, 111] width 256 height 171
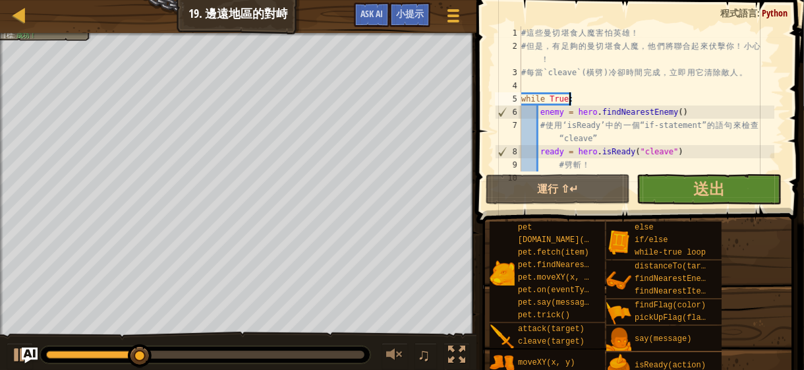
type textarea "# 每當`cleave`(橫劈)冷卻時間完成，立即用它清除敵人。"
click at [649, 80] on div "# 這 些 曼 切 堪 食 人 魔 害 怕 [PERSON_NAME] ！ # 但 是 ， 有 足 夠 的 曼 切 堪 食 人 魔 ， 他 們 將 聯 合 起…" at bounding box center [647, 111] width 256 height 171
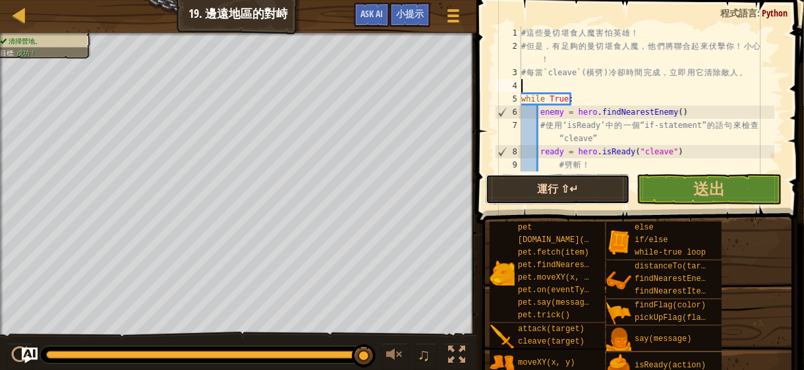
click at [496, 189] on button "運行 ⇧↵" at bounding box center [558, 189] width 144 height 30
click at [33, 16] on div "地圖 資訊科學2 19. 邊遠地區的對峙 遊戲選單 完成 小提示 Ask AI" at bounding box center [238, 16] width 477 height 33
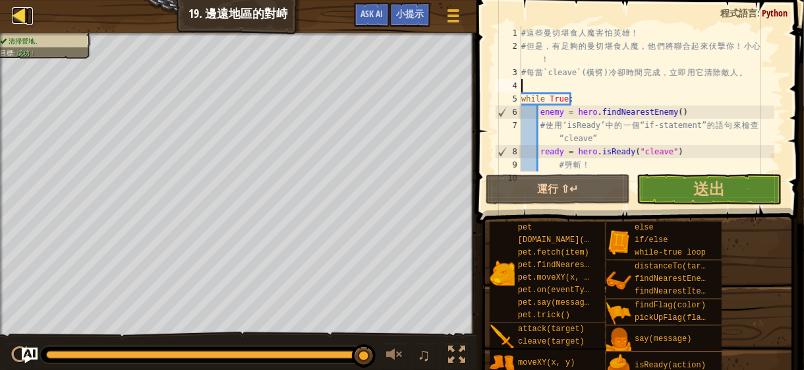
click at [20, 17] on div at bounding box center [20, 15] width 16 height 16
select select "zh-HANT"
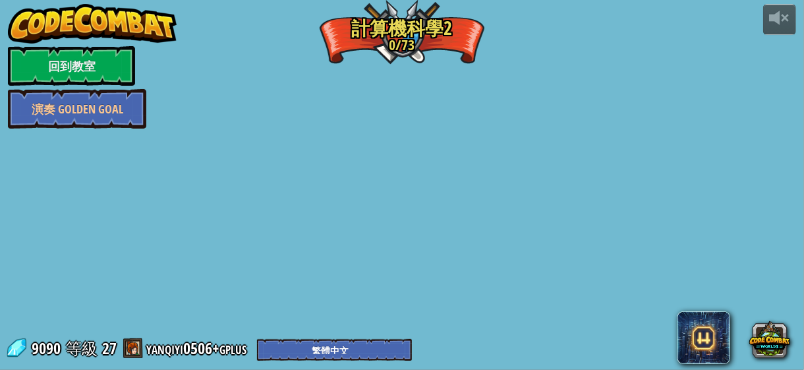
select select "zh-HANT"
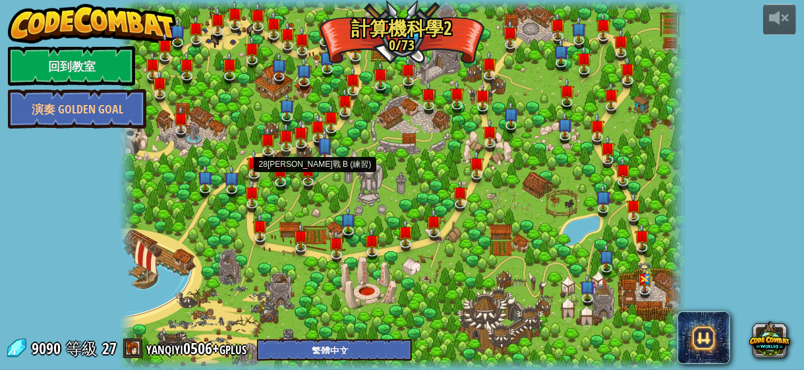
select select "zh-HANT"
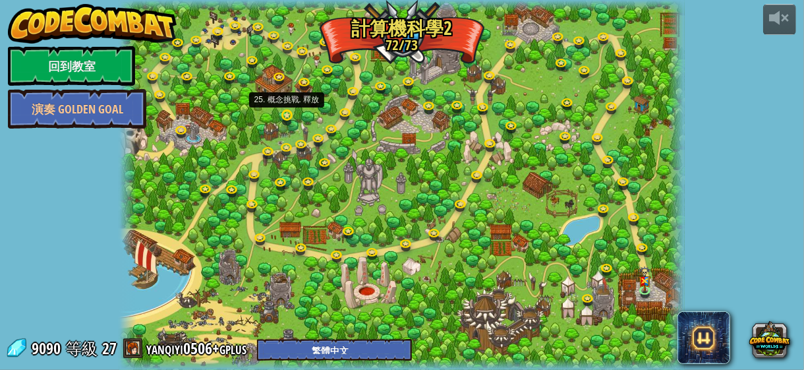
select select "zh-HANT"
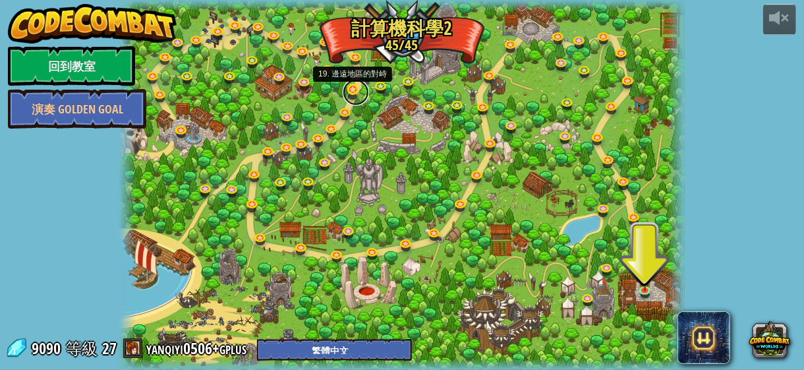
click at [348, 90] on link at bounding box center [356, 92] width 26 height 26
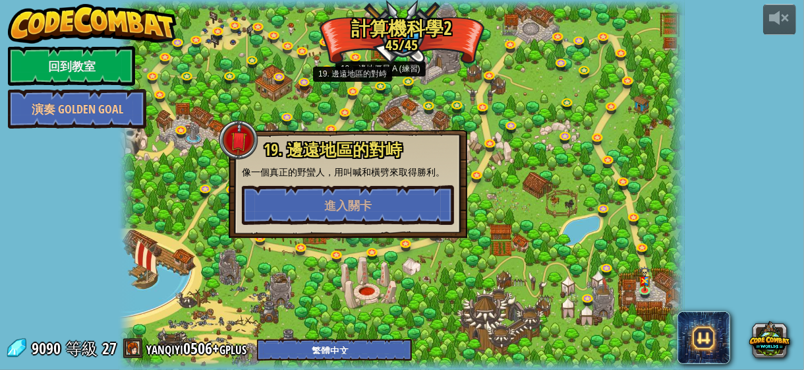
click at [376, 96] on div at bounding box center [402, 185] width 566 height 370
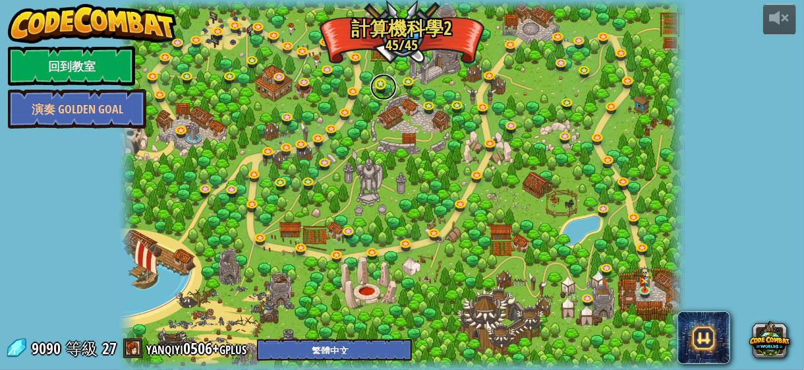
click at [373, 86] on link at bounding box center [383, 87] width 26 height 26
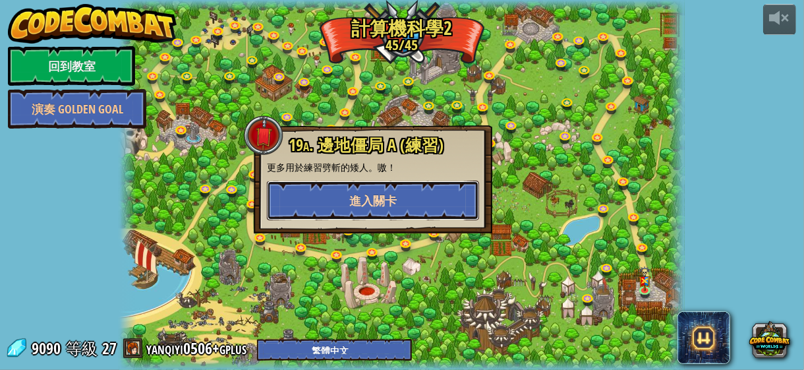
click at [380, 207] on span "進入關卡" at bounding box center [372, 200] width 47 height 16
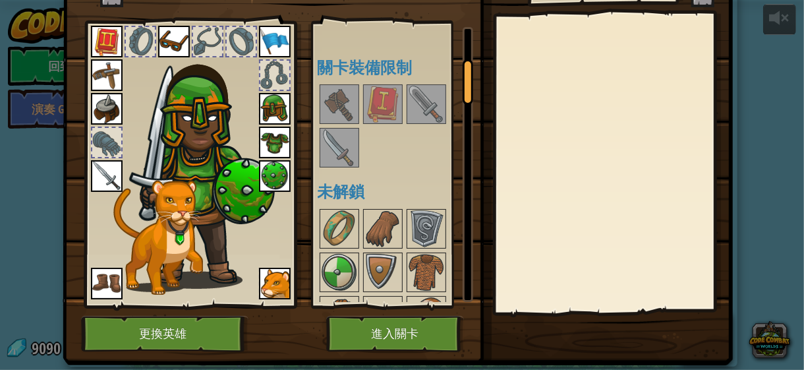
scroll to position [84, 0]
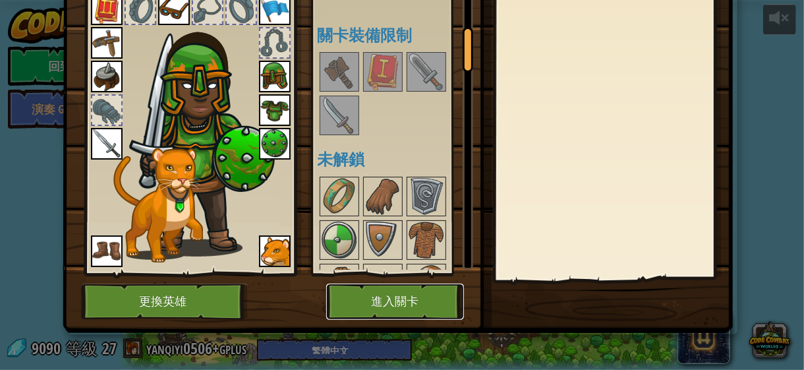
click at [400, 303] on button "進入關卡" at bounding box center [395, 301] width 138 height 36
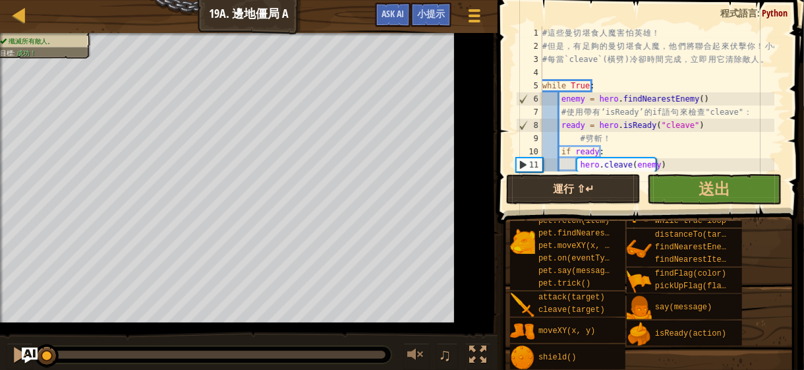
scroll to position [32, 0]
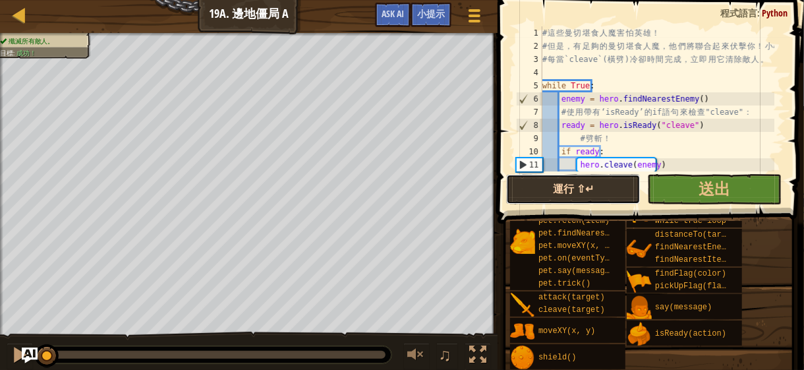
click at [553, 189] on button "運行 ⇧↵" at bounding box center [573, 189] width 134 height 30
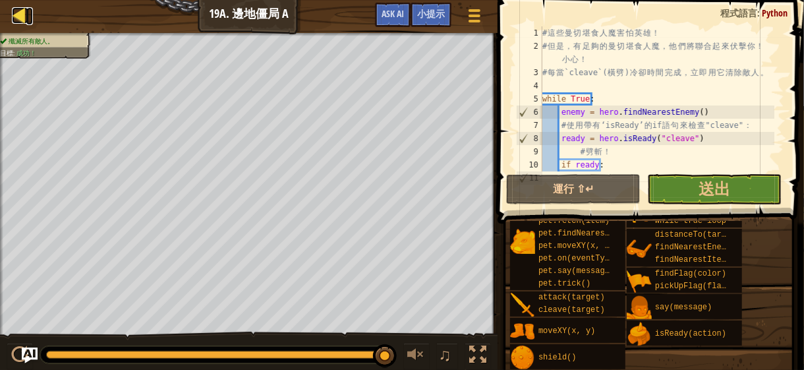
click at [24, 13] on div at bounding box center [20, 15] width 16 height 16
select select "zh-HANT"
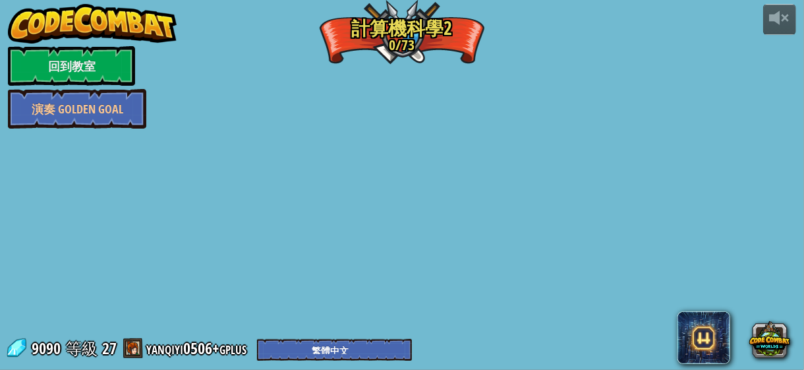
select select "zh-HANT"
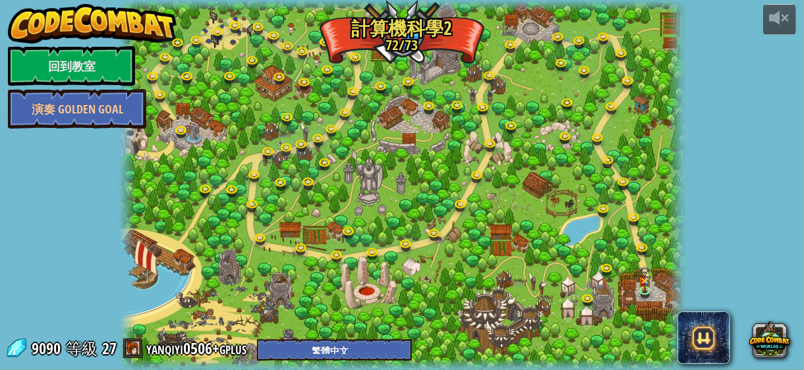
select select "zh-HANT"
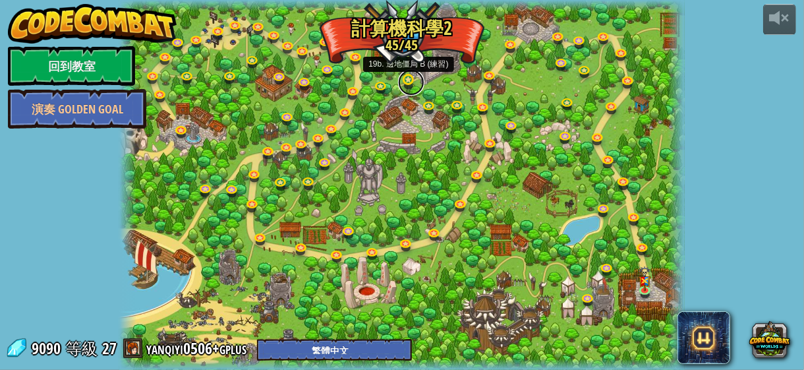
click at [411, 76] on link at bounding box center [411, 82] width 26 height 26
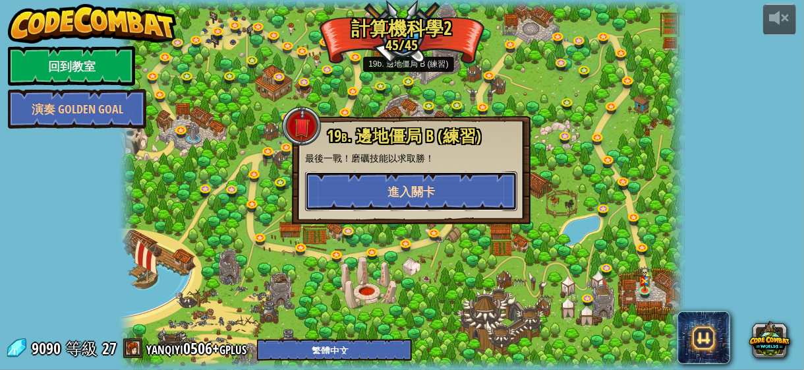
click at [424, 197] on span "進入關卡" at bounding box center [411, 191] width 47 height 16
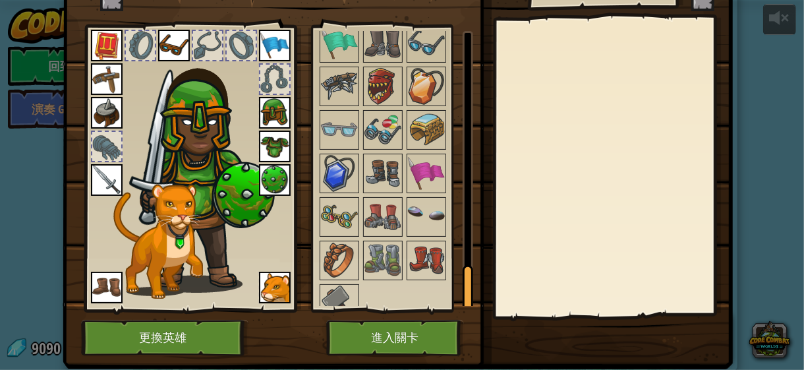
scroll to position [84, 0]
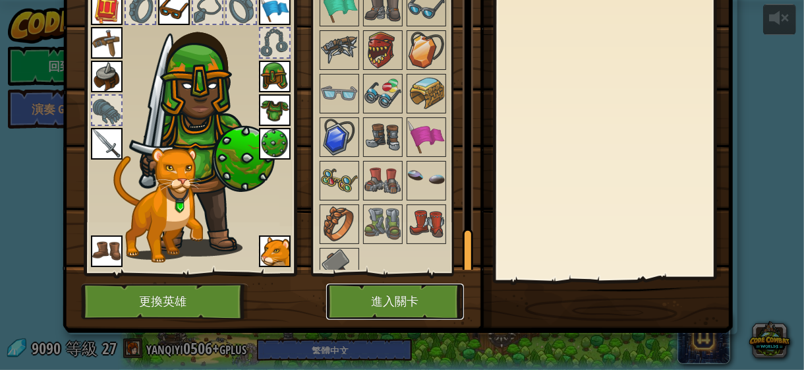
click at [332, 307] on button "進入關卡" at bounding box center [395, 301] width 138 height 36
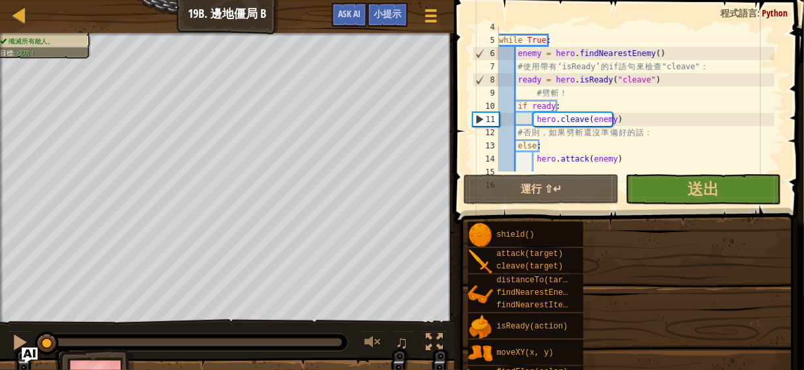
scroll to position [79, 0]
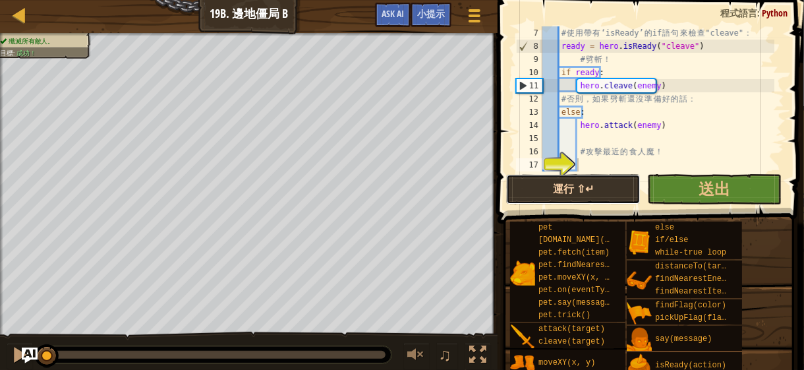
click at [546, 183] on button "運行 ⇧↵" at bounding box center [573, 189] width 134 height 30
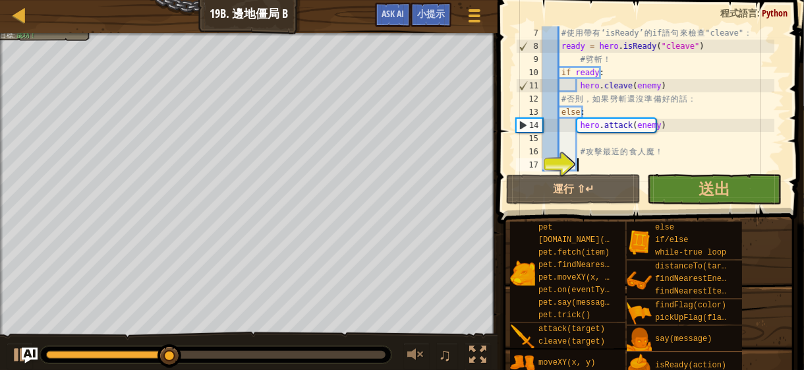
click at [360, 347] on div at bounding box center [215, 354] width 351 height 17
click at [360, 352] on div at bounding box center [215, 355] width 339 height 8
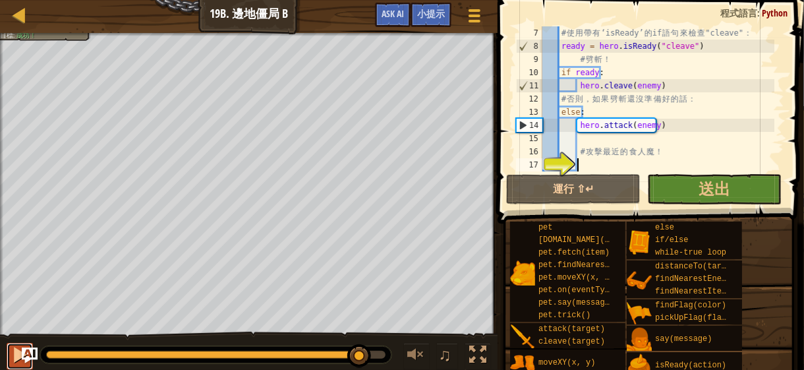
click at [10, 357] on button at bounding box center [20, 356] width 26 height 27
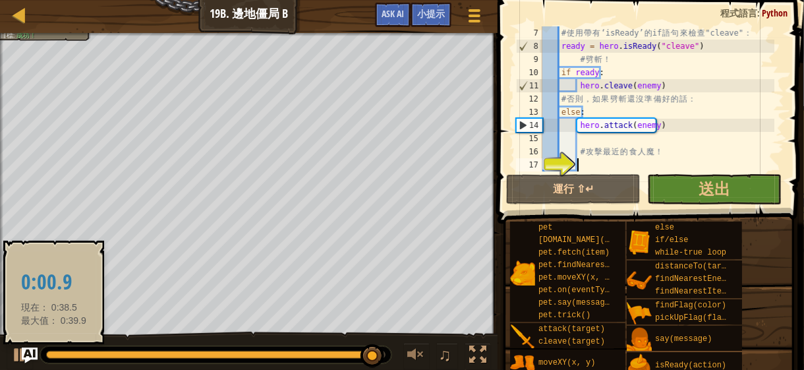
click at [51, 351] on div at bounding box center [209, 355] width 327 height 8
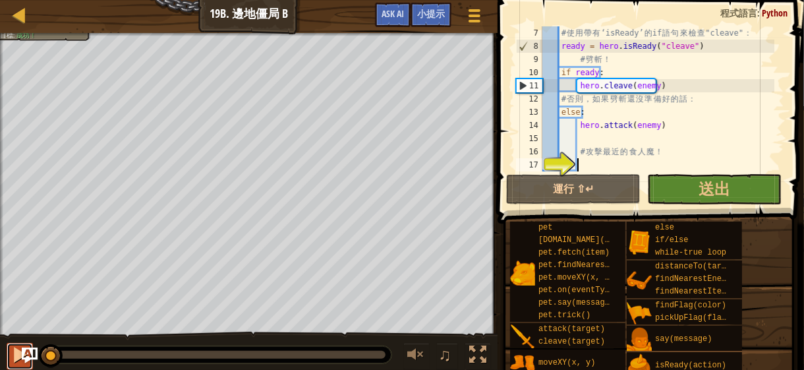
click at [13, 353] on div at bounding box center [19, 354] width 17 height 17
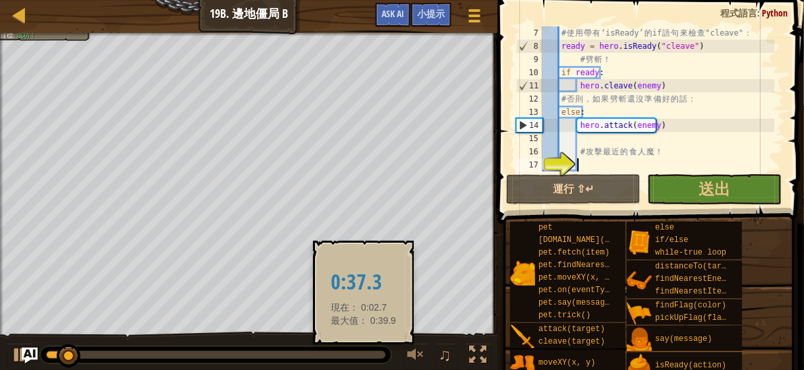
click at [363, 356] on div at bounding box center [215, 355] width 339 height 8
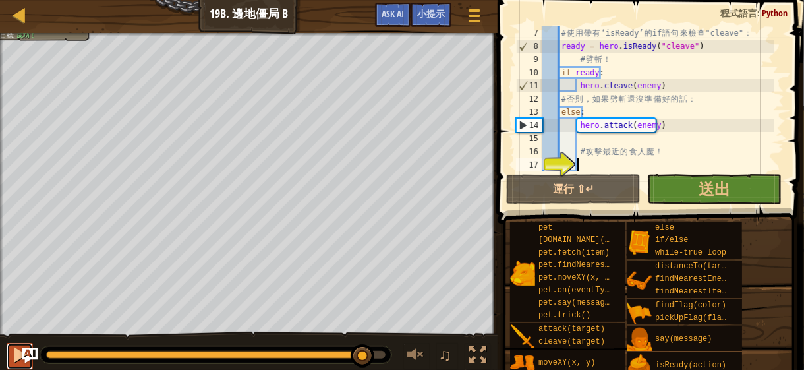
click at [8, 357] on button at bounding box center [20, 356] width 26 height 27
